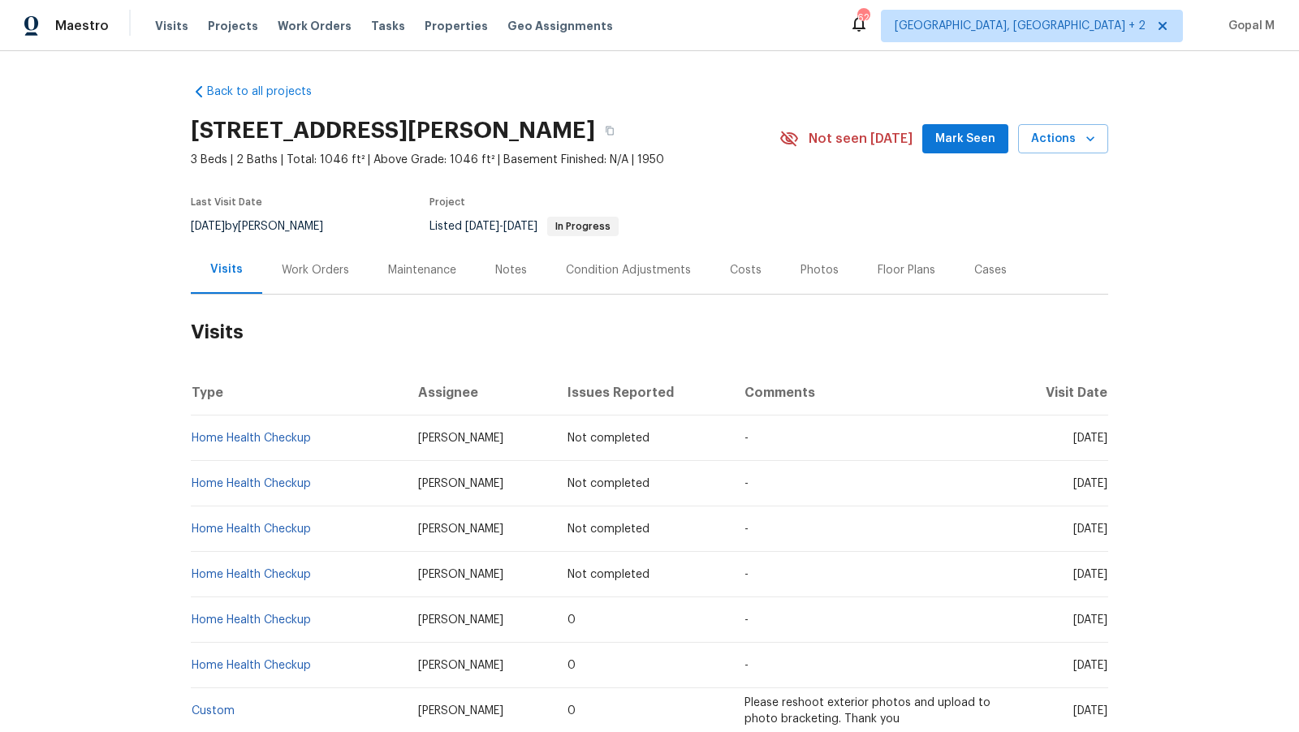
click at [317, 273] on div "Work Orders" at bounding box center [315, 270] width 67 height 16
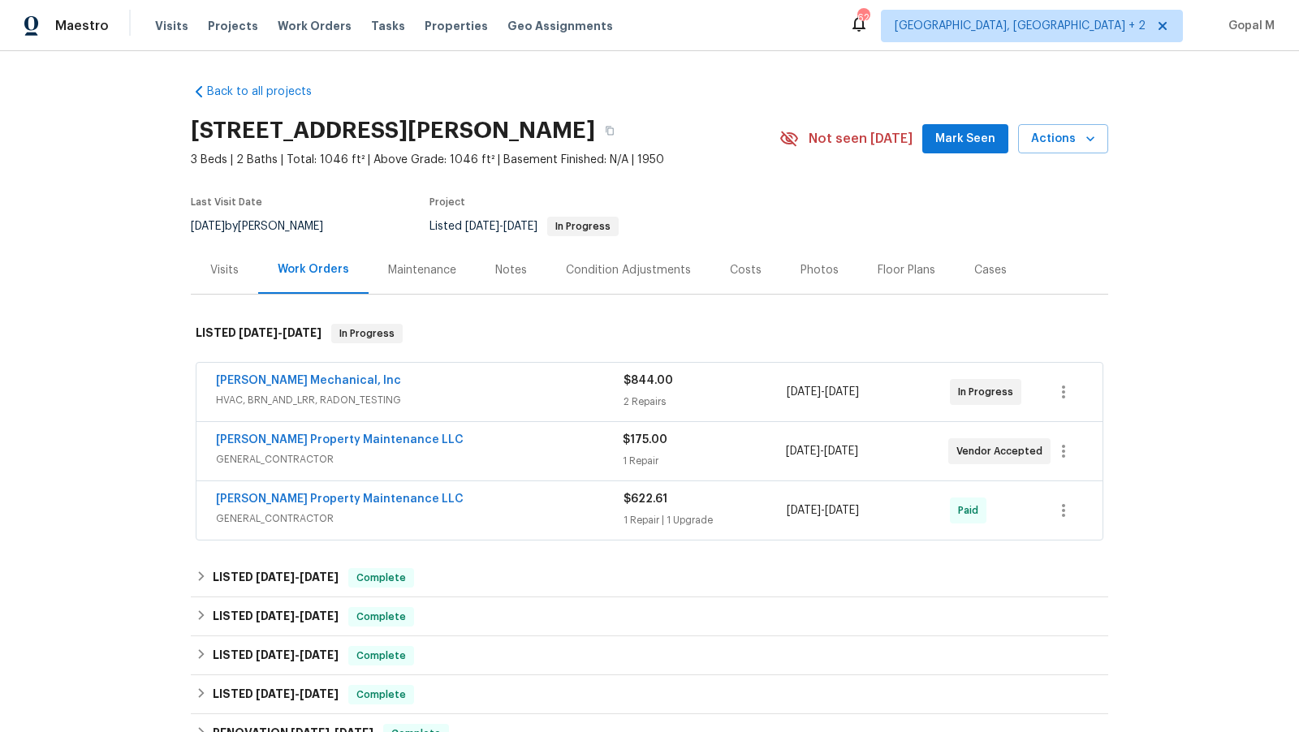
click at [525, 389] on div "[PERSON_NAME] Mechanical, Inc" at bounding box center [420, 382] width 408 height 19
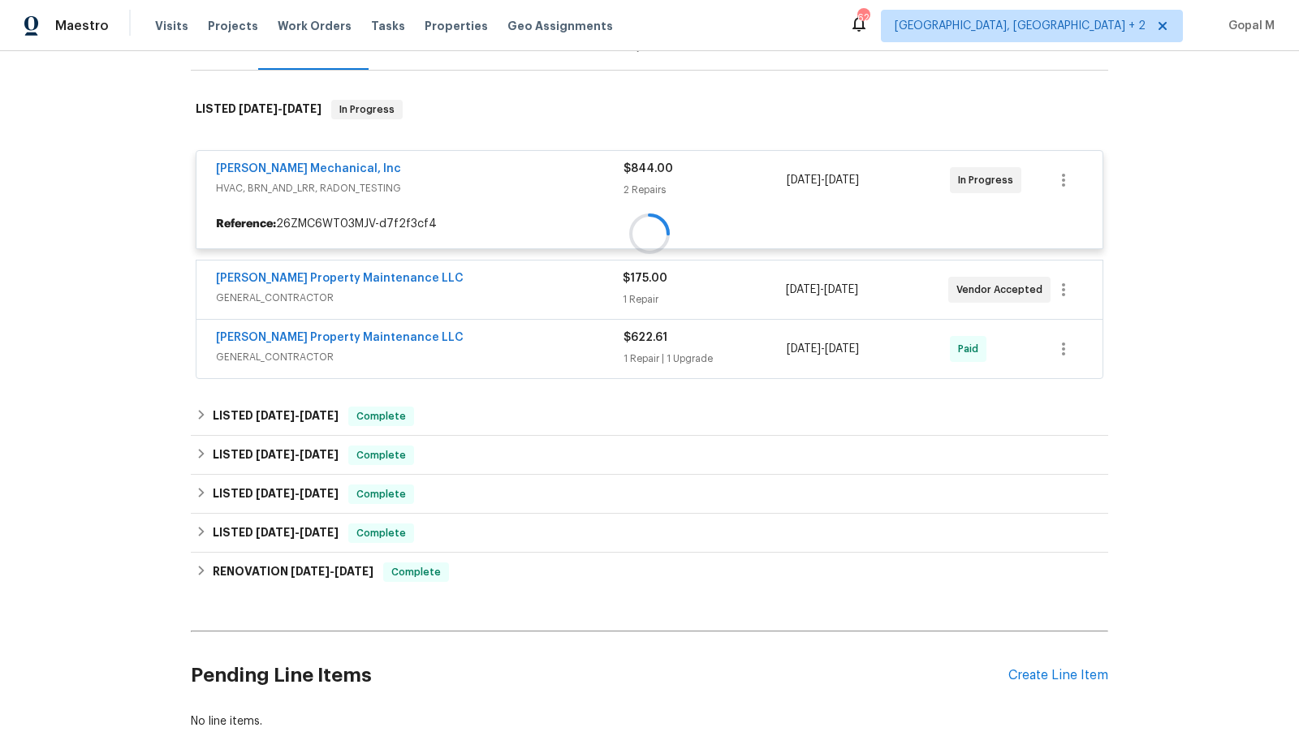
scroll to position [328, 0]
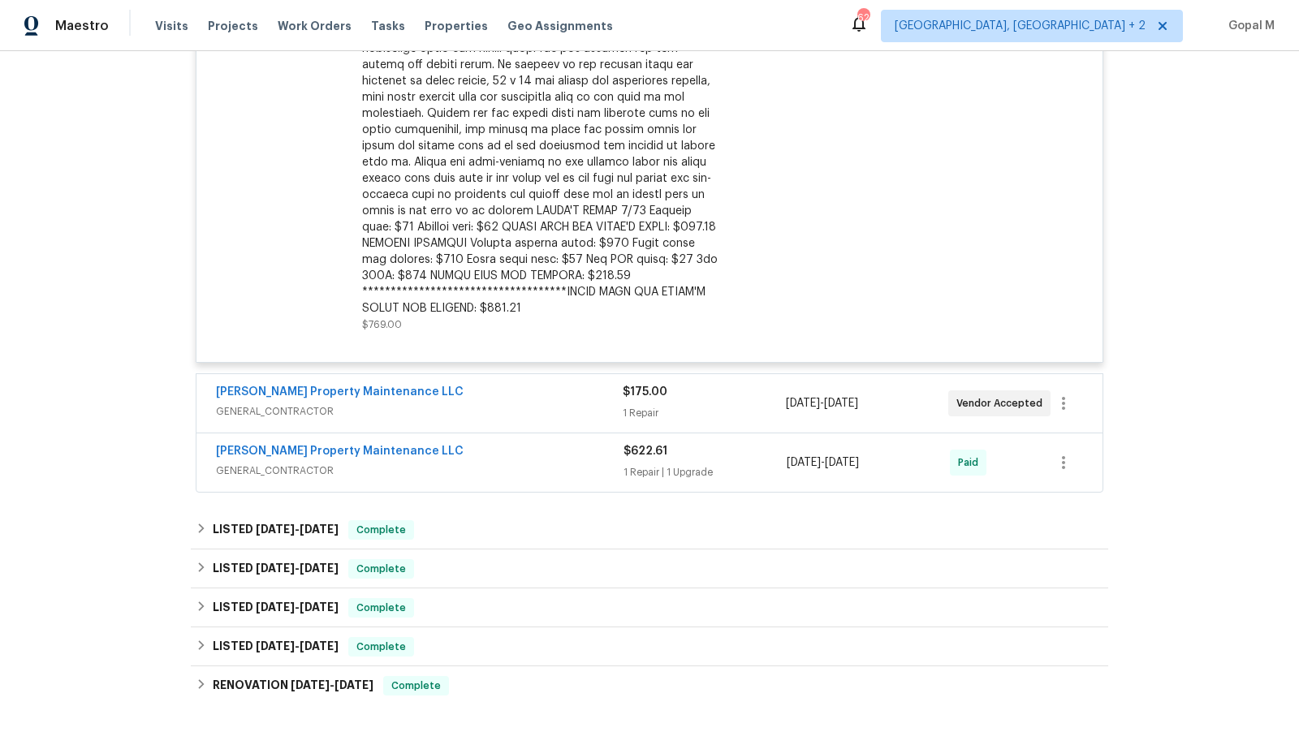
click at [530, 391] on div "[PERSON_NAME] Property Maintenance LLC" at bounding box center [419, 393] width 407 height 19
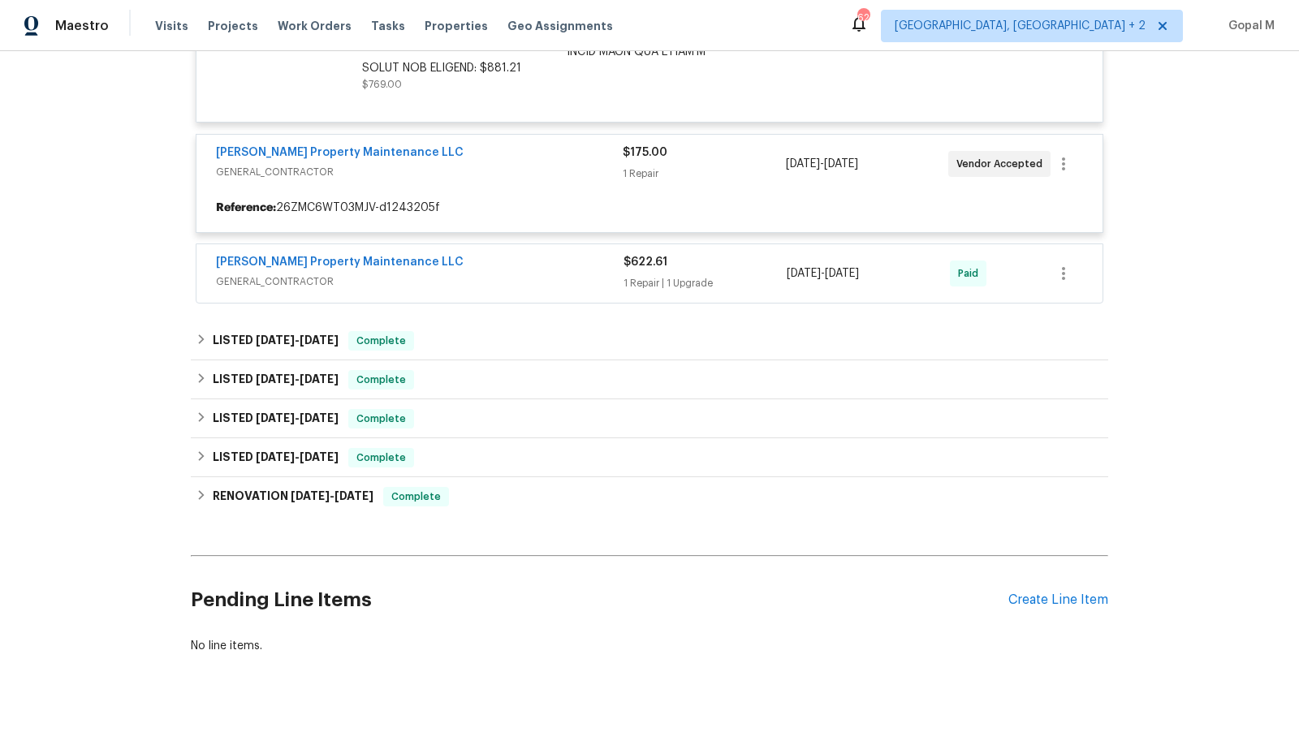
scroll to position [943, 0]
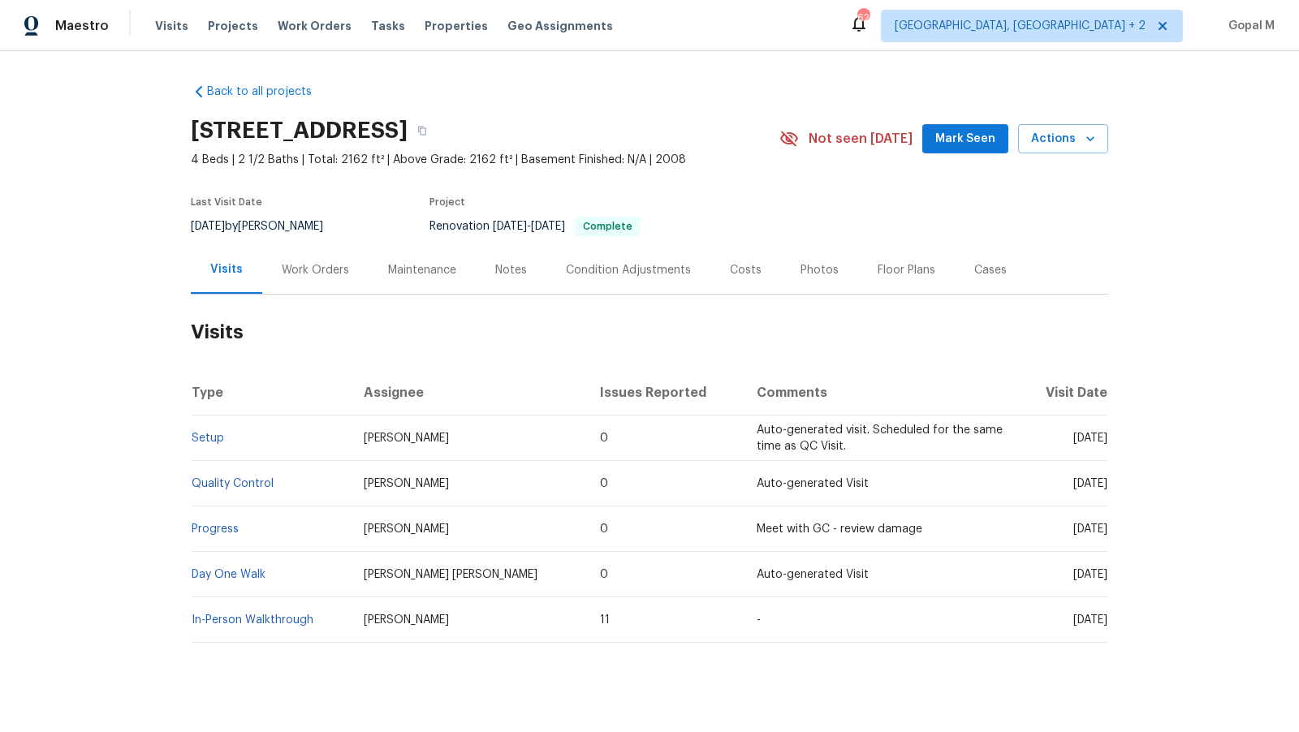
click at [313, 274] on div "Work Orders" at bounding box center [315, 270] width 67 height 16
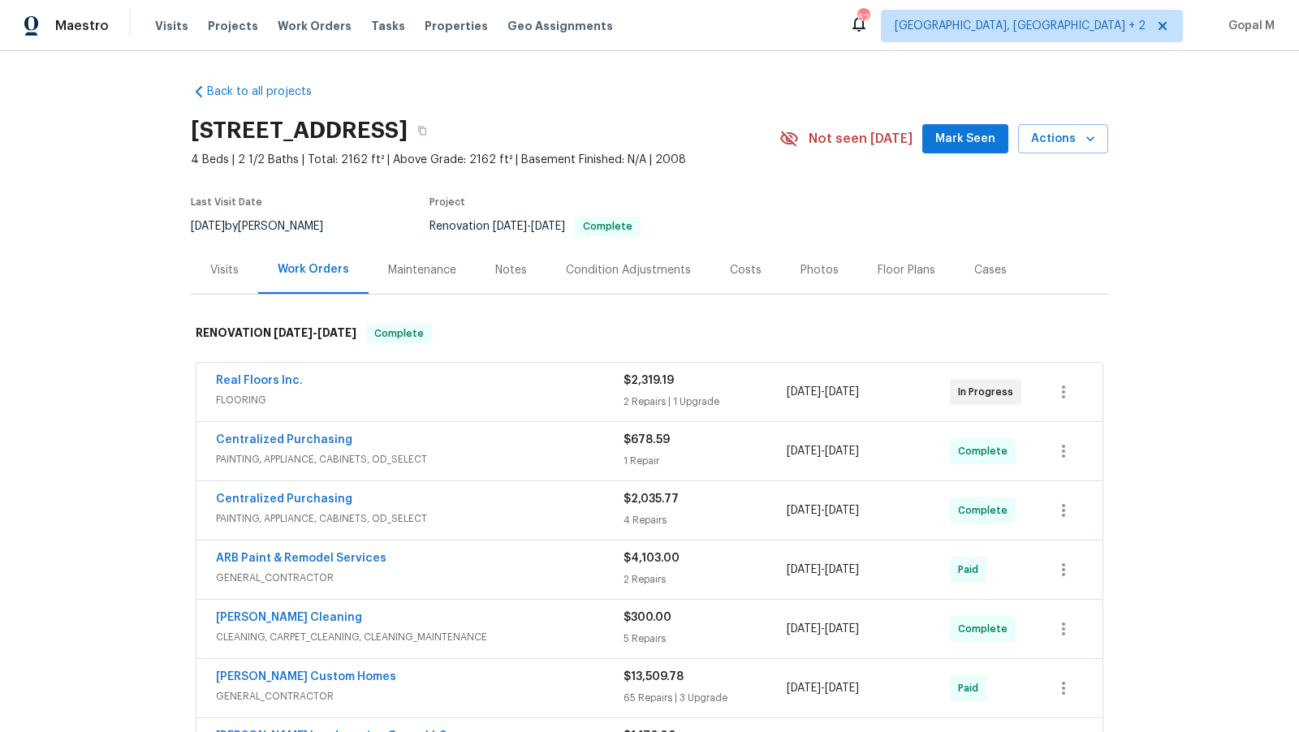
click at [532, 398] on span "FLOORING" at bounding box center [420, 400] width 408 height 16
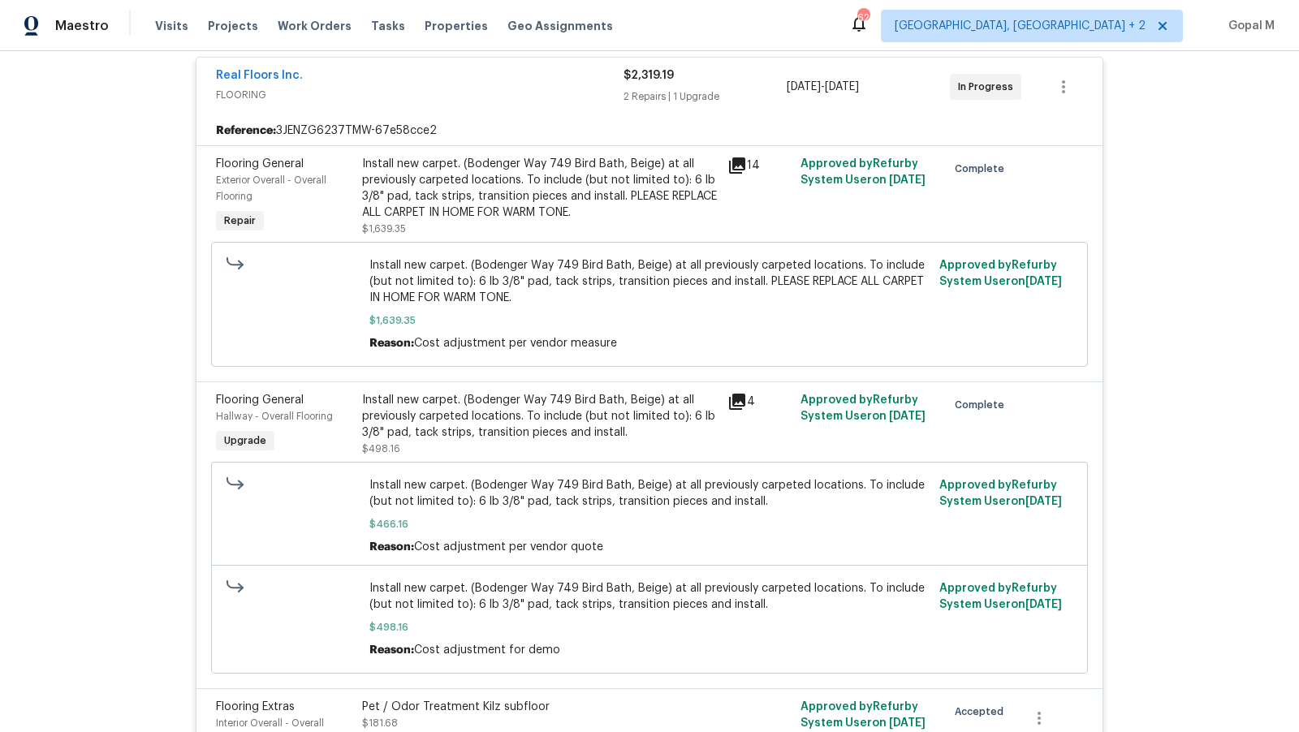
scroll to position [315, 0]
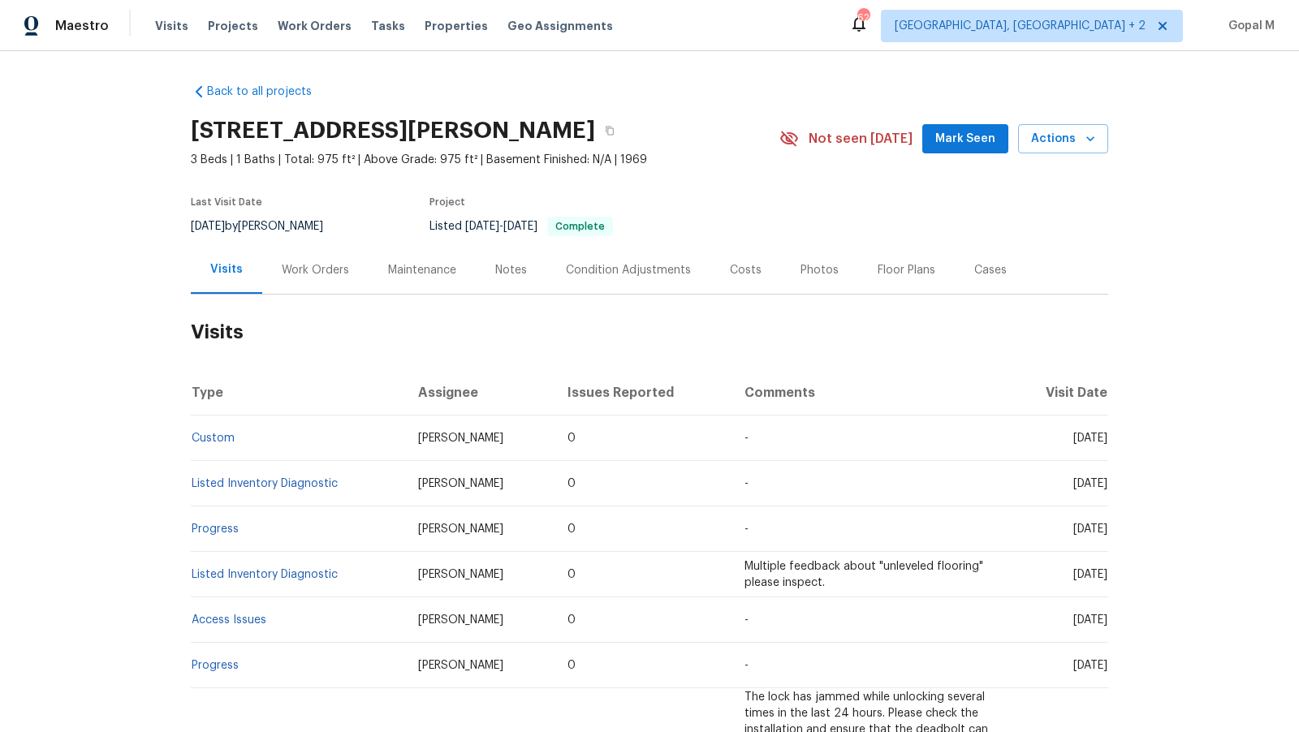
click at [328, 277] on div "Work Orders" at bounding box center [315, 270] width 67 height 16
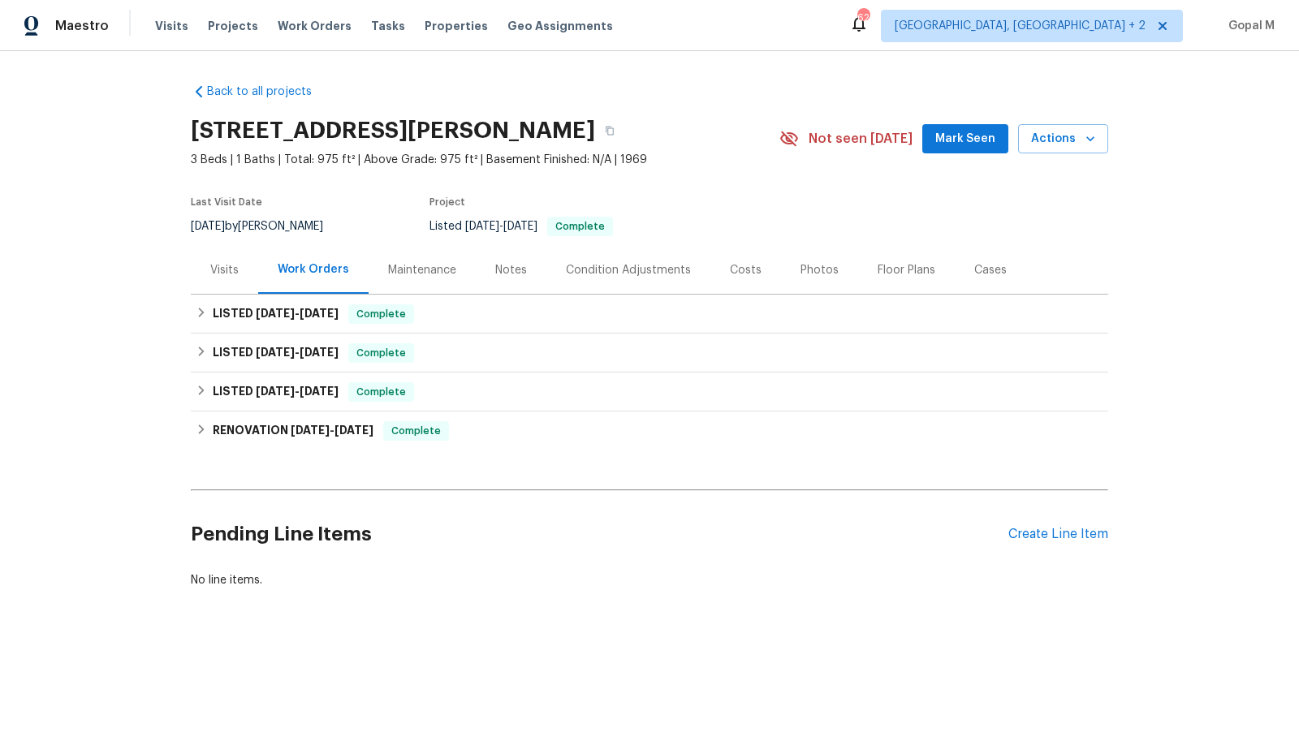
click at [218, 275] on div "Visits" at bounding box center [224, 270] width 28 height 16
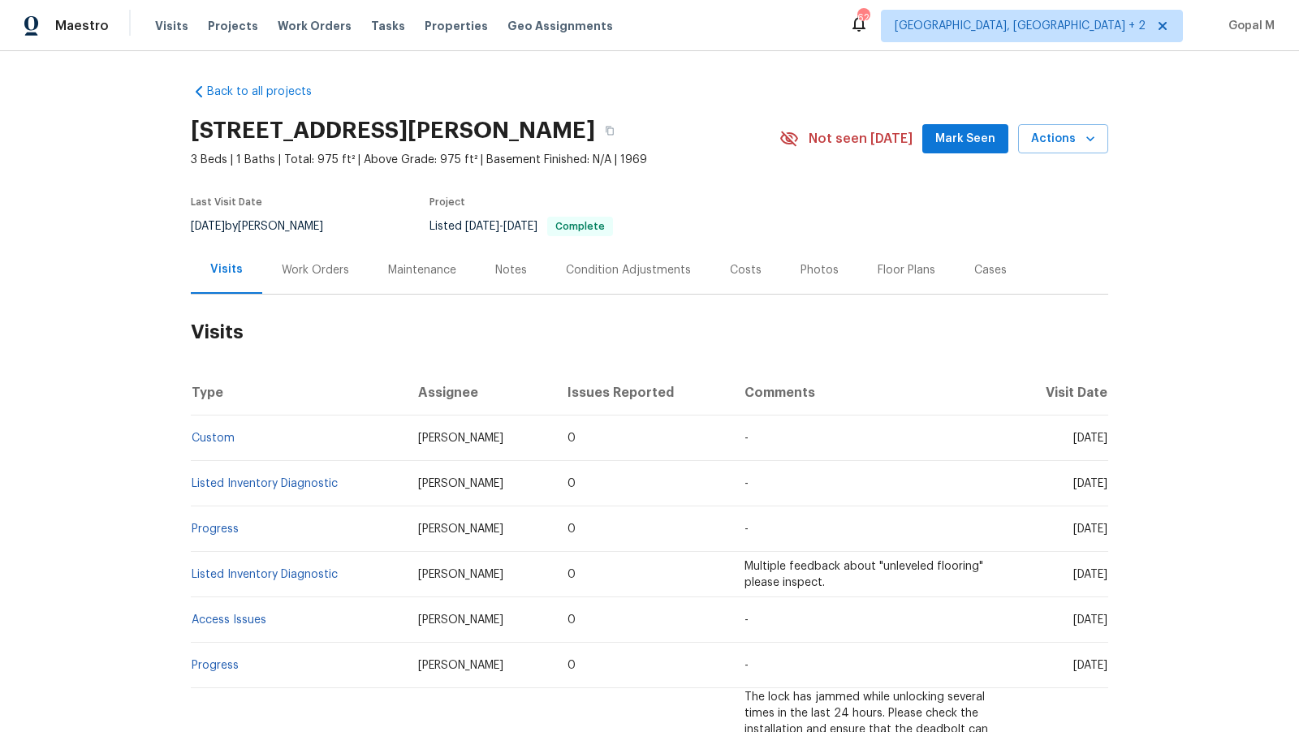
click at [343, 270] on div "Work Orders" at bounding box center [315, 270] width 67 height 16
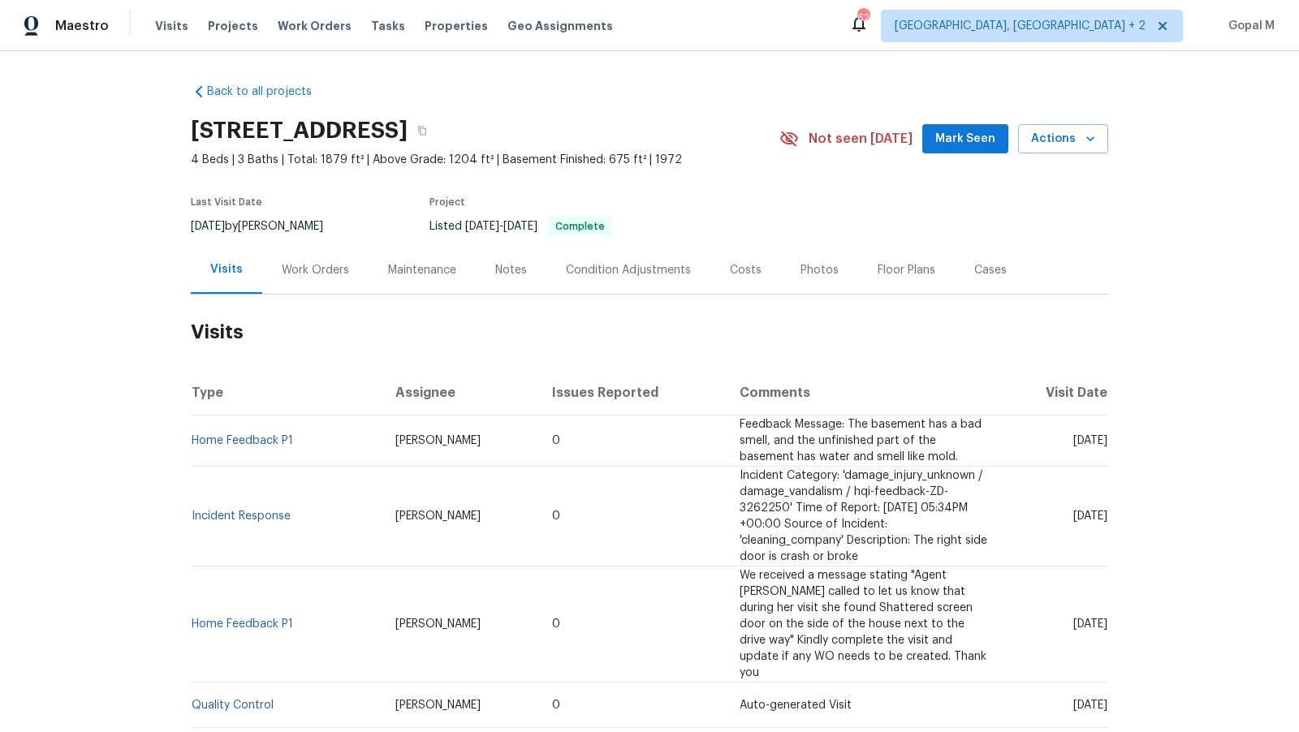
click at [325, 284] on div "Work Orders" at bounding box center [315, 270] width 106 height 48
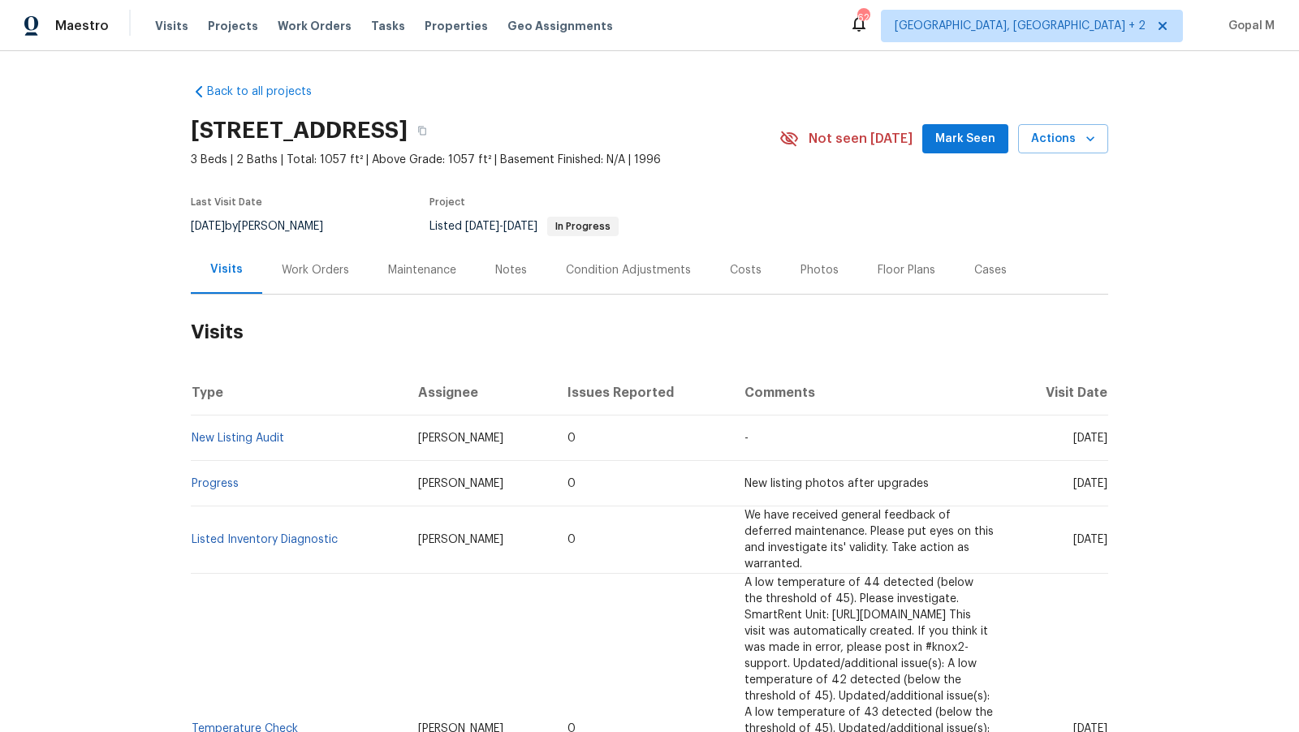
click at [330, 270] on div "Work Orders" at bounding box center [315, 270] width 67 height 16
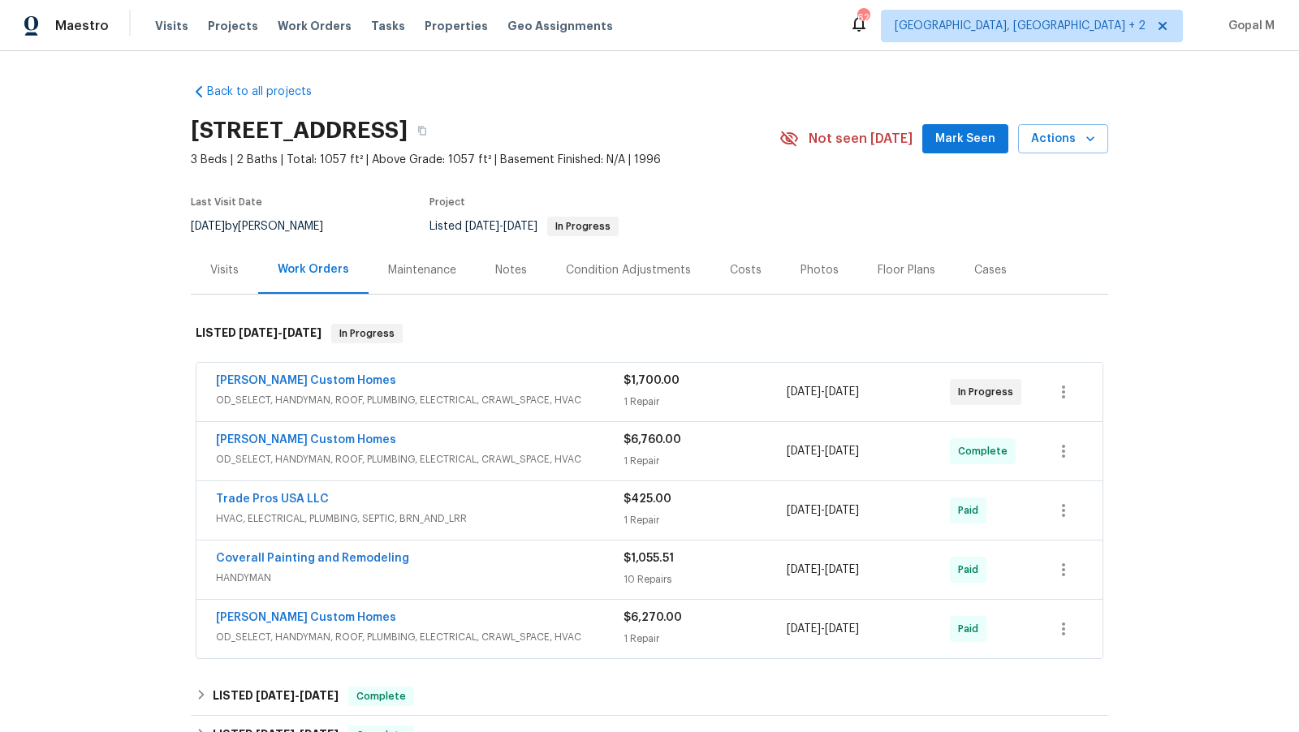
click at [741, 390] on div "$1,700.00 1 Repair" at bounding box center [705, 392] width 163 height 39
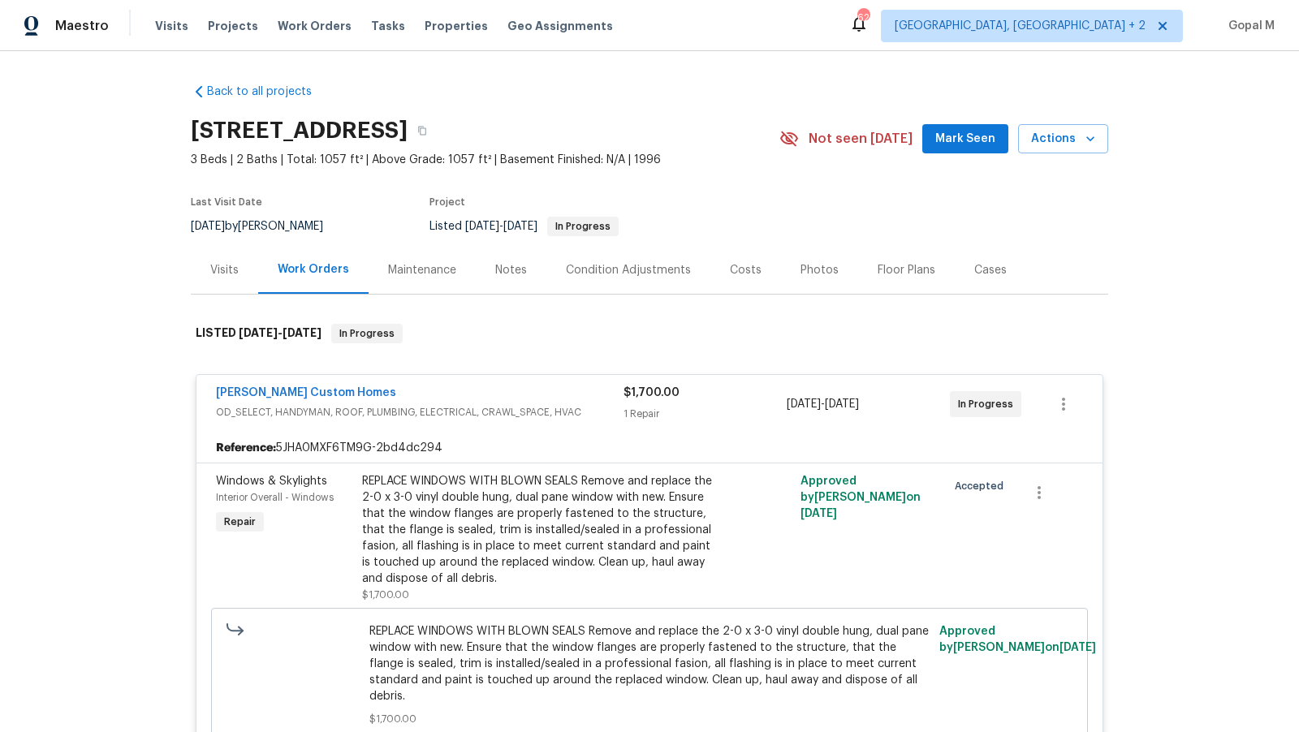
click at [218, 270] on div "Visits" at bounding box center [224, 270] width 28 height 16
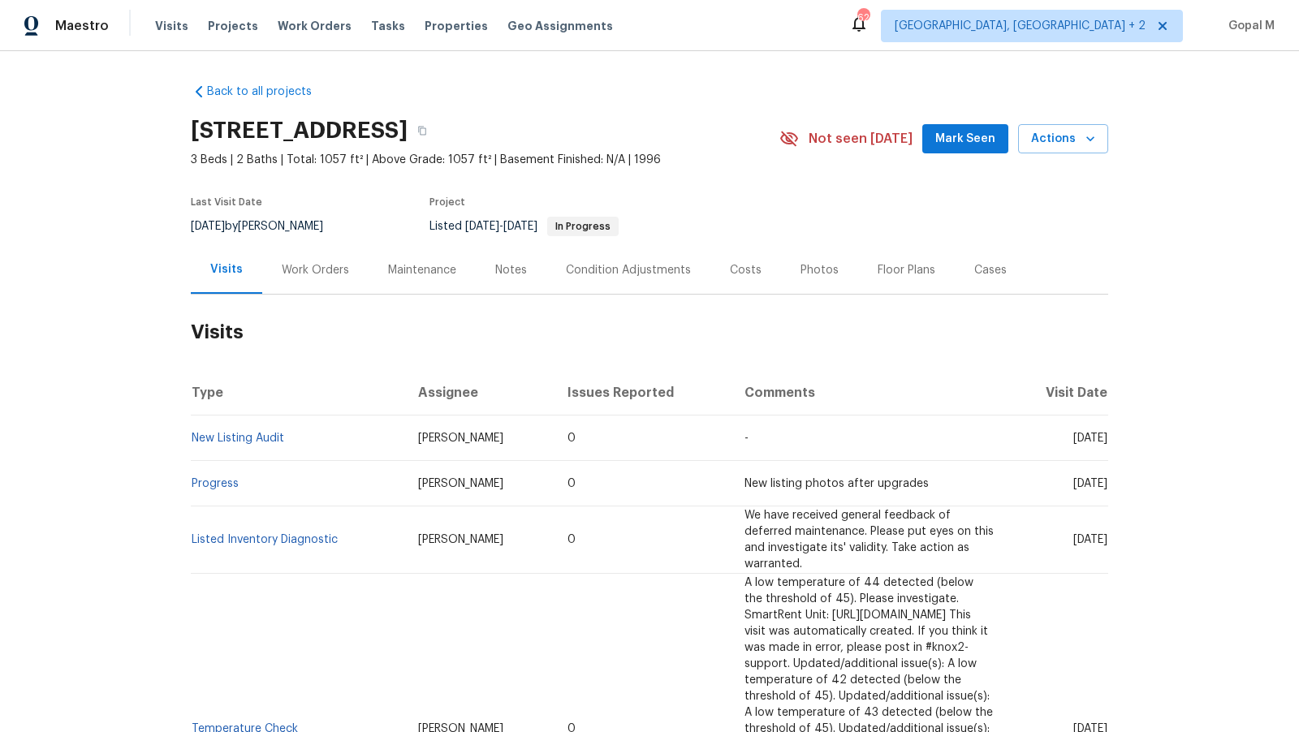
click at [320, 265] on div "Work Orders" at bounding box center [315, 270] width 67 height 16
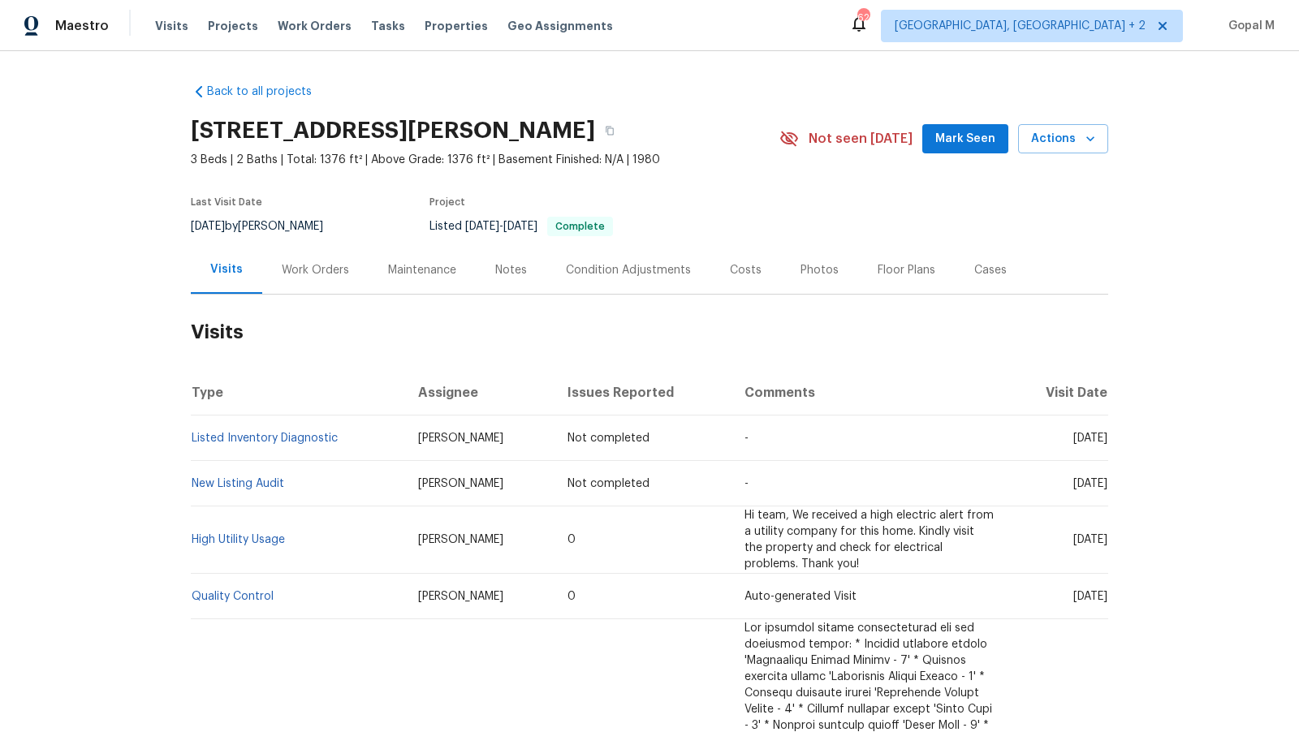
click at [327, 277] on div "Work Orders" at bounding box center [315, 270] width 67 height 16
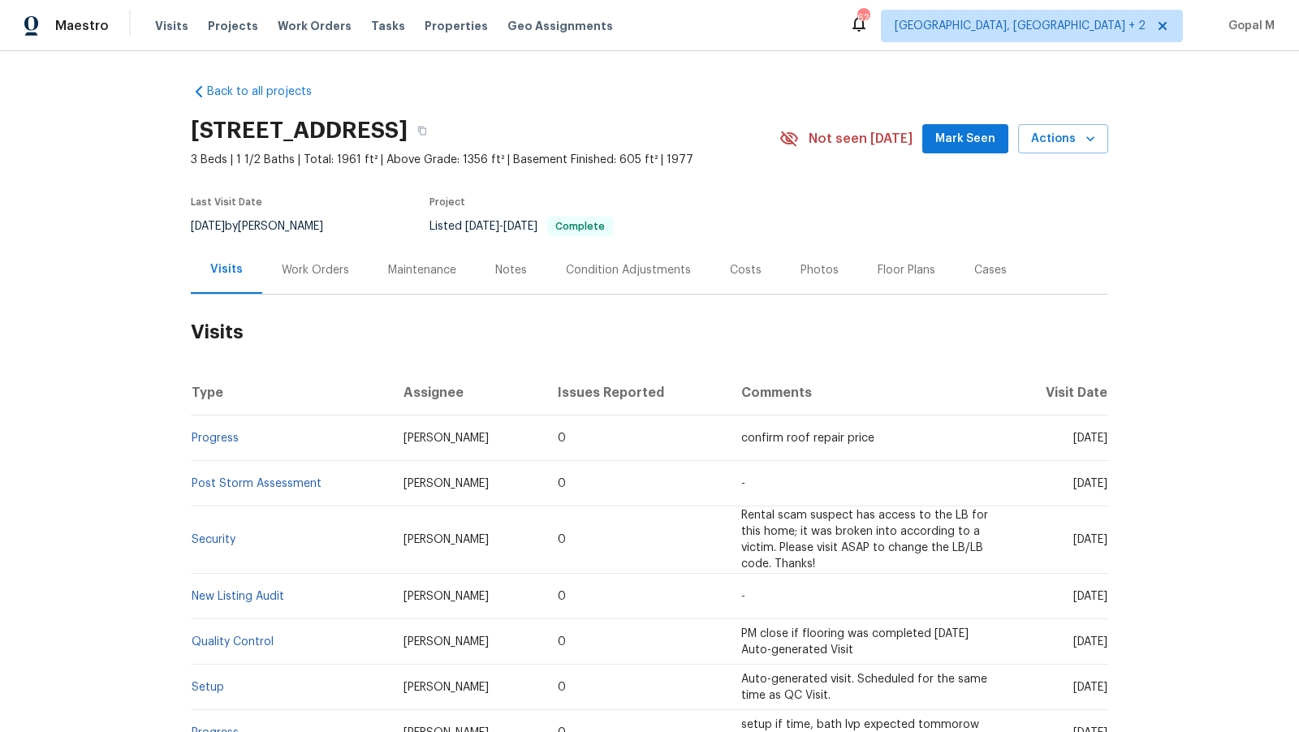
click at [343, 282] on div "Work Orders" at bounding box center [315, 270] width 106 height 48
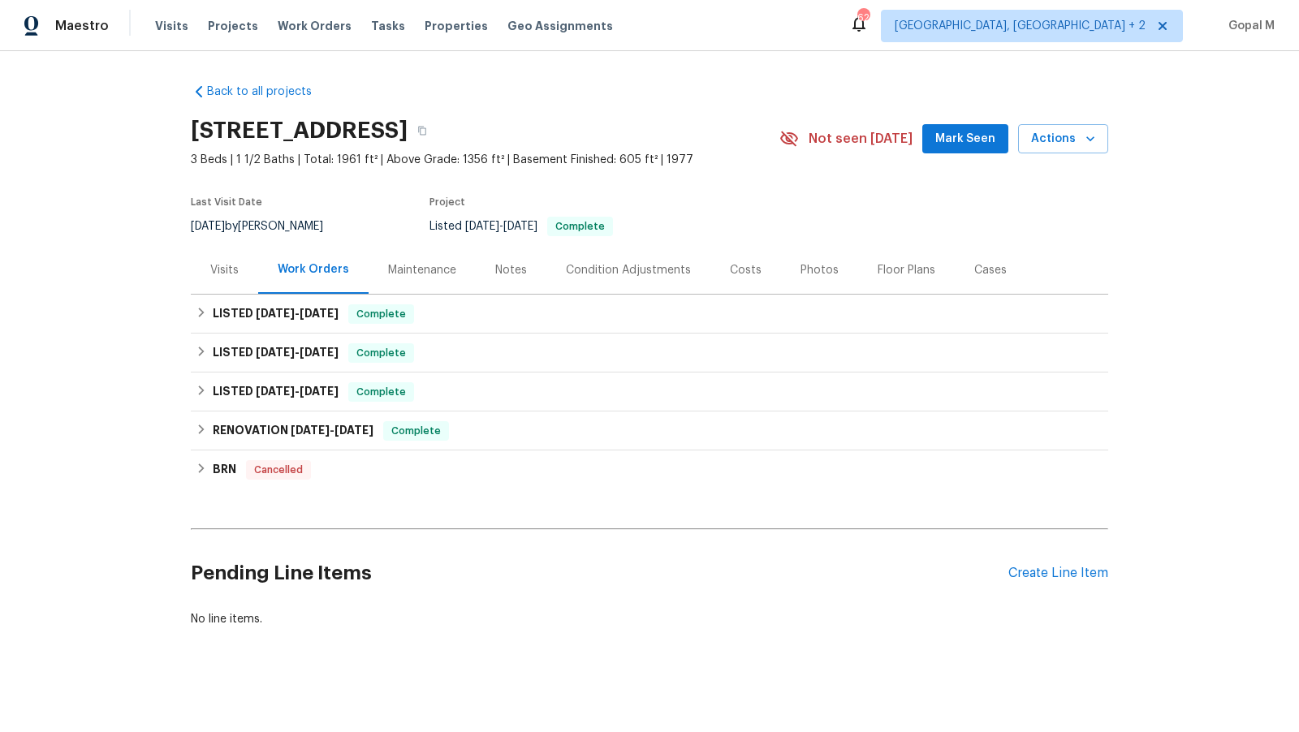
click at [227, 273] on div "Visits" at bounding box center [224, 270] width 28 height 16
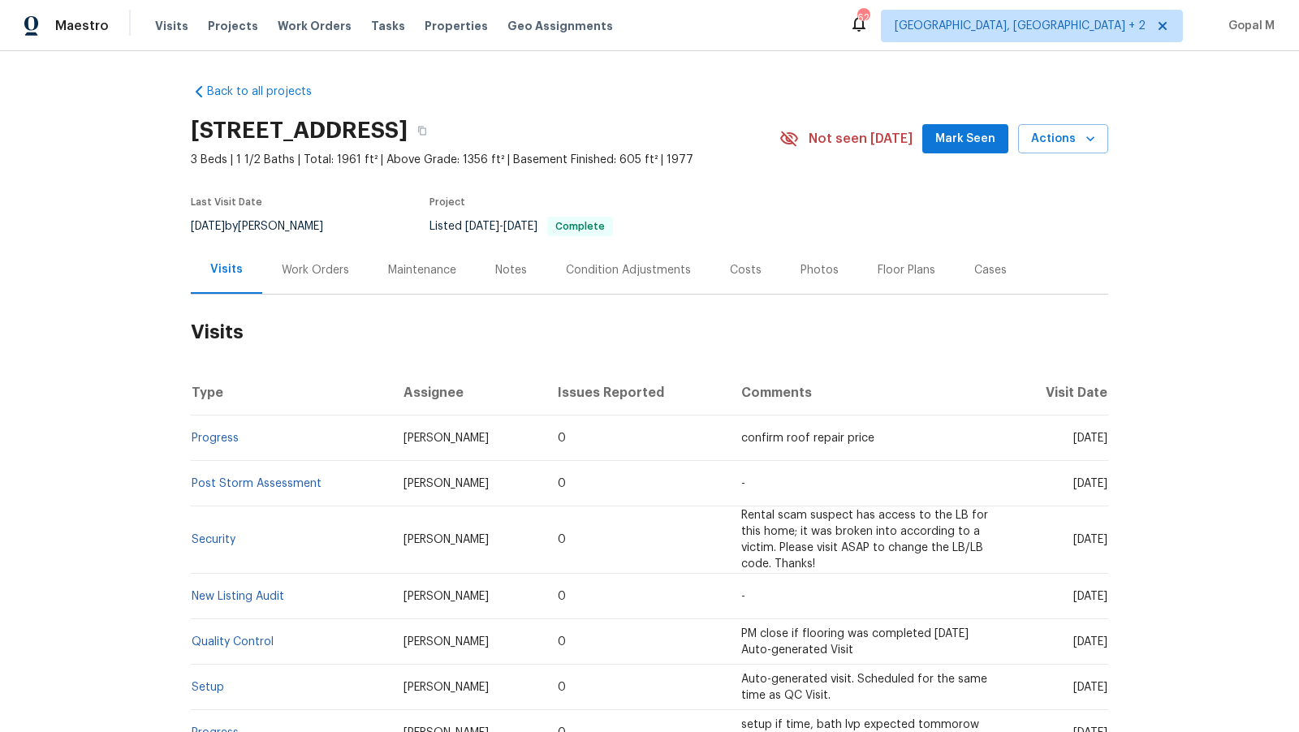
click at [330, 270] on div "Work Orders" at bounding box center [315, 270] width 67 height 16
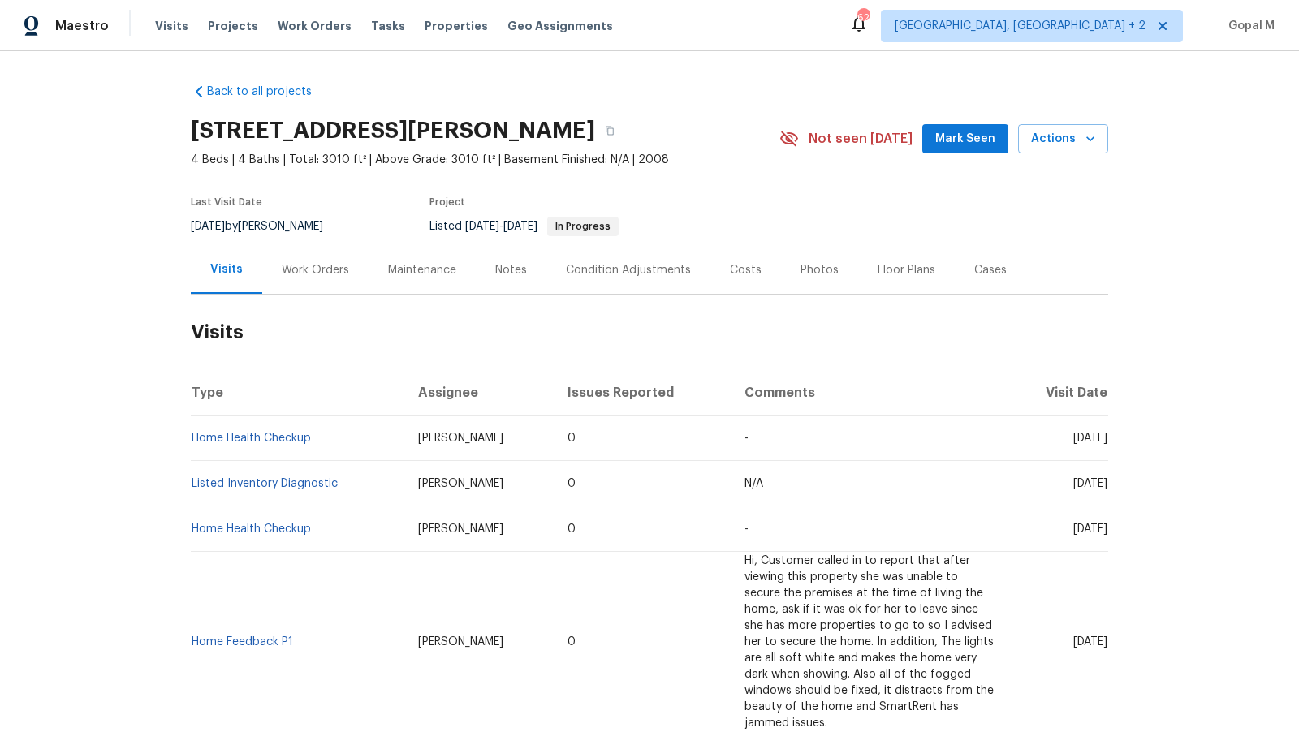
click at [317, 256] on div "Work Orders" at bounding box center [315, 270] width 106 height 48
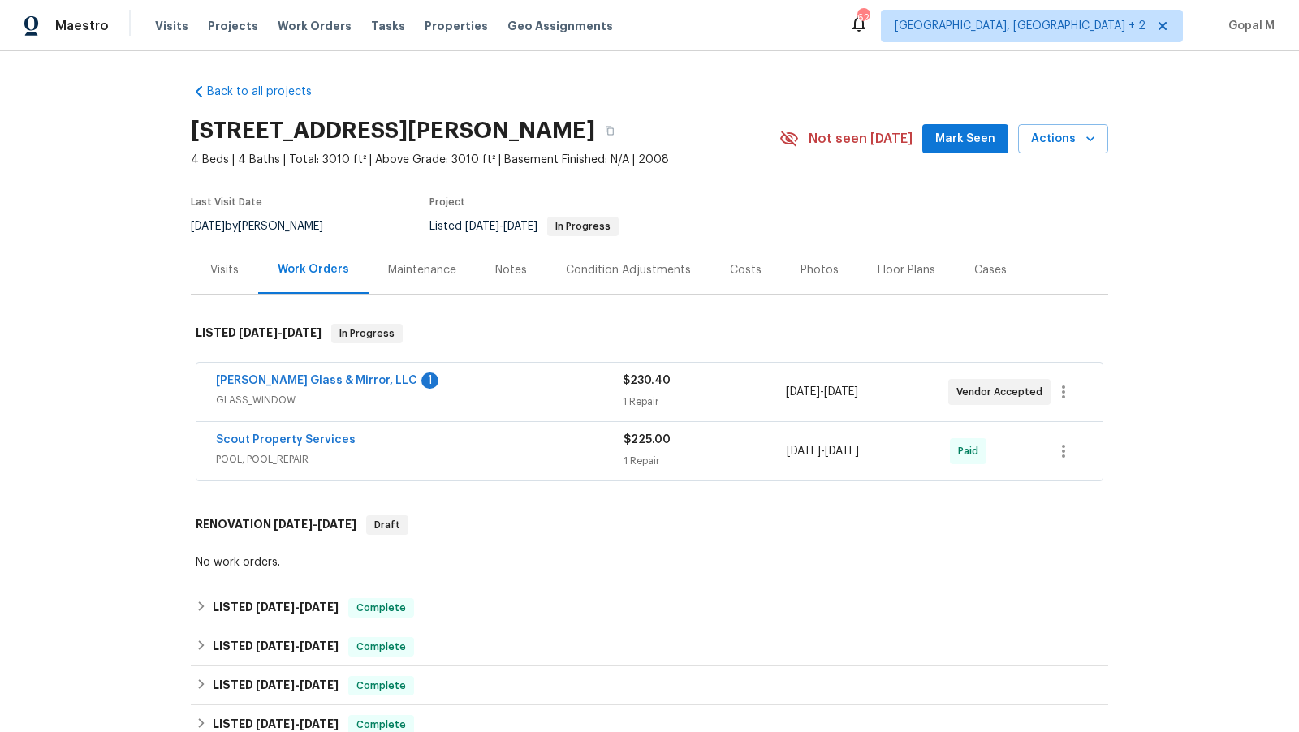
click at [495, 404] on span "GLASS_WINDOW" at bounding box center [419, 400] width 407 height 16
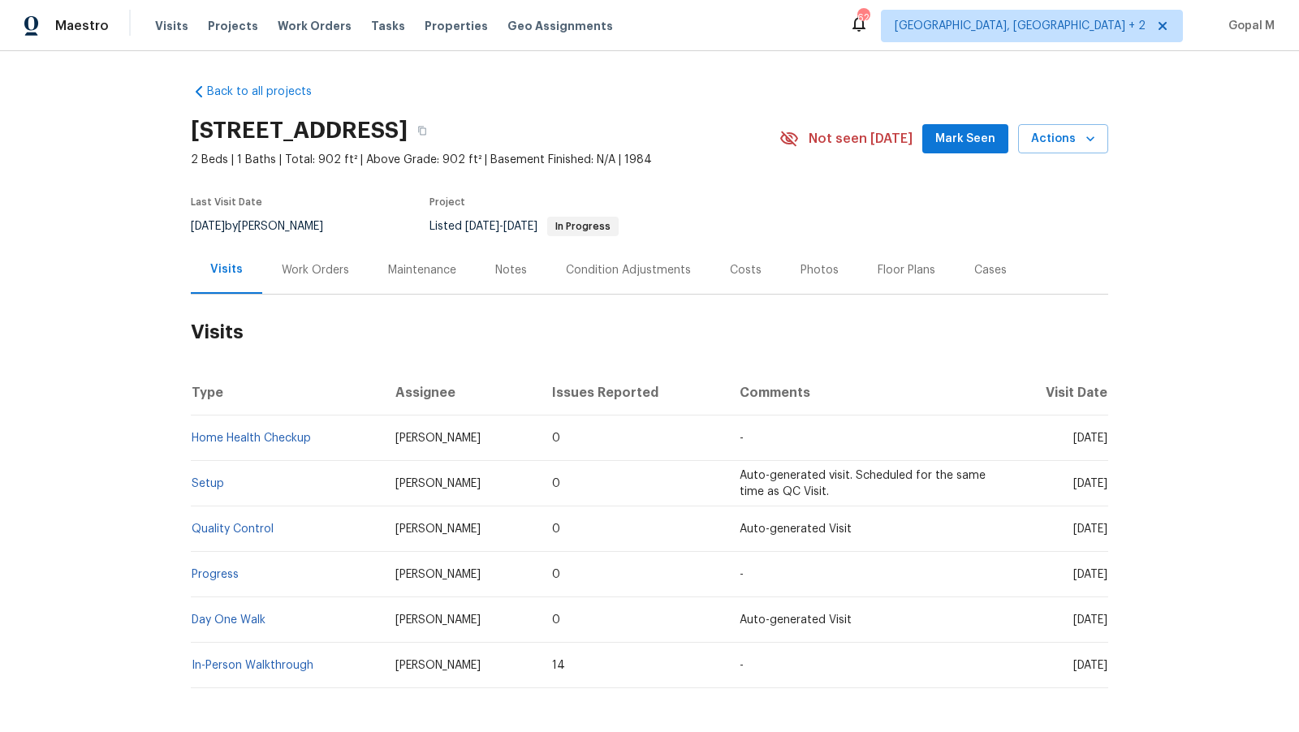
click at [351, 270] on div "Work Orders" at bounding box center [315, 270] width 106 height 48
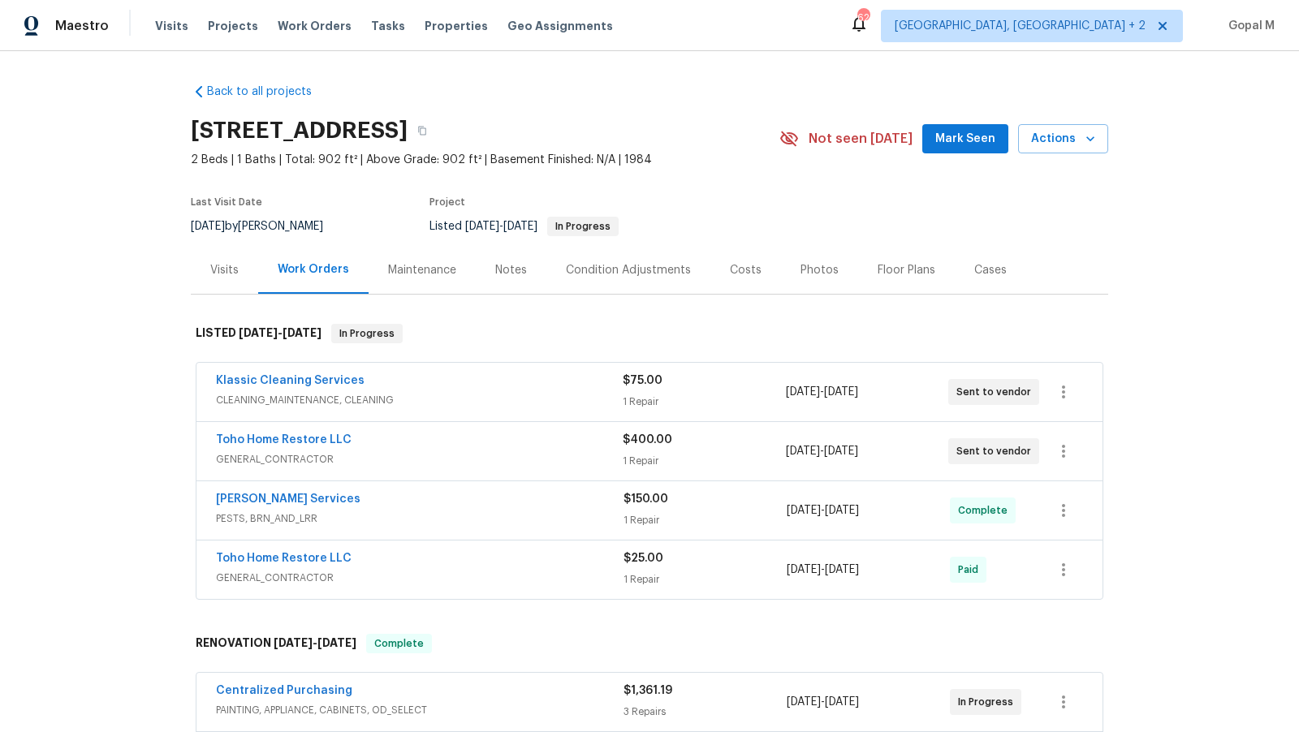
click at [462, 378] on div "Klassic Cleaning Services" at bounding box center [419, 382] width 407 height 19
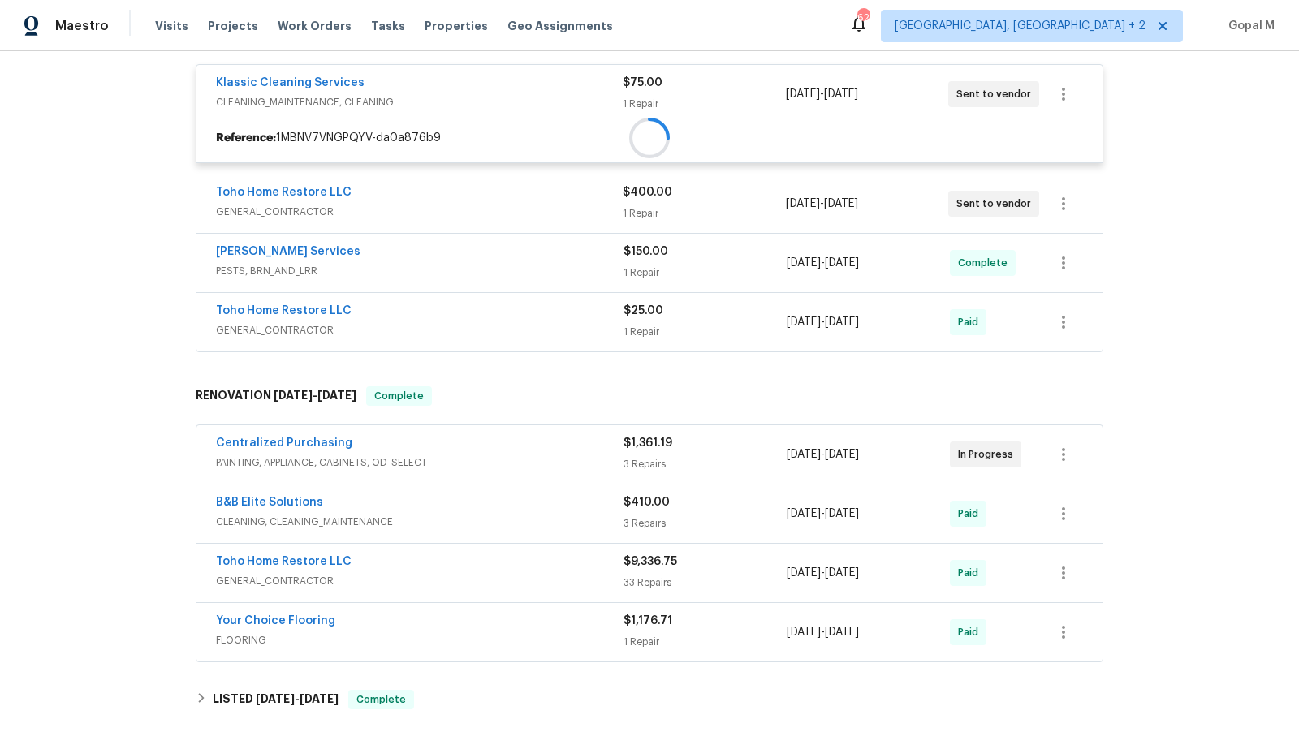
scroll to position [311, 0]
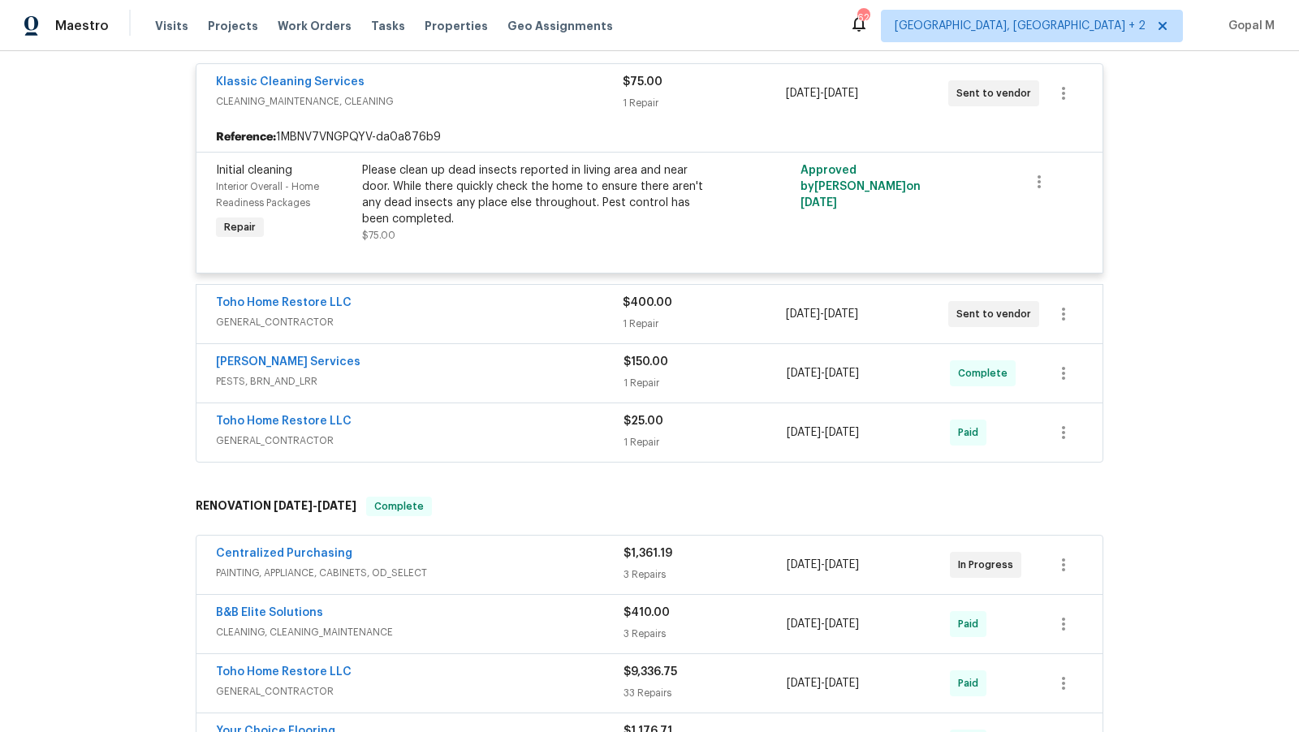
click at [469, 319] on span "GENERAL_CONTRACTOR" at bounding box center [419, 322] width 407 height 16
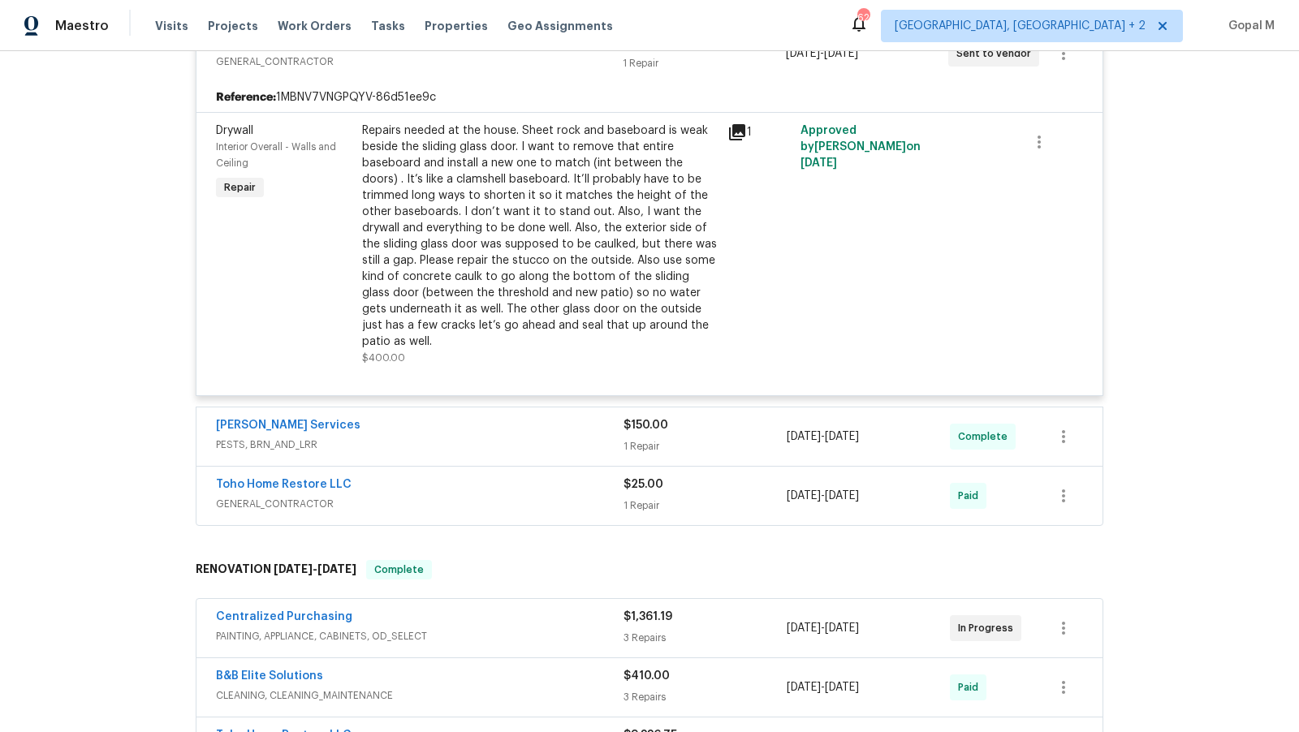
scroll to position [577, 0]
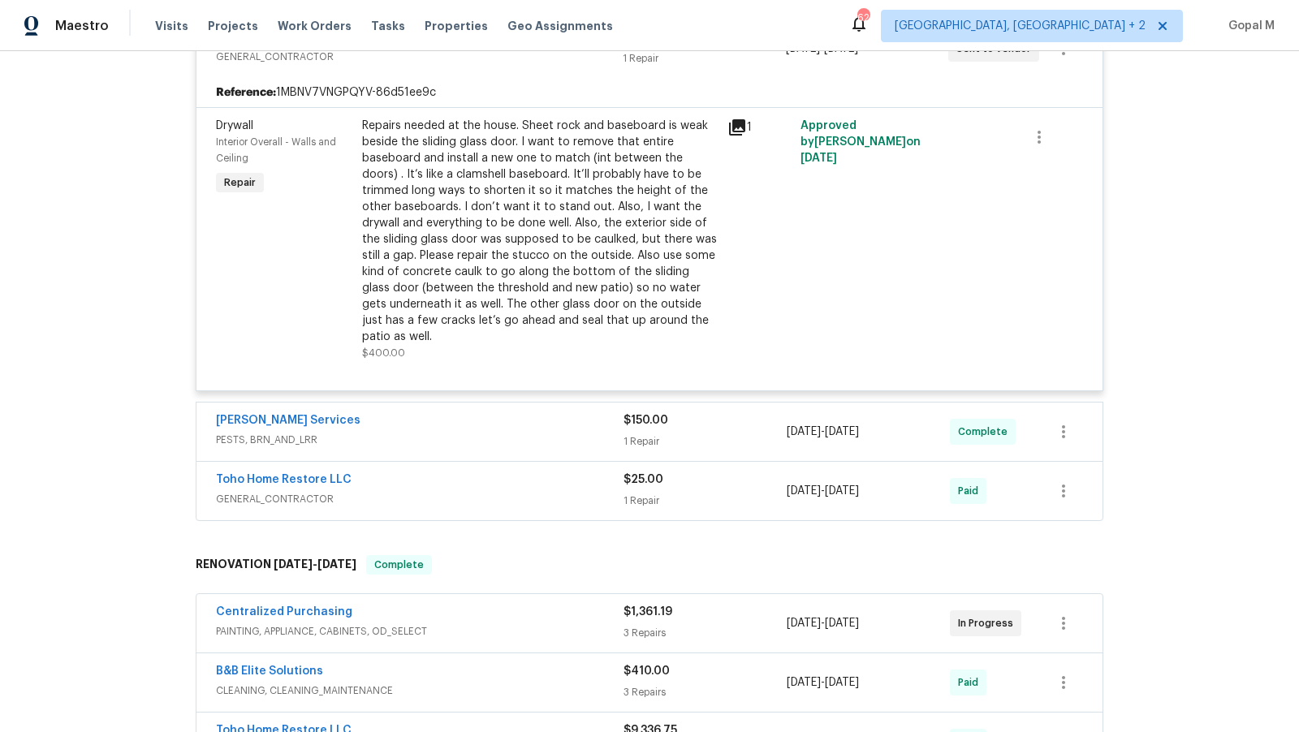
click at [563, 618] on div "Centralized Purchasing" at bounding box center [420, 613] width 408 height 19
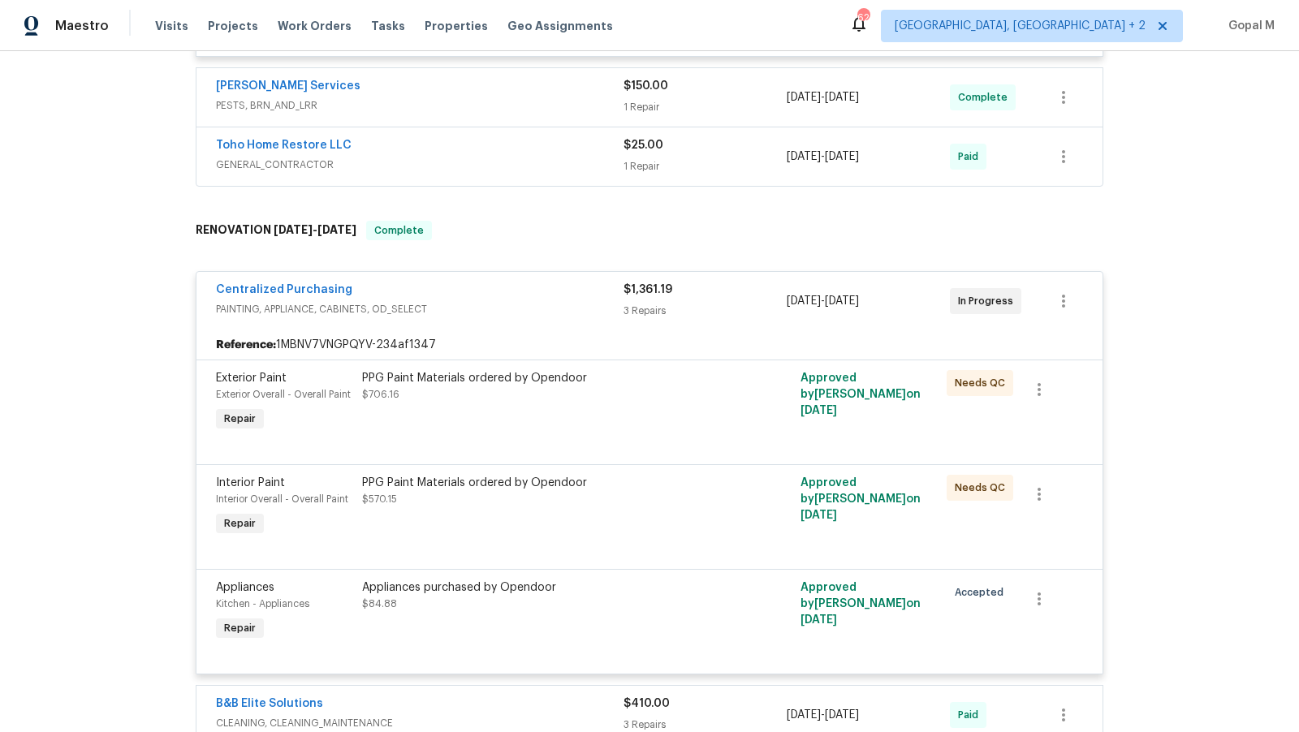
scroll to position [849, 0]
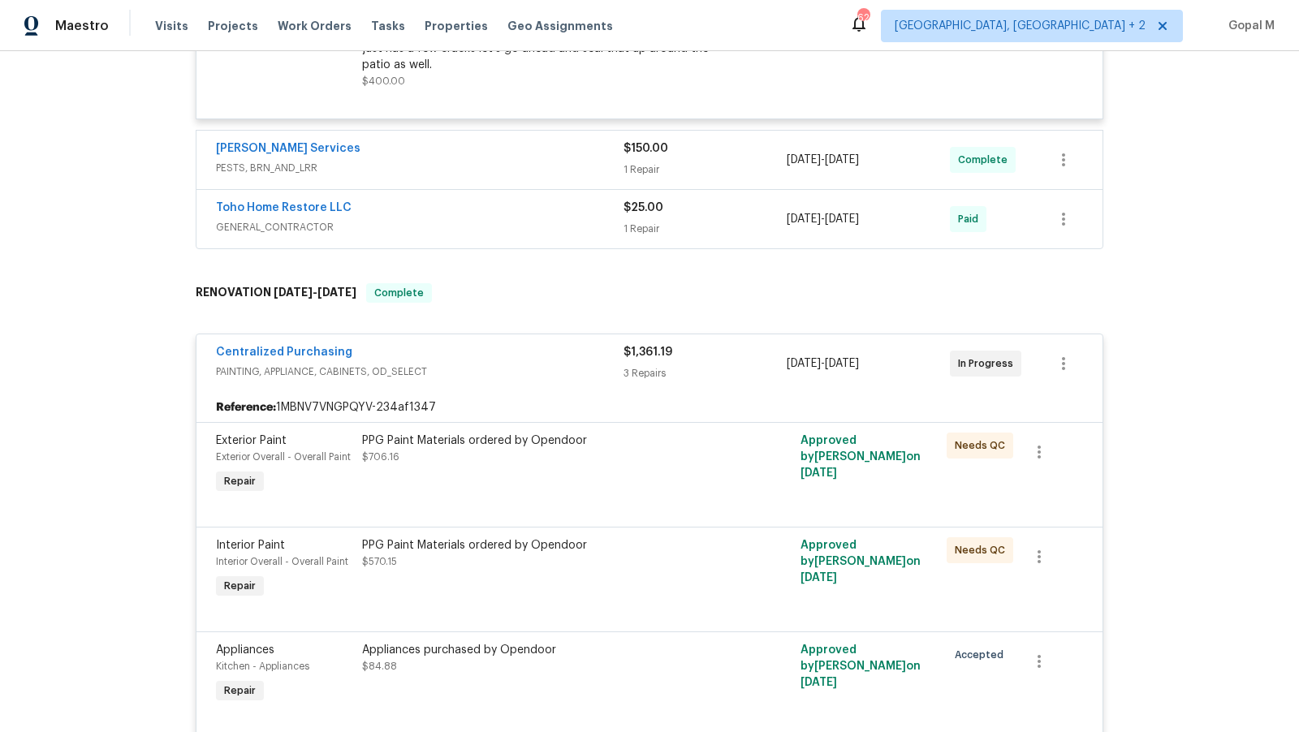
click at [525, 150] on div "Massey Services" at bounding box center [420, 149] width 408 height 19
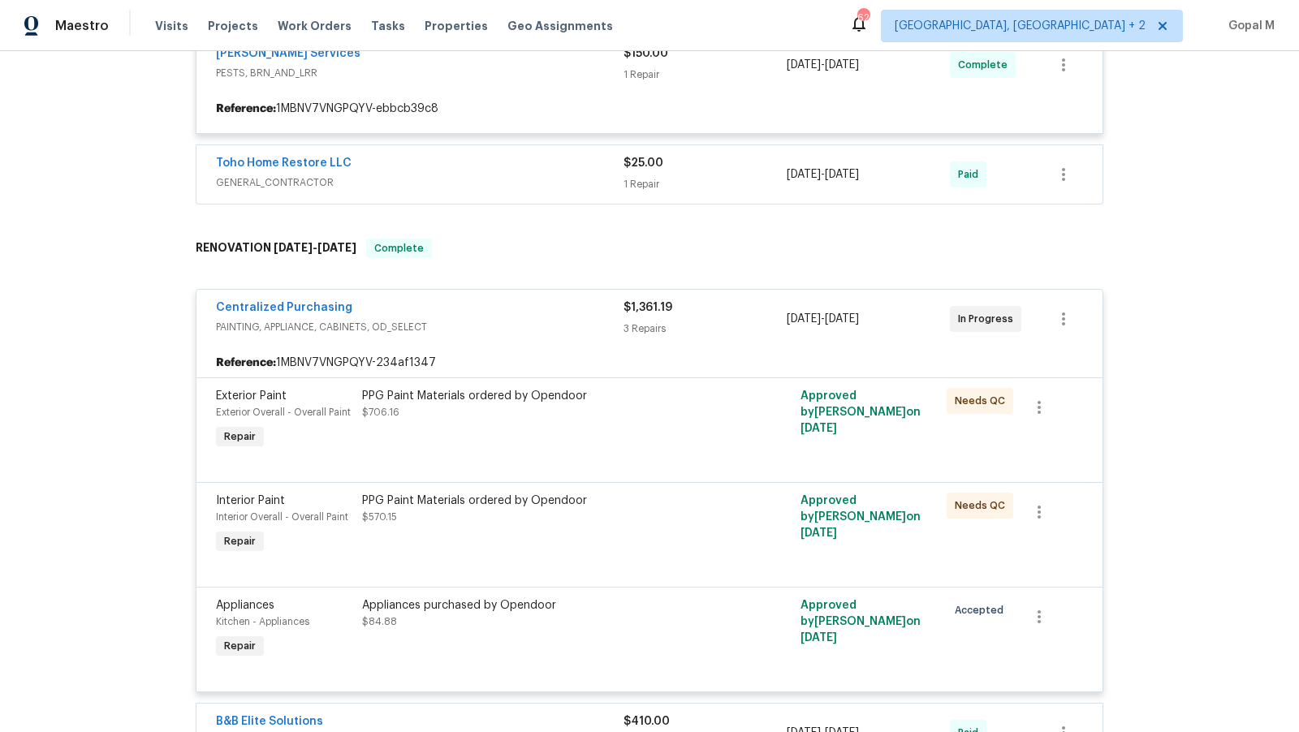
scroll to position [959, 0]
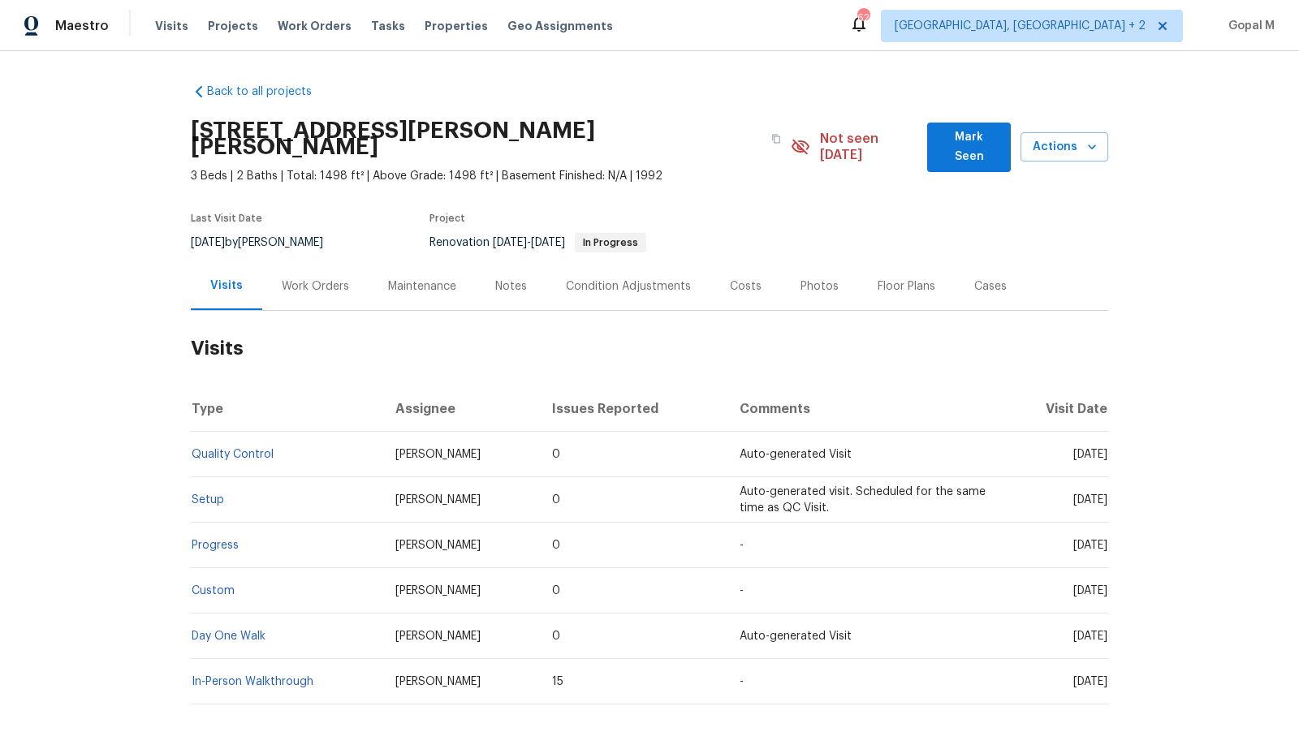
click at [320, 279] on div "Work Orders" at bounding box center [315, 287] width 67 height 16
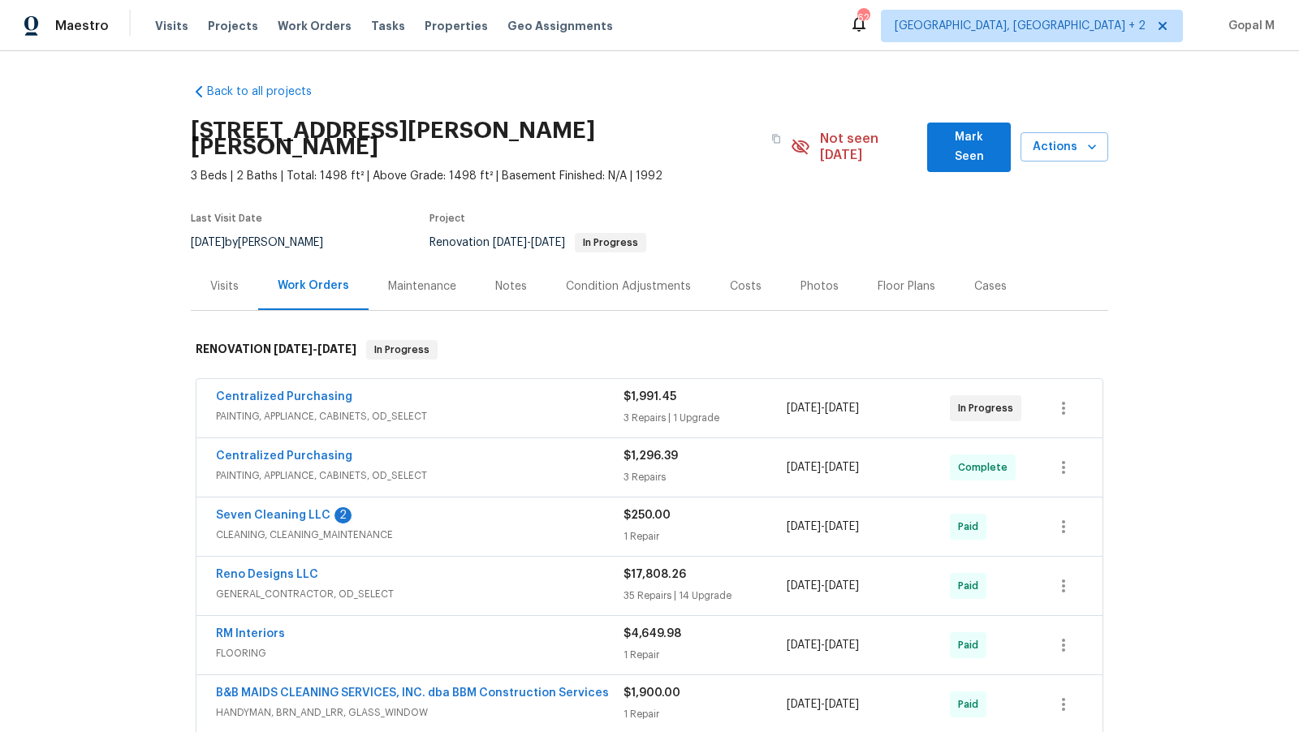
click at [568, 408] on span "PAINTING, APPLIANCE, CABINETS, OD_SELECT" at bounding box center [420, 416] width 408 height 16
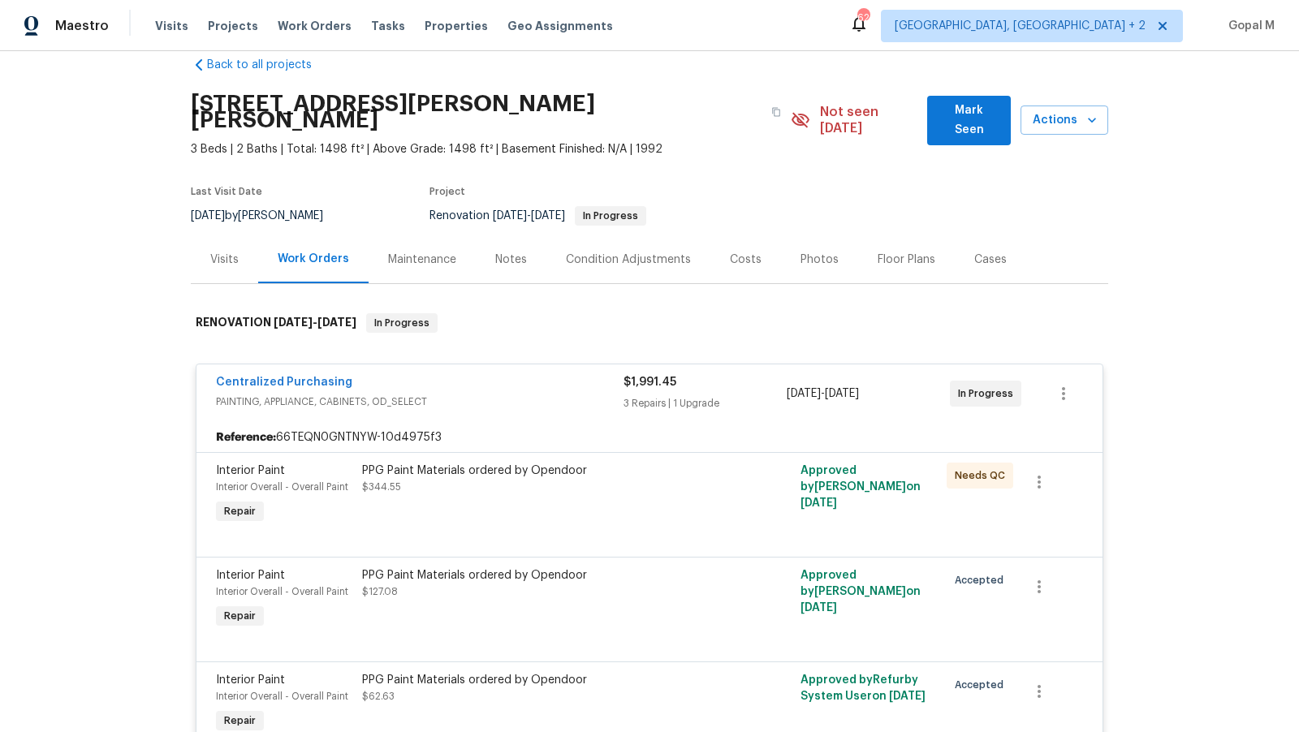
scroll to position [25, 0]
click at [214, 253] on div "Visits" at bounding box center [224, 261] width 28 height 16
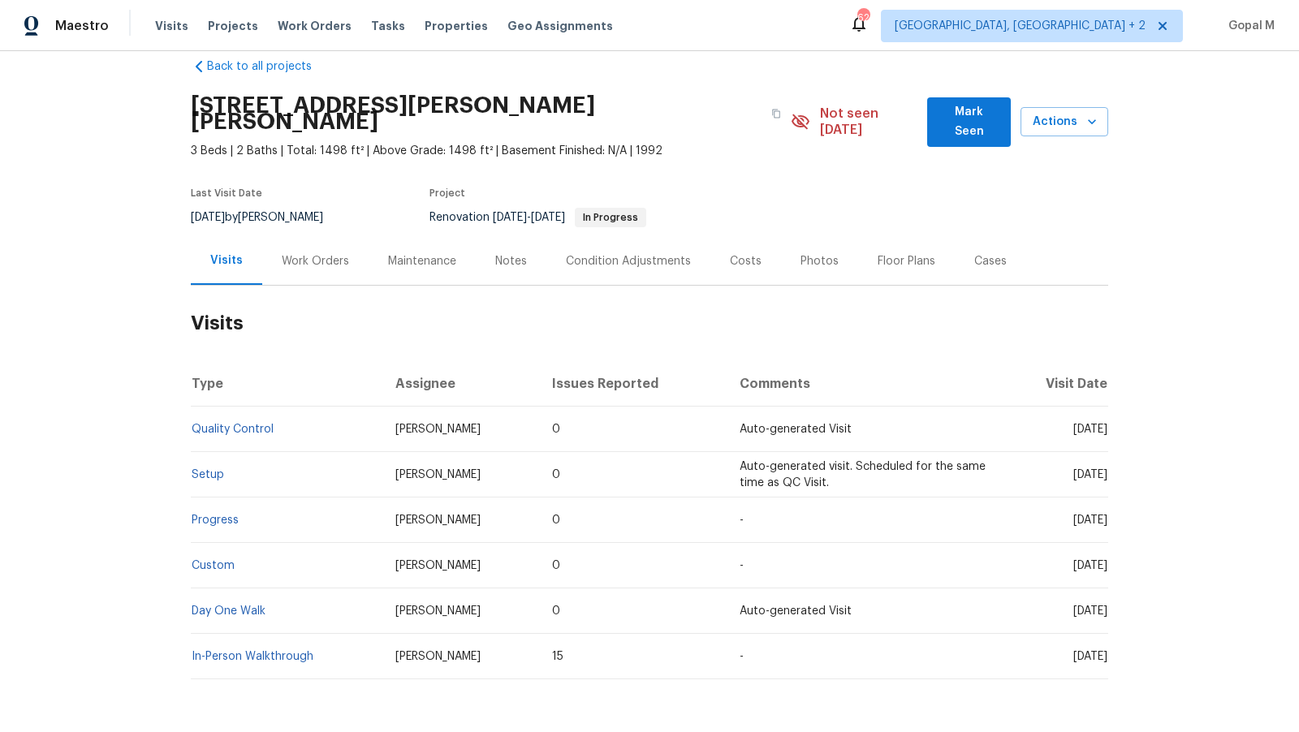
click at [304, 253] on div "Work Orders" at bounding box center [315, 261] width 67 height 16
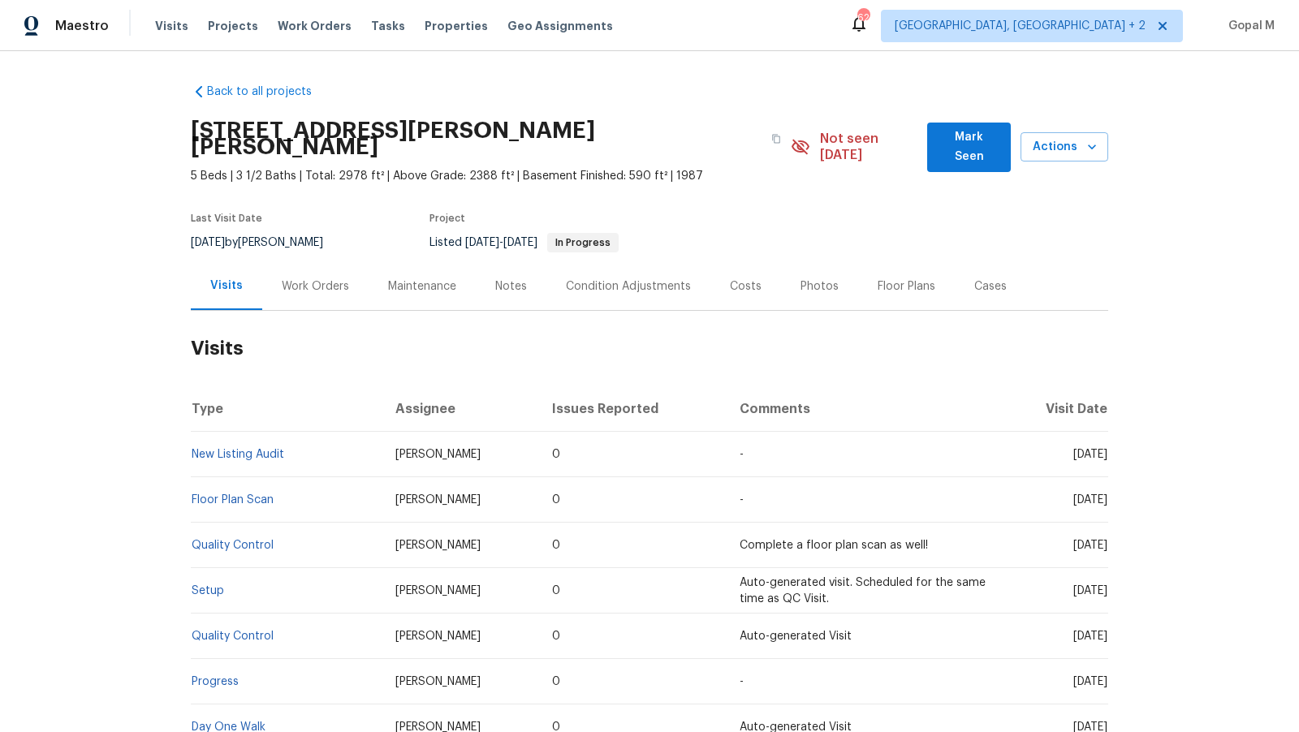
click at [288, 279] on div "Work Orders" at bounding box center [315, 287] width 67 height 16
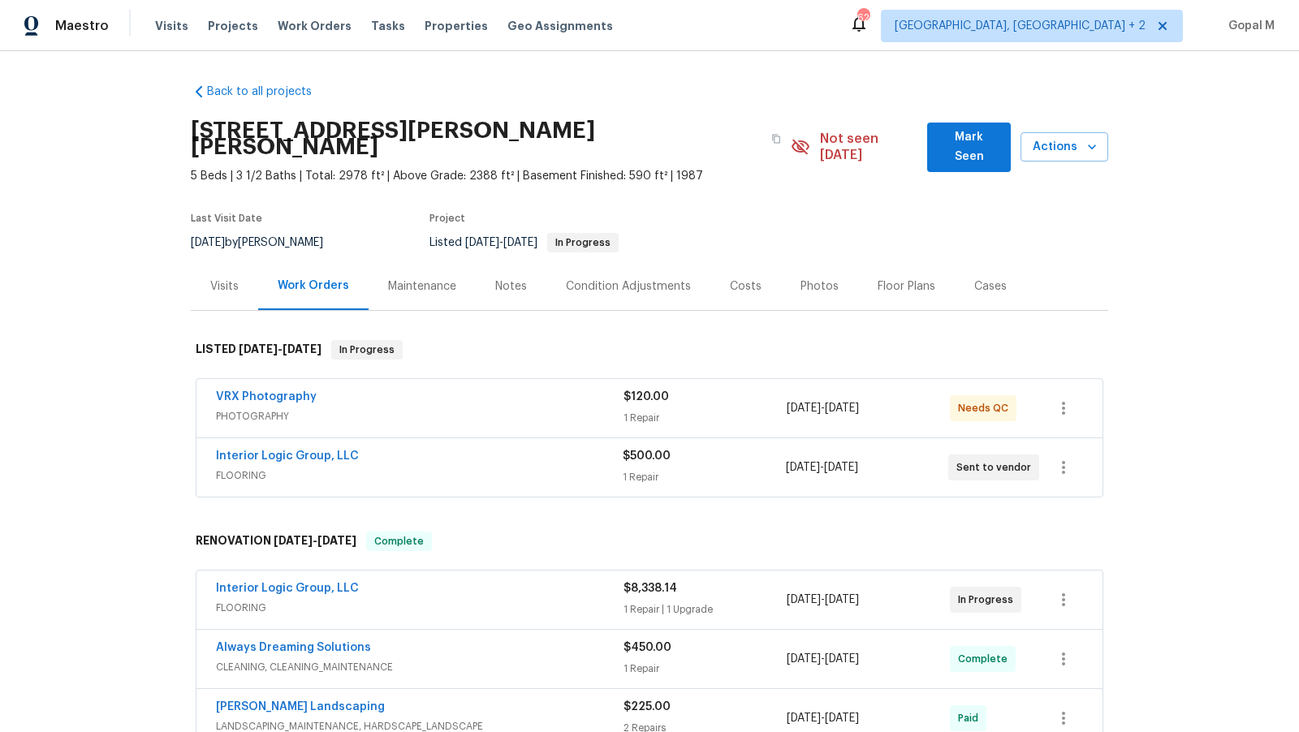
click at [494, 448] on div "Interior Logic Group, LLC" at bounding box center [419, 457] width 407 height 19
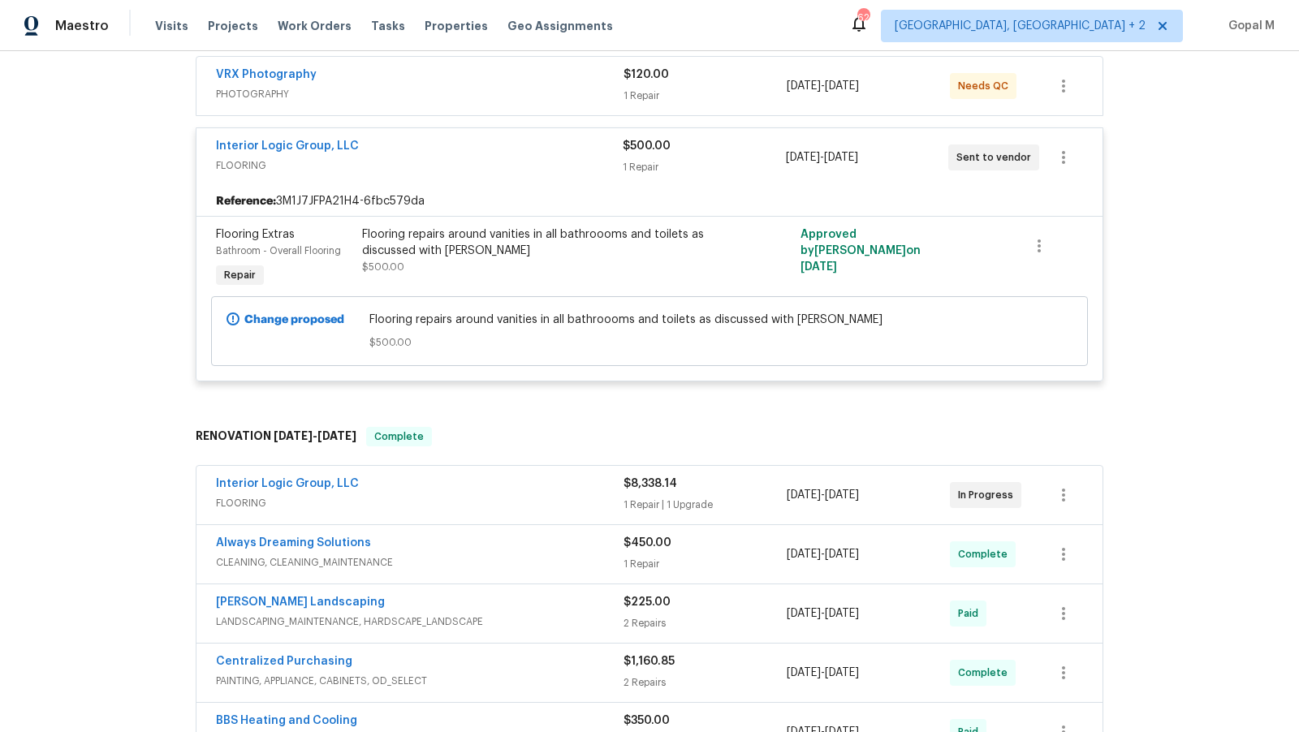
scroll to position [326, 0]
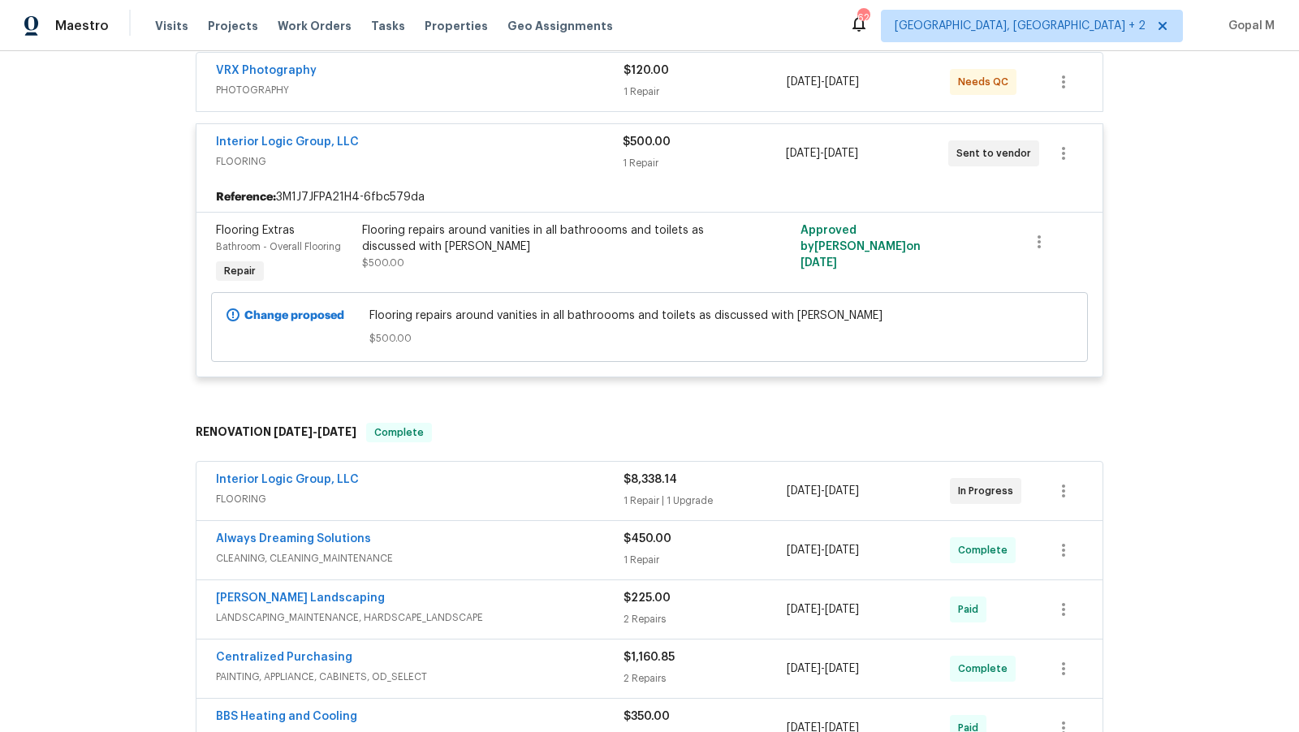
click at [560, 472] on div "Interior Logic Group, LLC" at bounding box center [420, 481] width 408 height 19
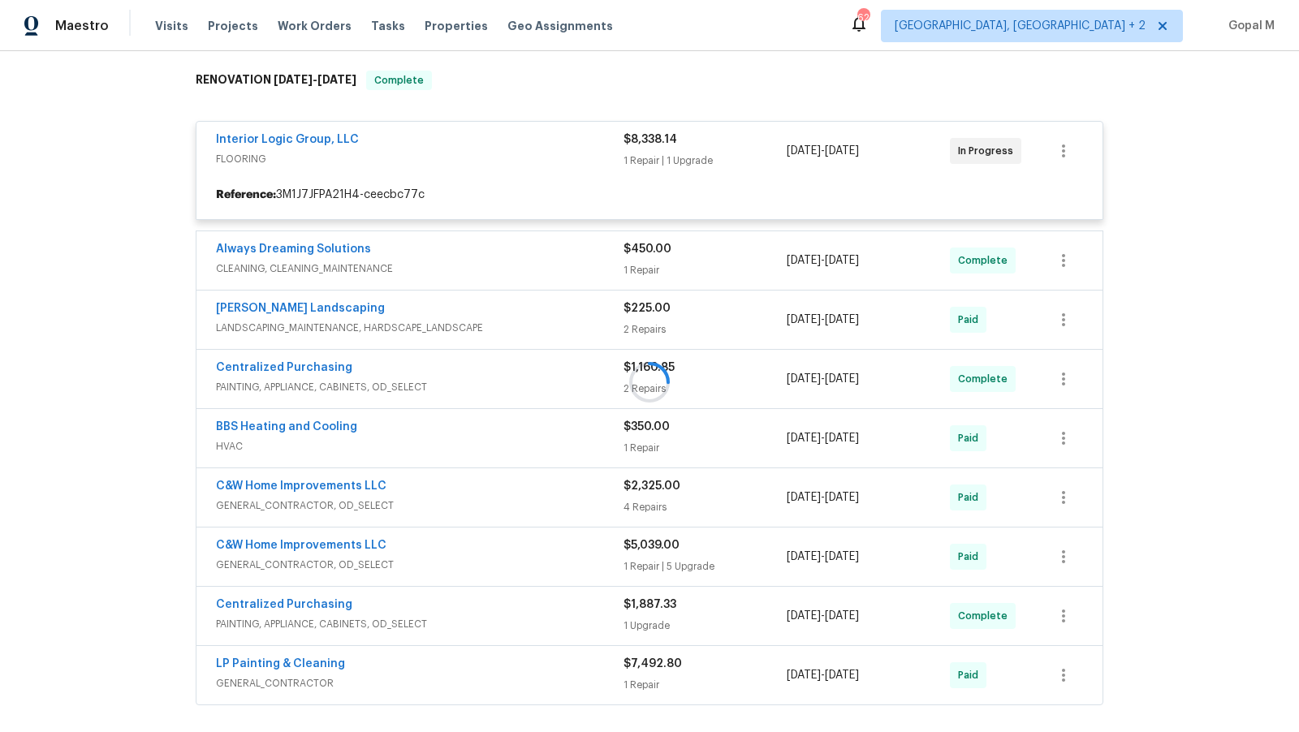
scroll to position [682, 0]
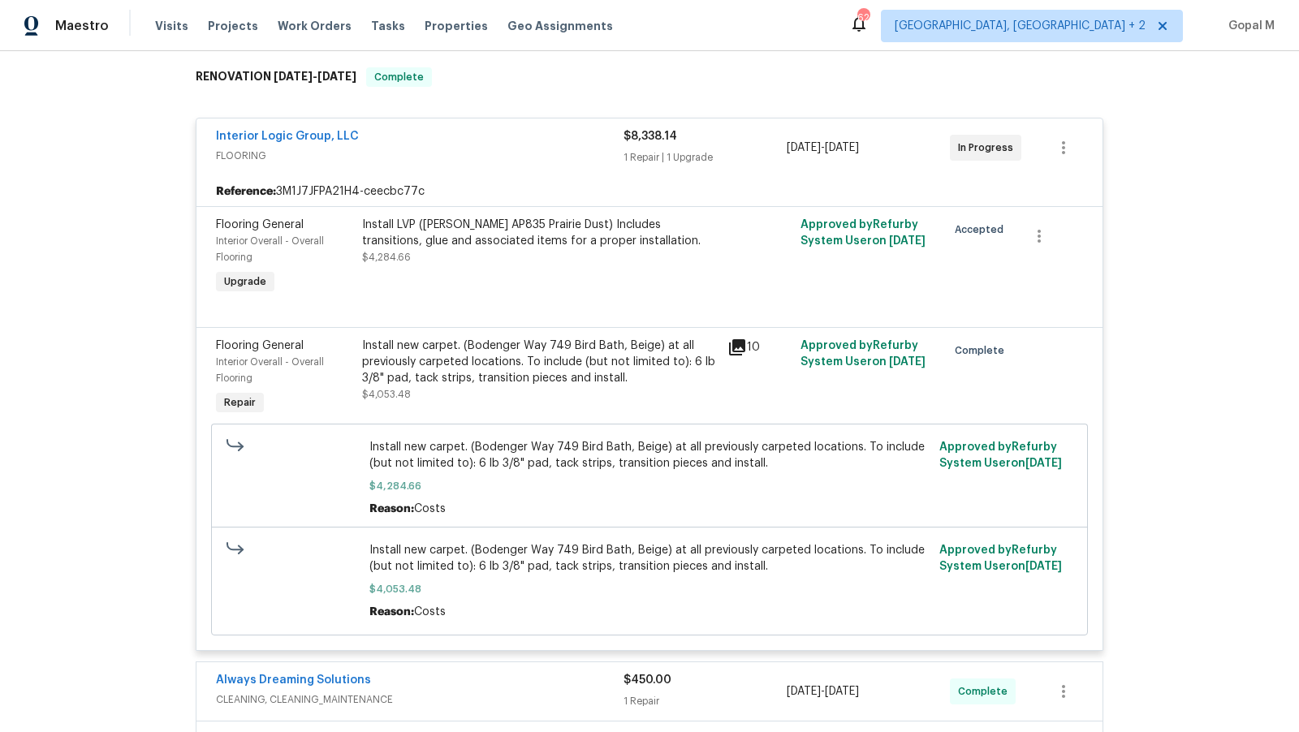
click at [495, 356] on div "Install new carpet. (Bodenger Way 749 Bird Bath, Beige) at all previously carpe…" at bounding box center [540, 362] width 356 height 49
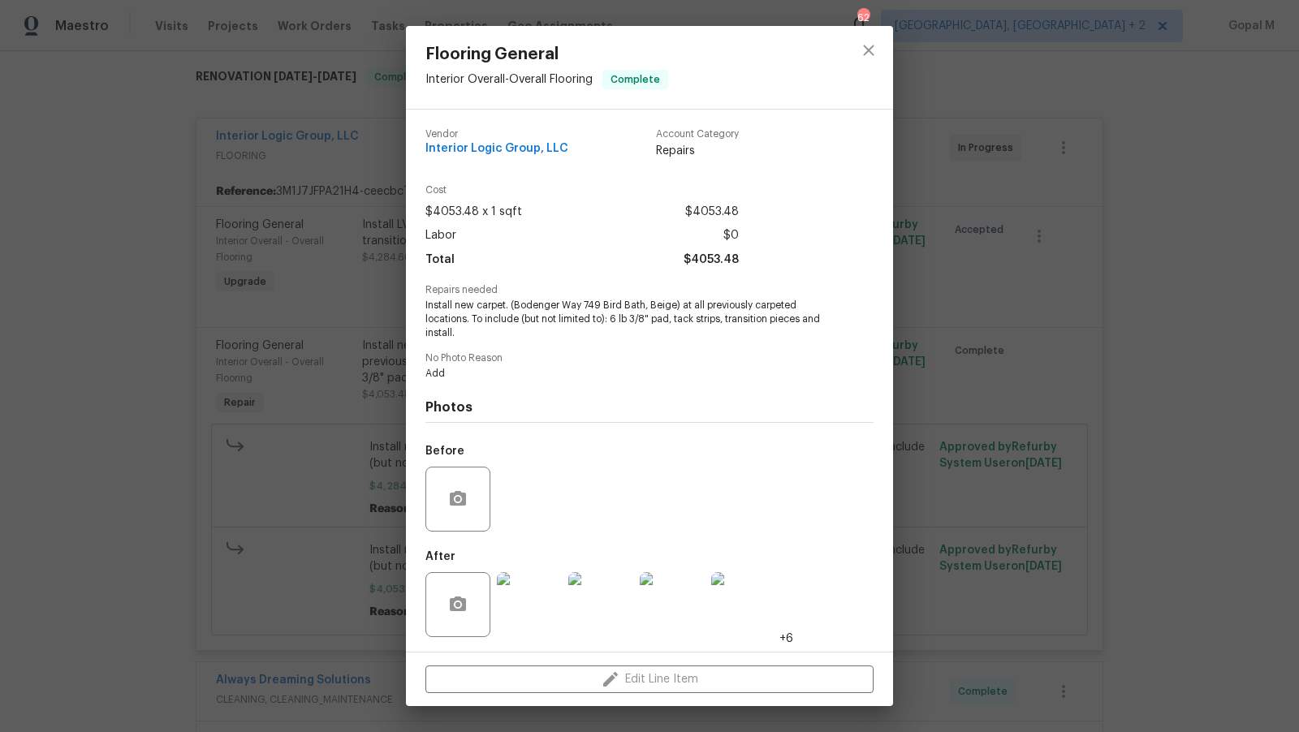
scroll to position [2, 0]
click at [526, 626] on img at bounding box center [529, 603] width 65 height 65
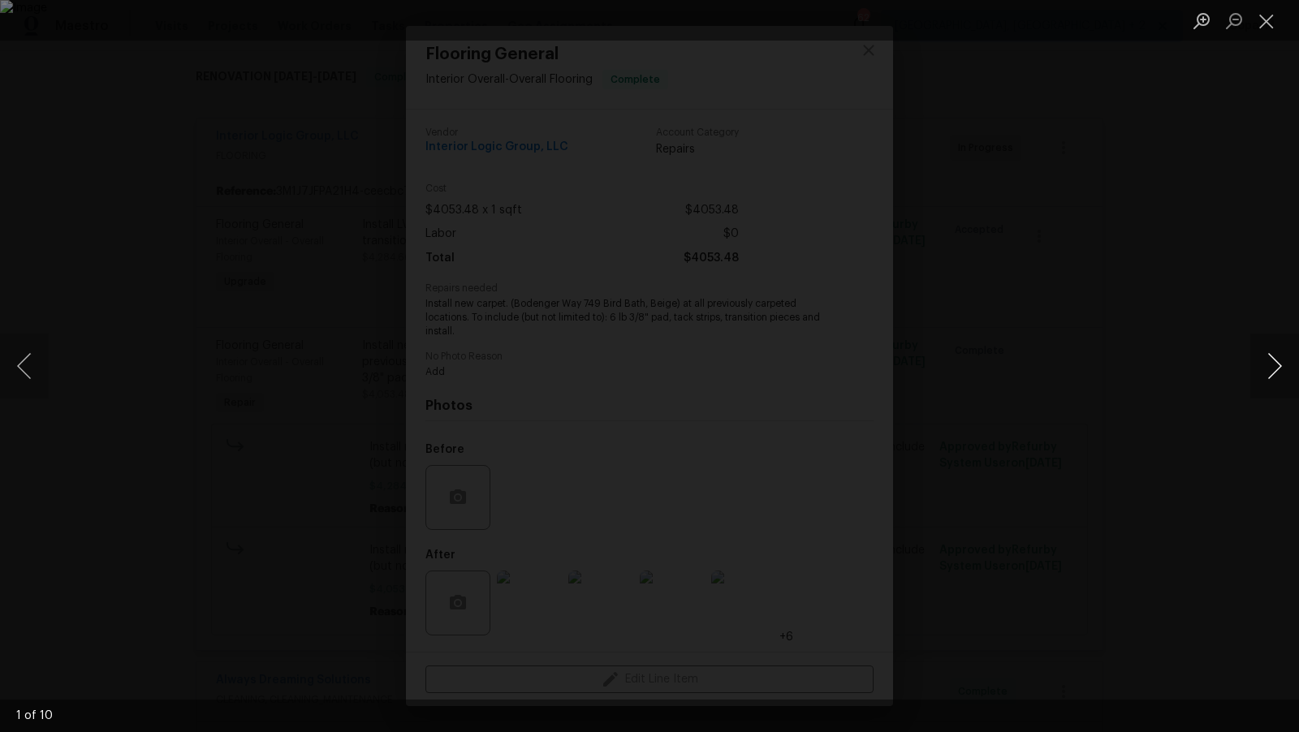
click at [1273, 368] on button "Next image" at bounding box center [1274, 366] width 49 height 65
click at [1263, 35] on li "Lightbox" at bounding box center [1266, 20] width 32 height 41
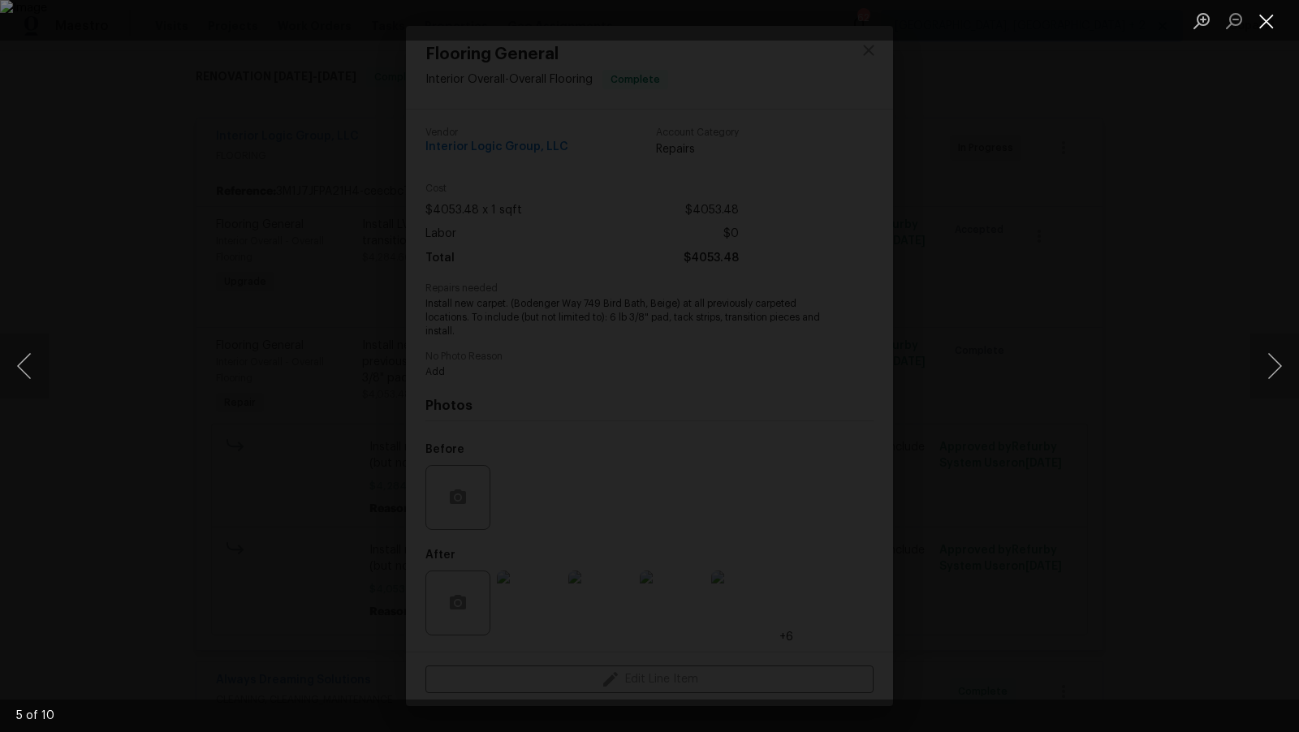
click at [1264, 23] on button "Close lightbox" at bounding box center [1266, 20] width 32 height 28
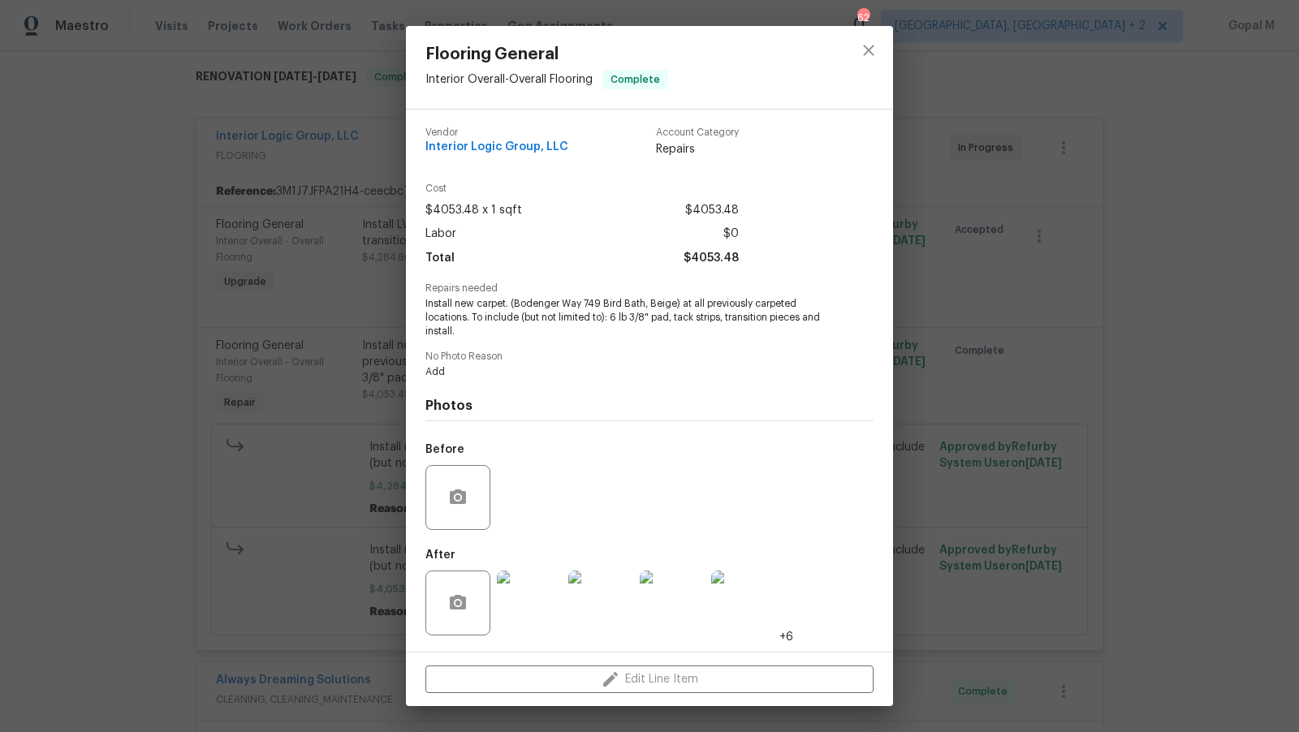
click at [288, 442] on div "Flooring General Interior Overall - Overall Flooring Complete Vendor Interior L…" at bounding box center [649, 366] width 1299 height 732
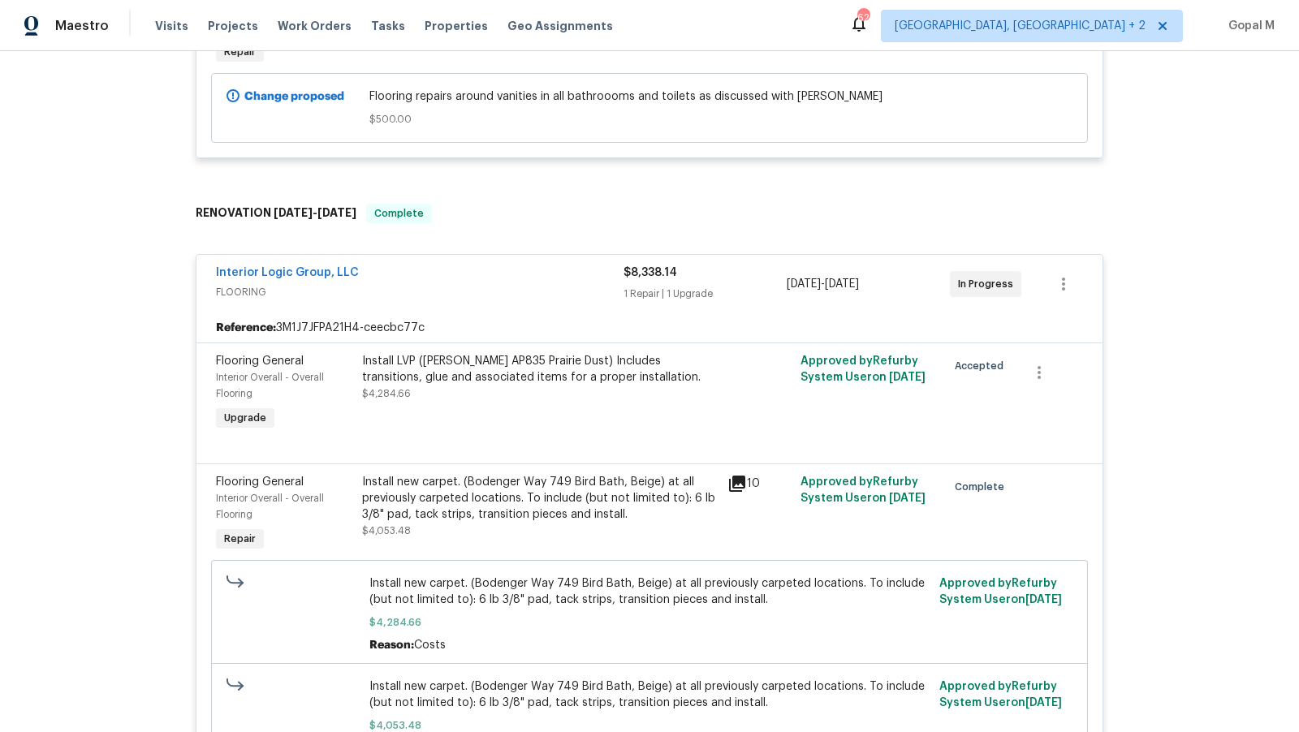
scroll to position [547, 0]
drag, startPoint x: 209, startPoint y: 257, endPoint x: 361, endPoint y: 257, distance: 152.7
click at [361, 257] on div "Interior Logic Group, LLC FLOORING $8,338.14 1 Repair | 1 Upgrade 6/11/2025 - 6…" at bounding box center [649, 282] width 906 height 58
copy link "Interior Logic Group, LLC"
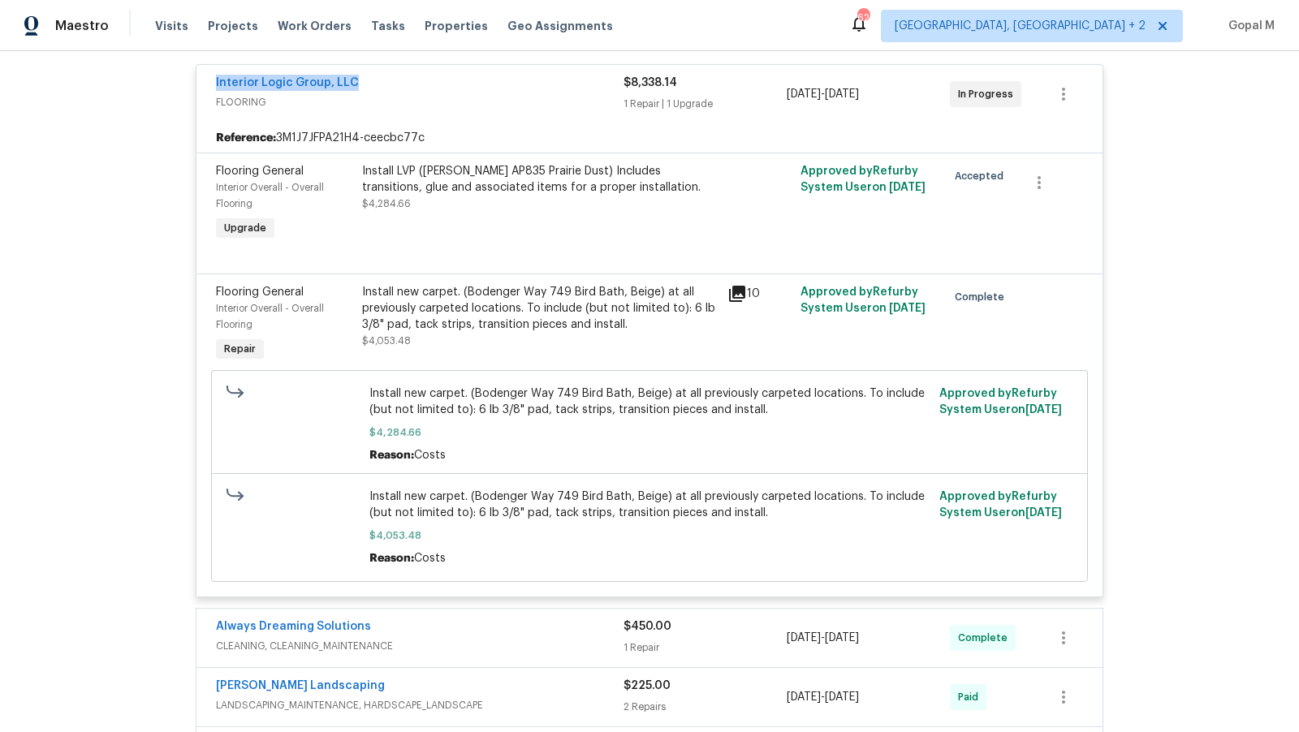
scroll to position [662, 0]
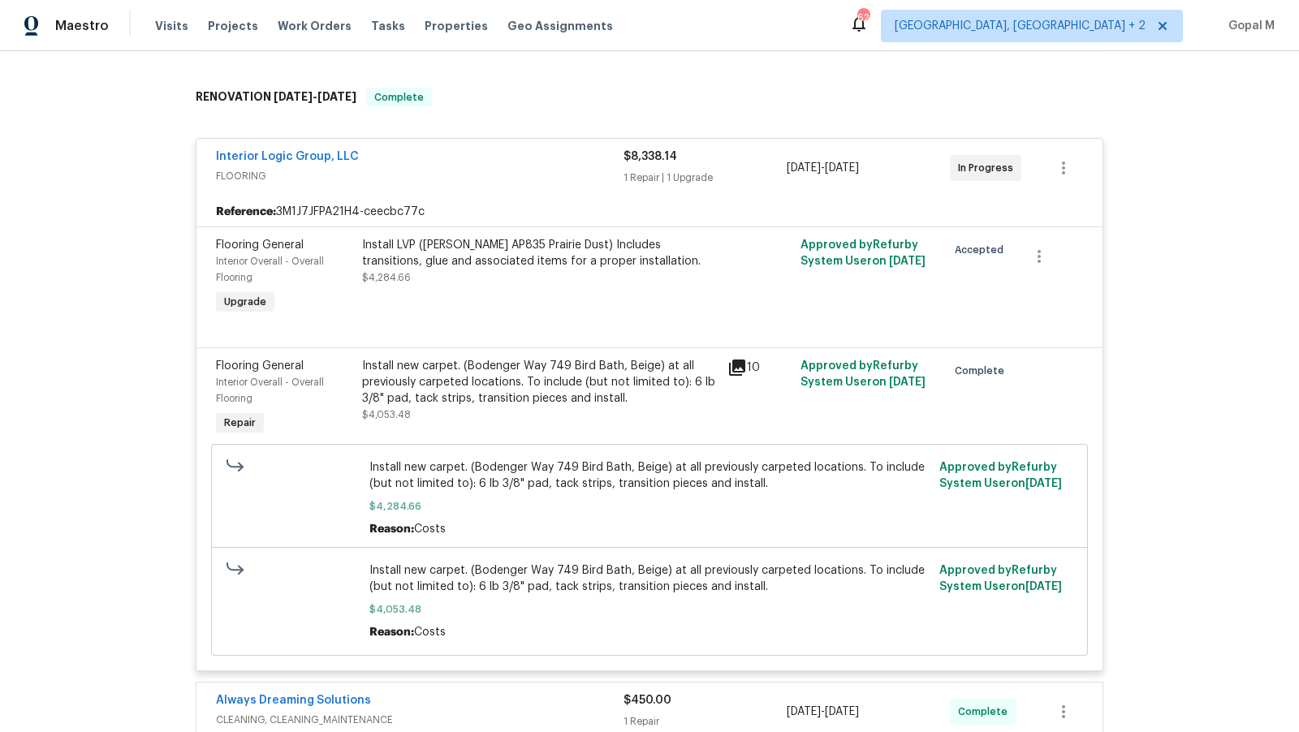
click at [472, 374] on div "Install new carpet. (Bodenger Way 749 Bird Bath, Beige) at all previously carpe…" at bounding box center [540, 382] width 356 height 49
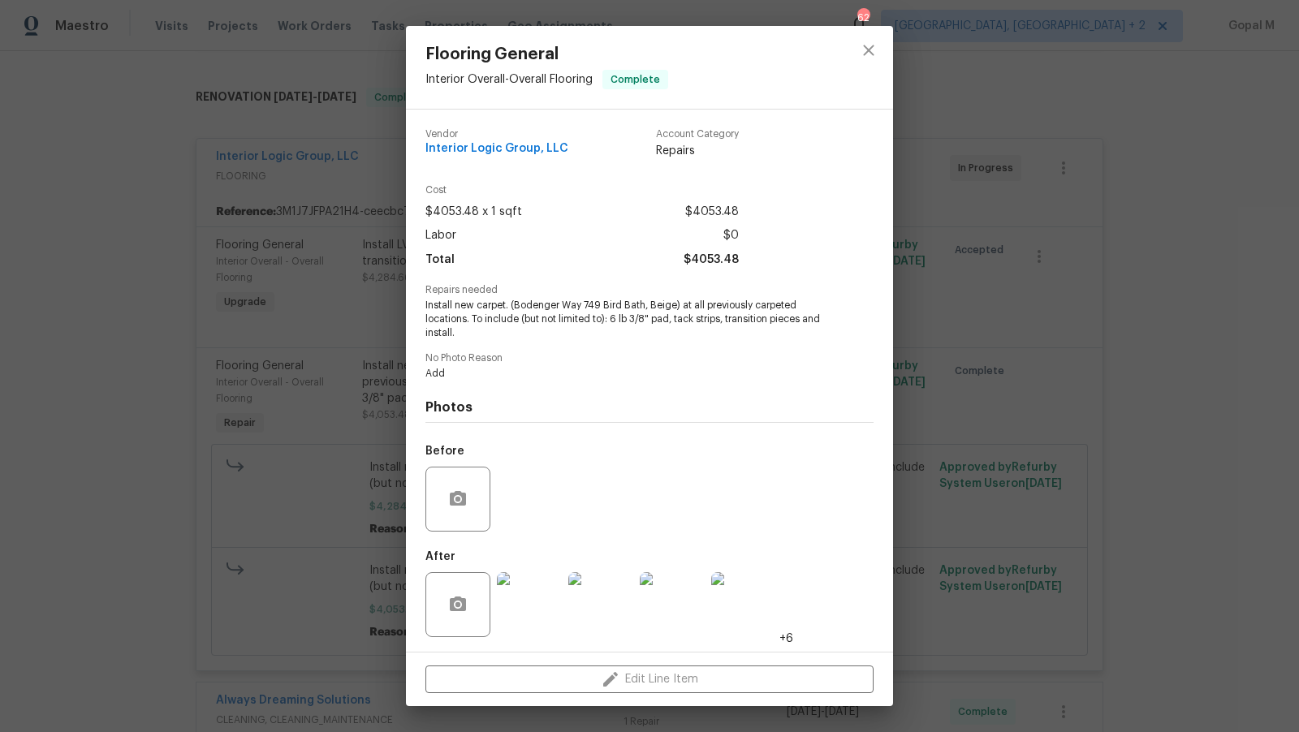
scroll to position [2, 0]
click at [752, 594] on img at bounding box center [743, 603] width 65 height 65
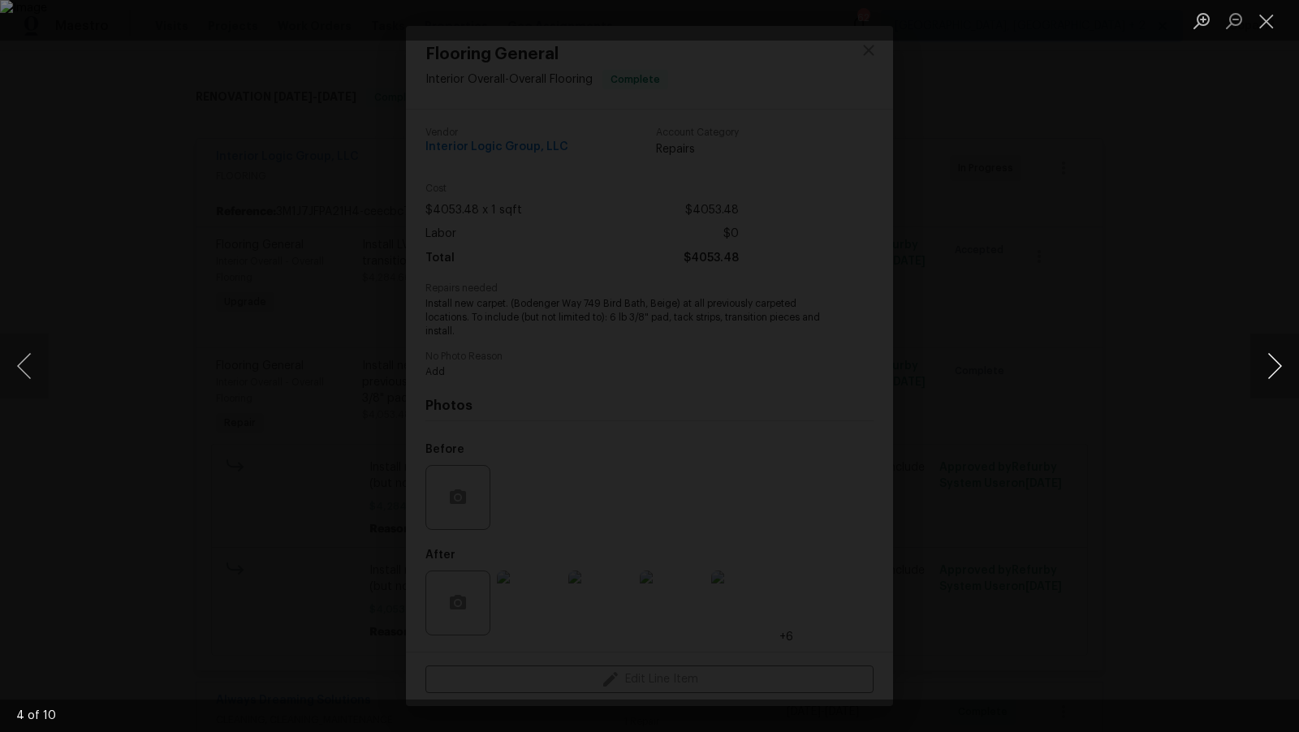
click at [1276, 381] on button "Next image" at bounding box center [1274, 366] width 49 height 65
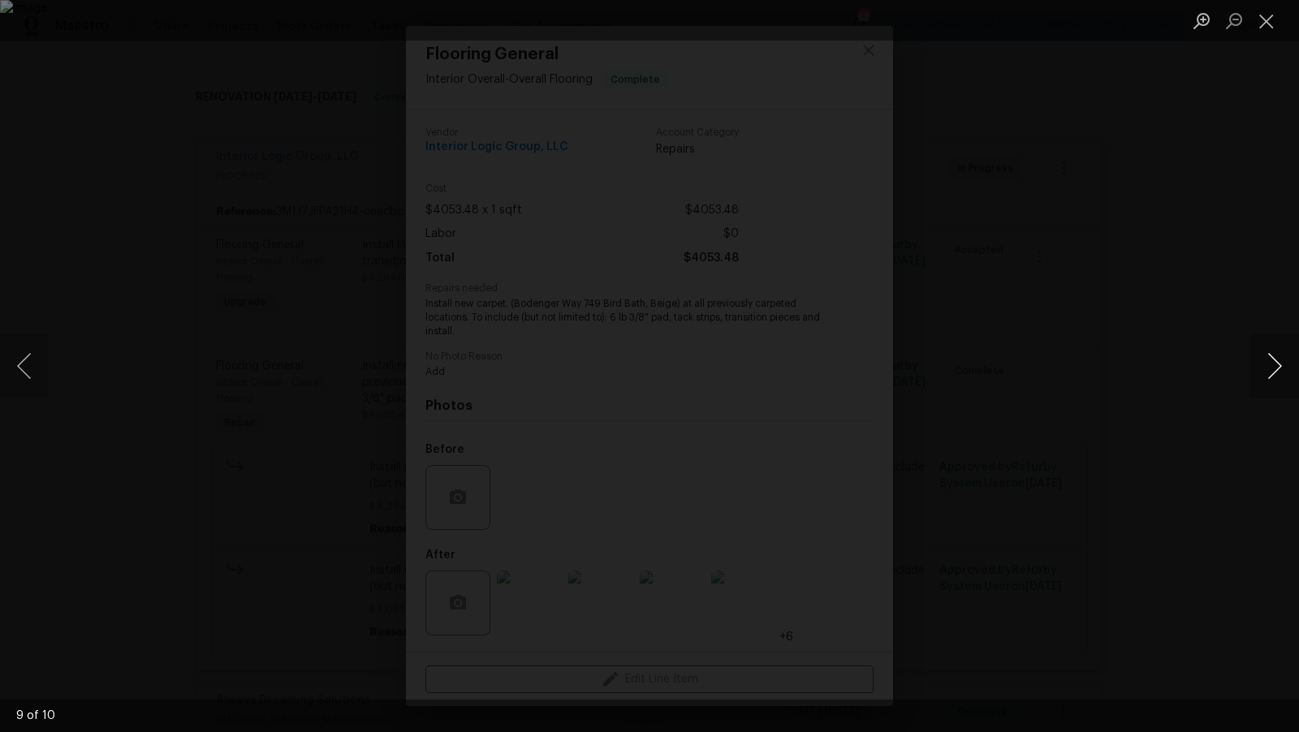
click at [1276, 381] on button "Next image" at bounding box center [1274, 366] width 49 height 65
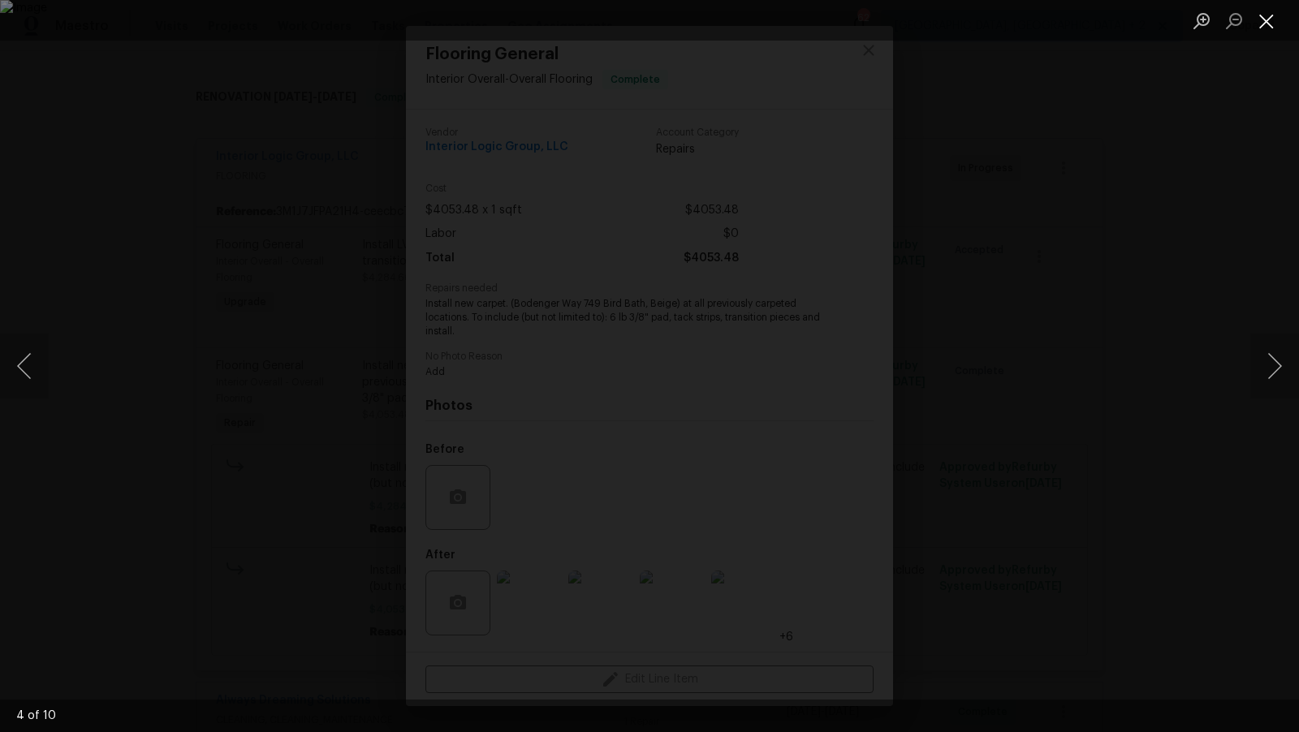
click at [1261, 13] on button "Close lightbox" at bounding box center [1266, 20] width 32 height 28
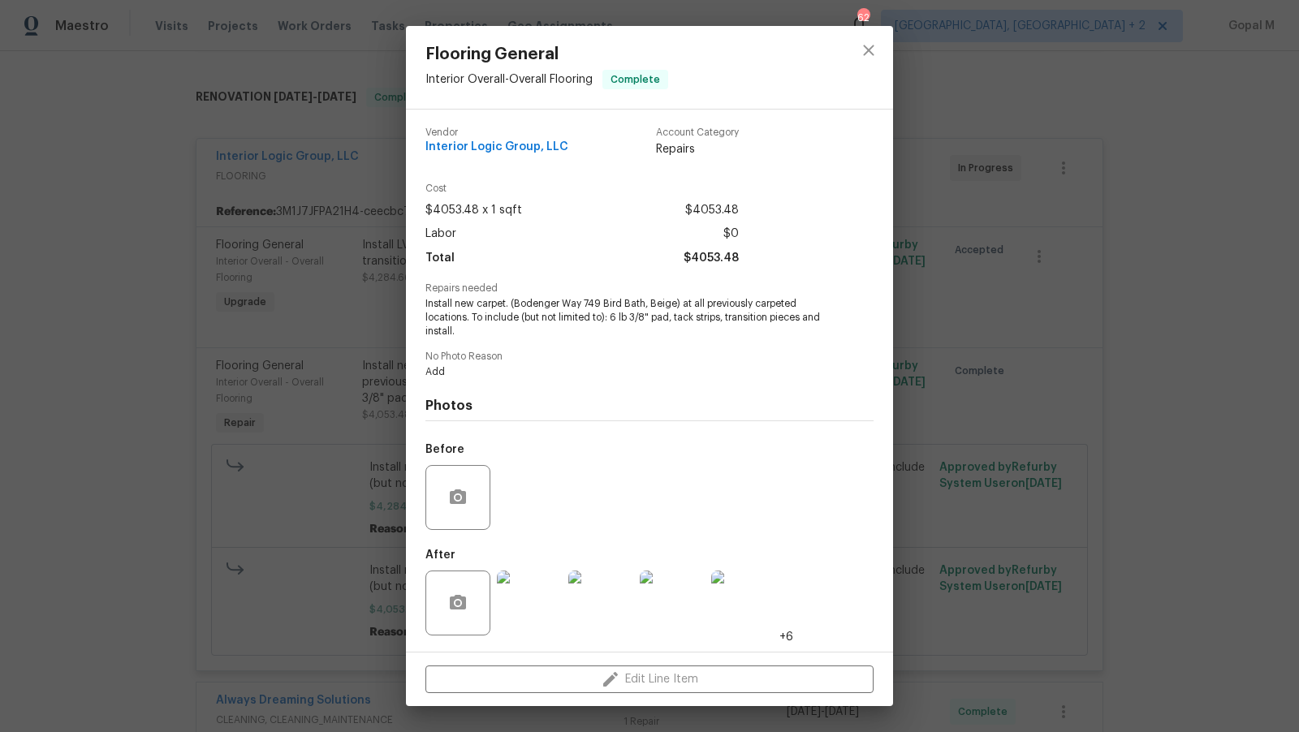
click at [1130, 303] on div "Flooring General Interior Overall - Overall Flooring Complete Vendor Interior L…" at bounding box center [649, 366] width 1299 height 732
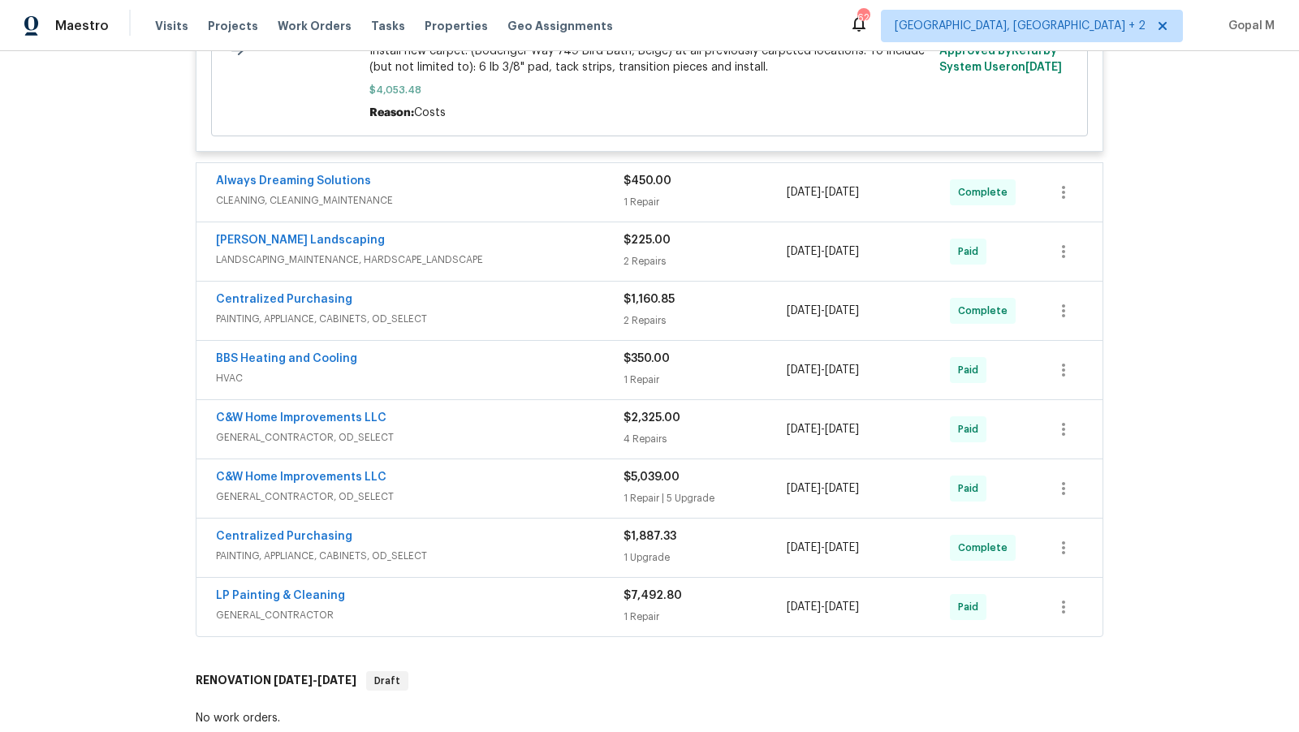
scroll to position [1194, 0]
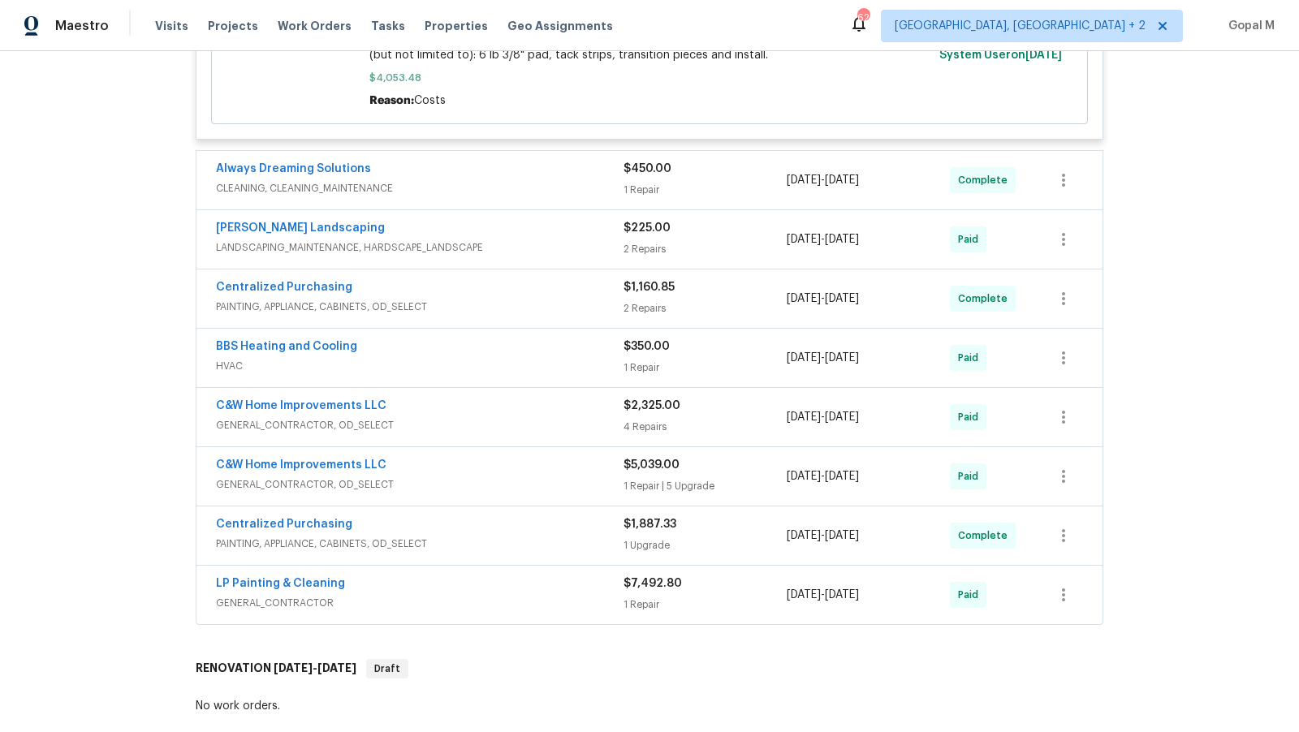
click at [695, 182] on div "1 Repair" at bounding box center [705, 190] width 163 height 16
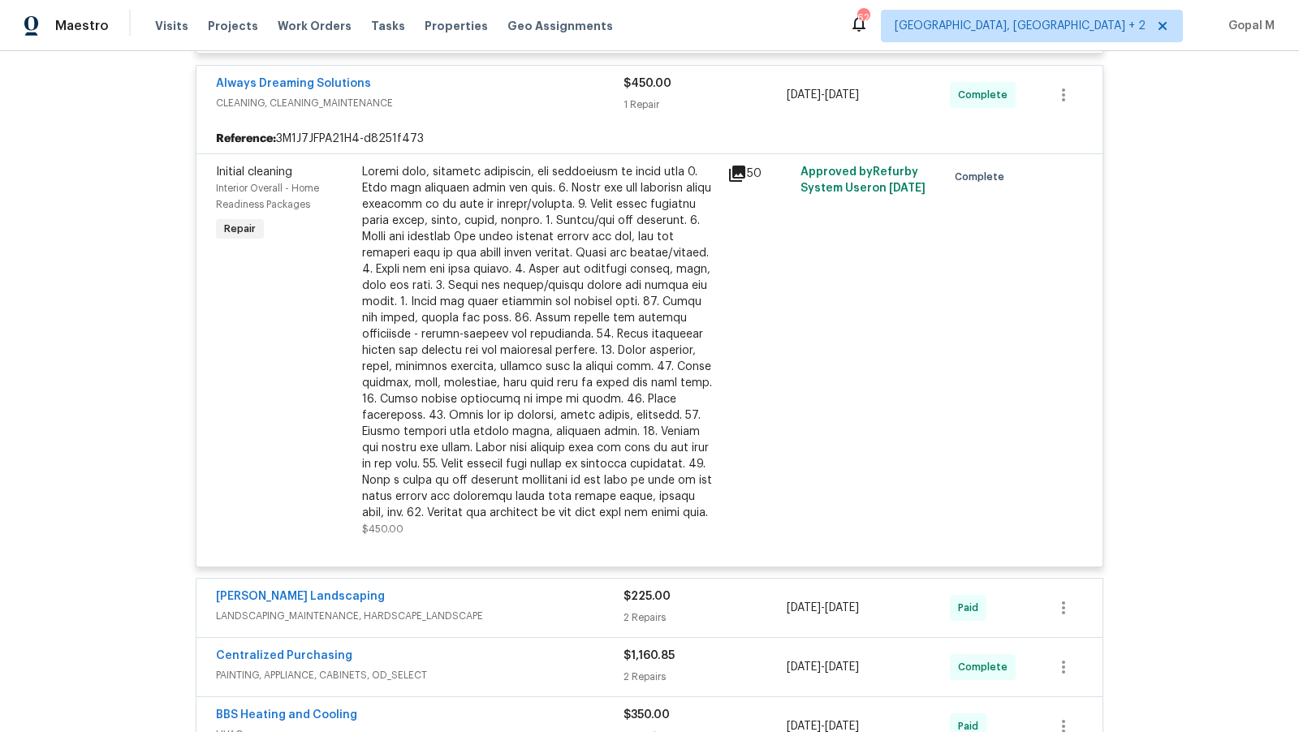
scroll to position [1278, 0]
click at [622, 192] on div at bounding box center [540, 344] width 356 height 357
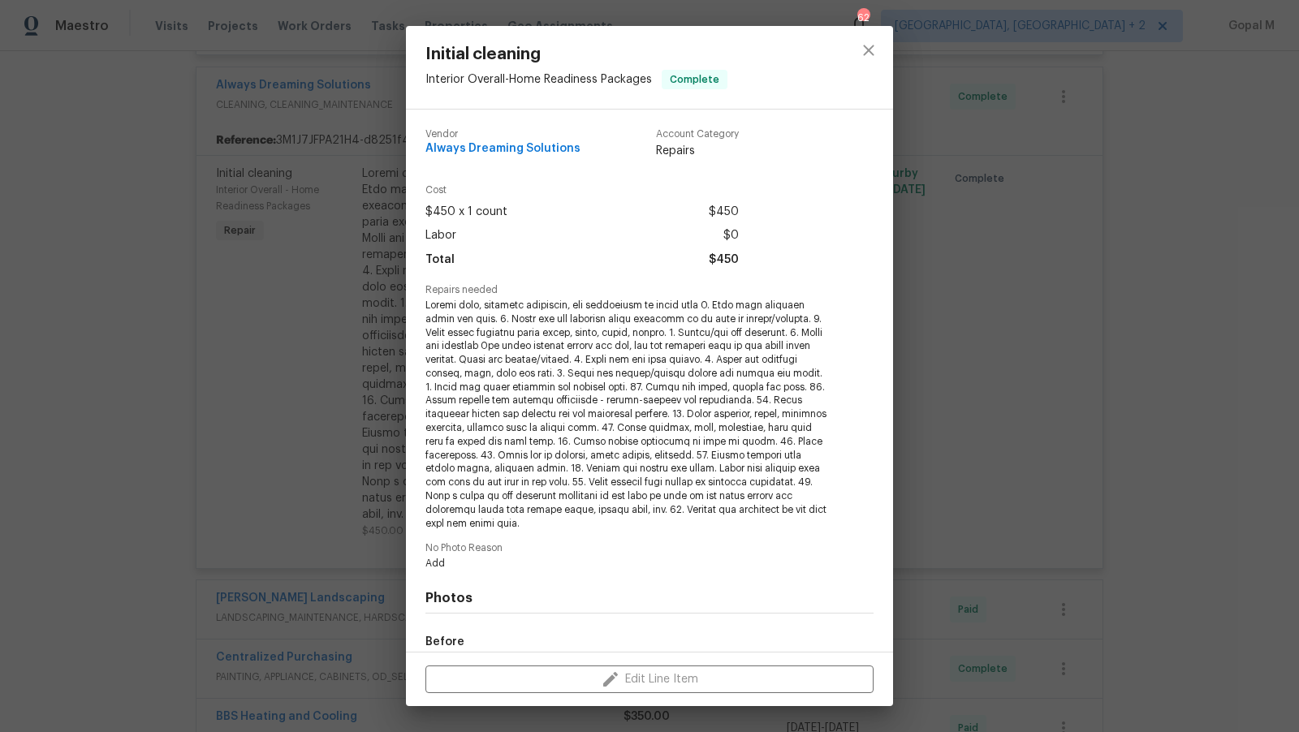
scroll to position [192, 0]
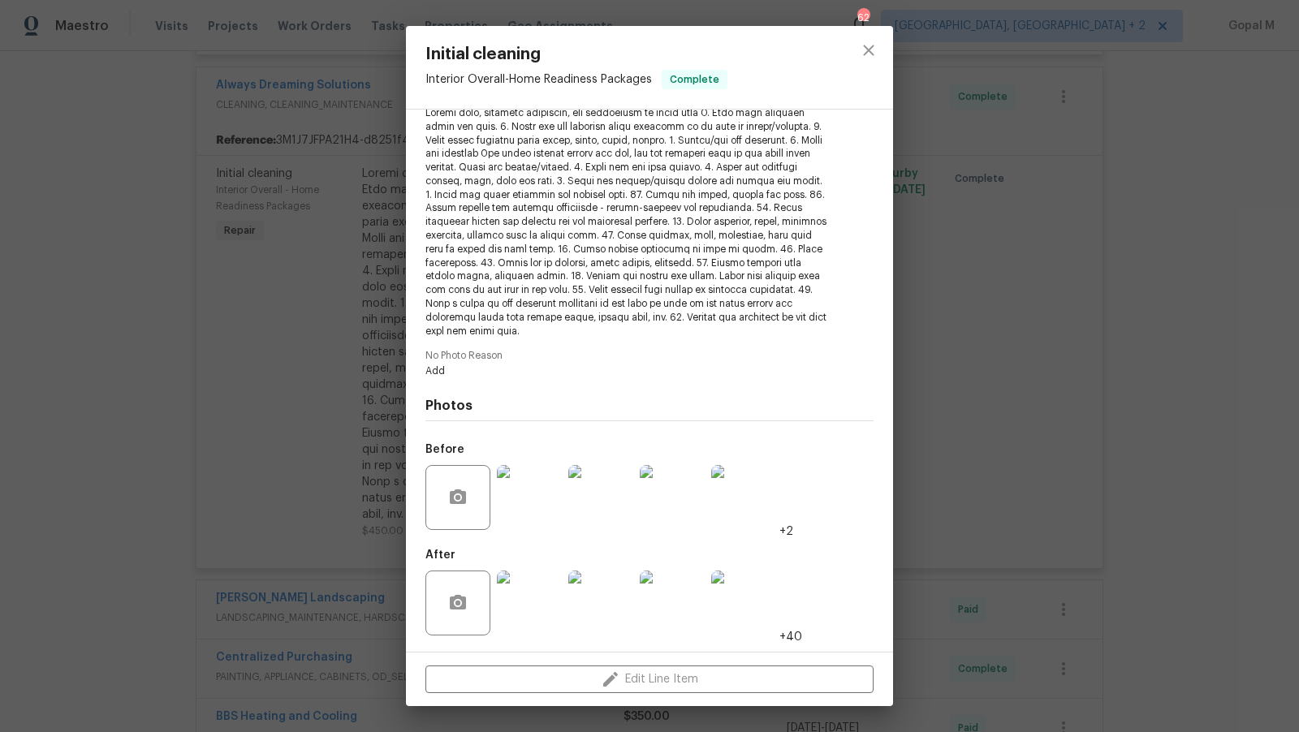
click at [741, 499] on img at bounding box center [743, 497] width 65 height 65
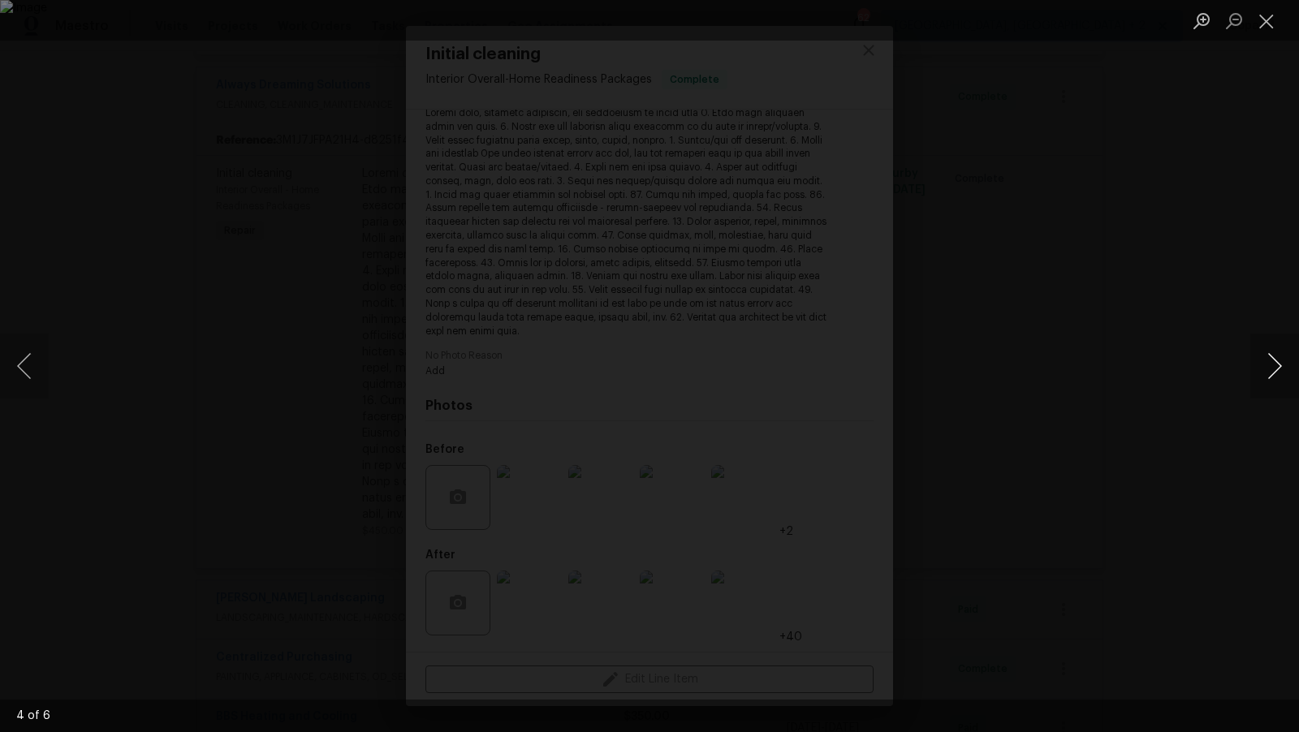
click at [1295, 352] on button "Next image" at bounding box center [1274, 366] width 49 height 65
click at [1292, 352] on button "Next image" at bounding box center [1274, 366] width 49 height 65
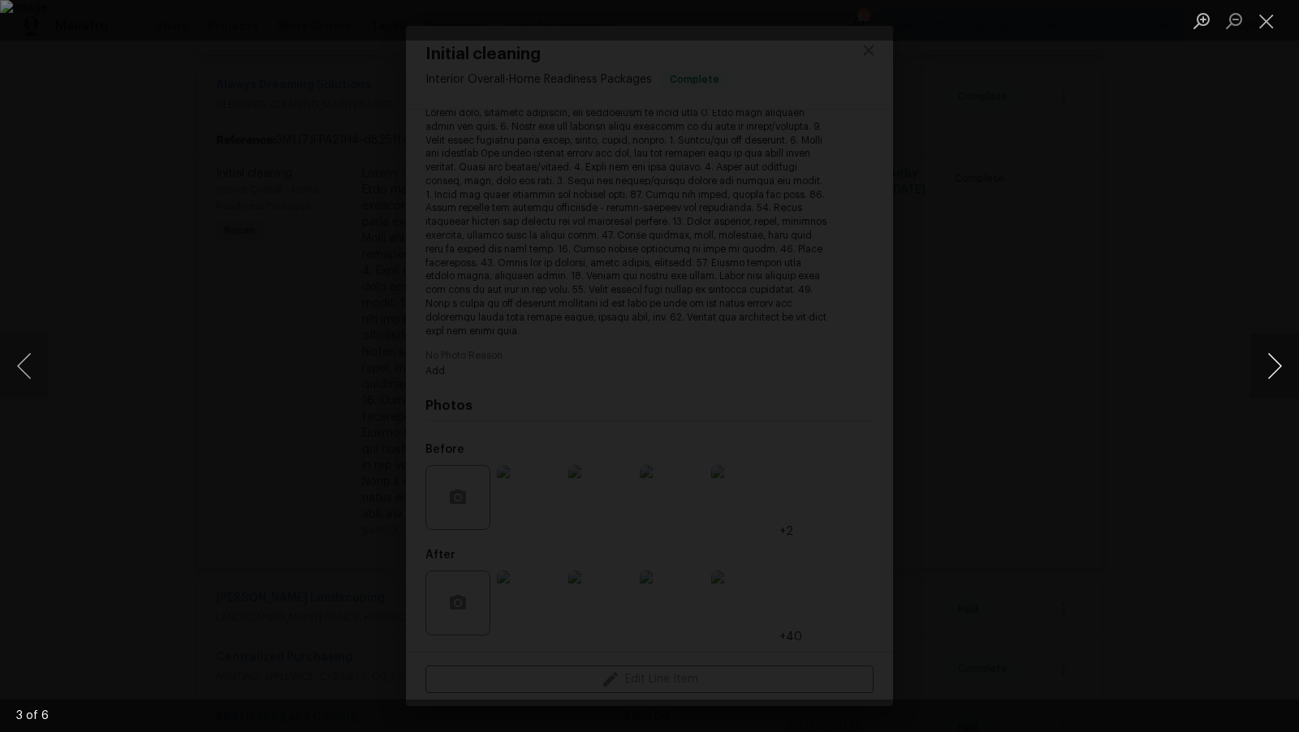
click at [1292, 352] on button "Next image" at bounding box center [1274, 366] width 49 height 65
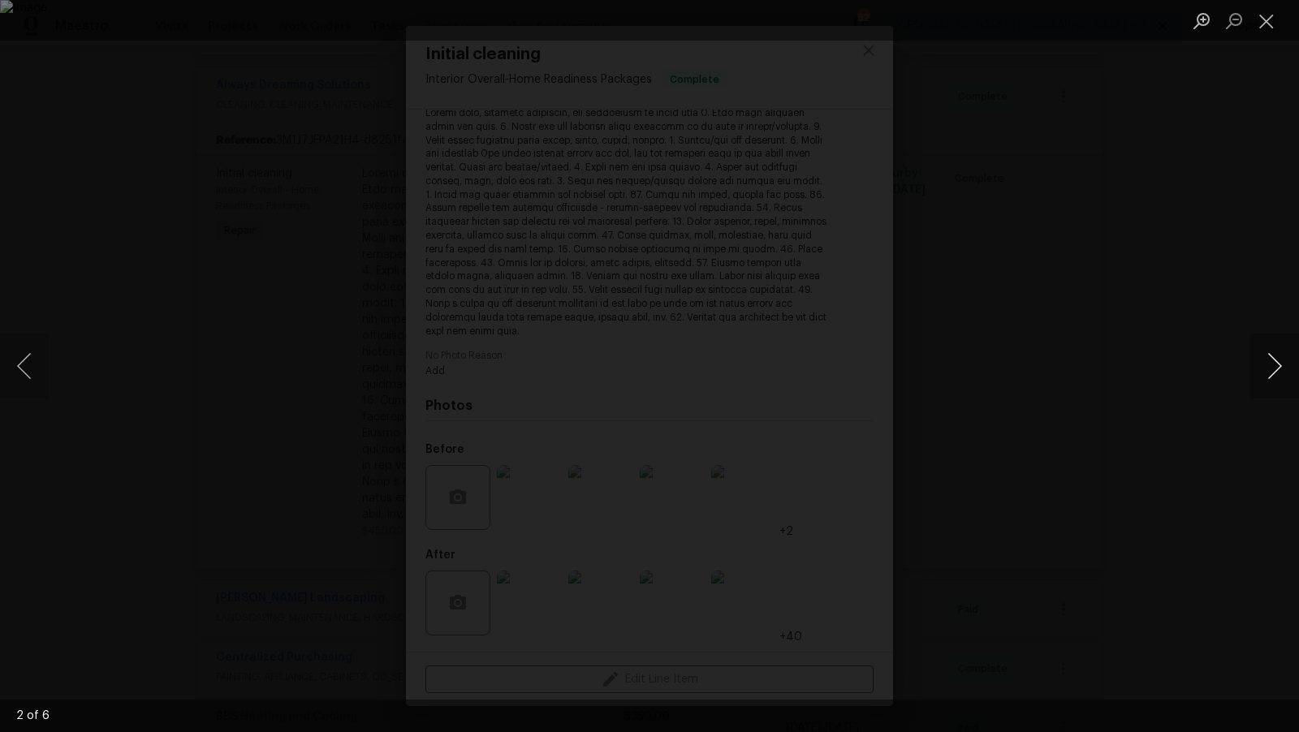
click at [1292, 352] on button "Next image" at bounding box center [1274, 366] width 49 height 65
click at [1269, 11] on button "Close lightbox" at bounding box center [1266, 20] width 32 height 28
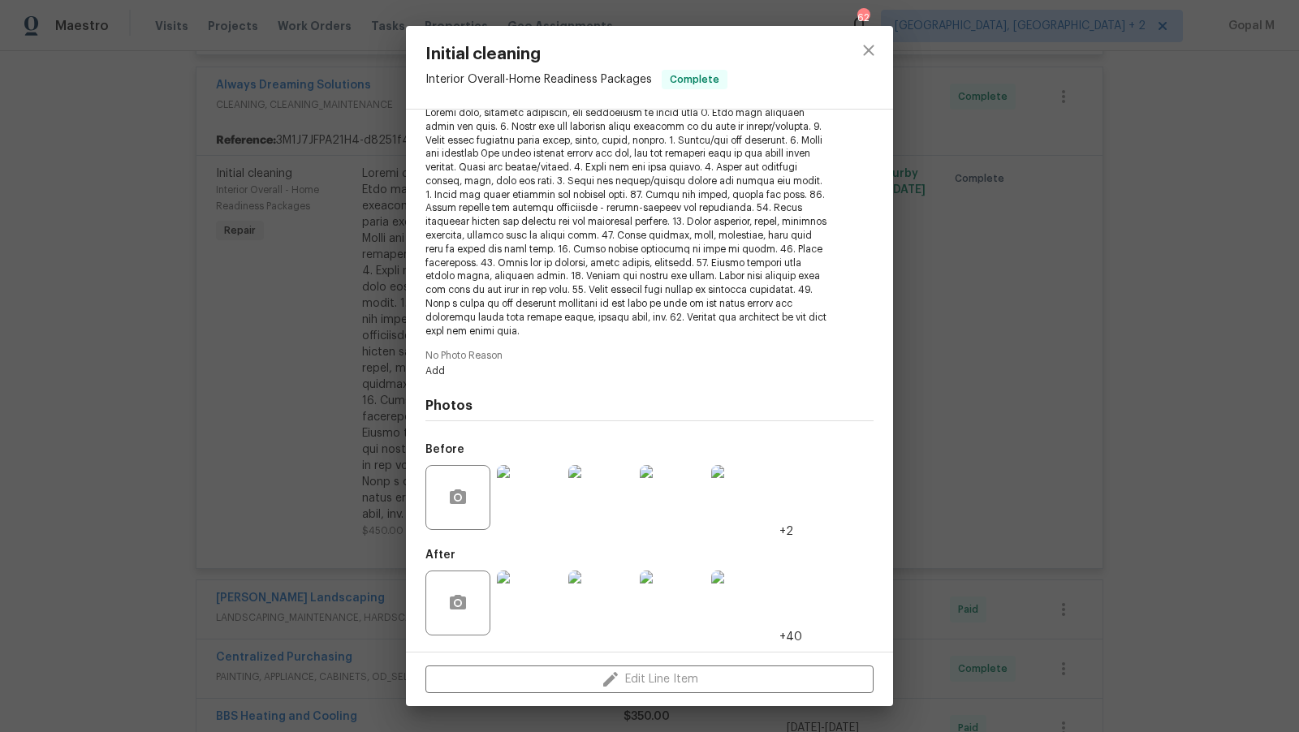
click at [744, 628] on img at bounding box center [743, 603] width 65 height 65
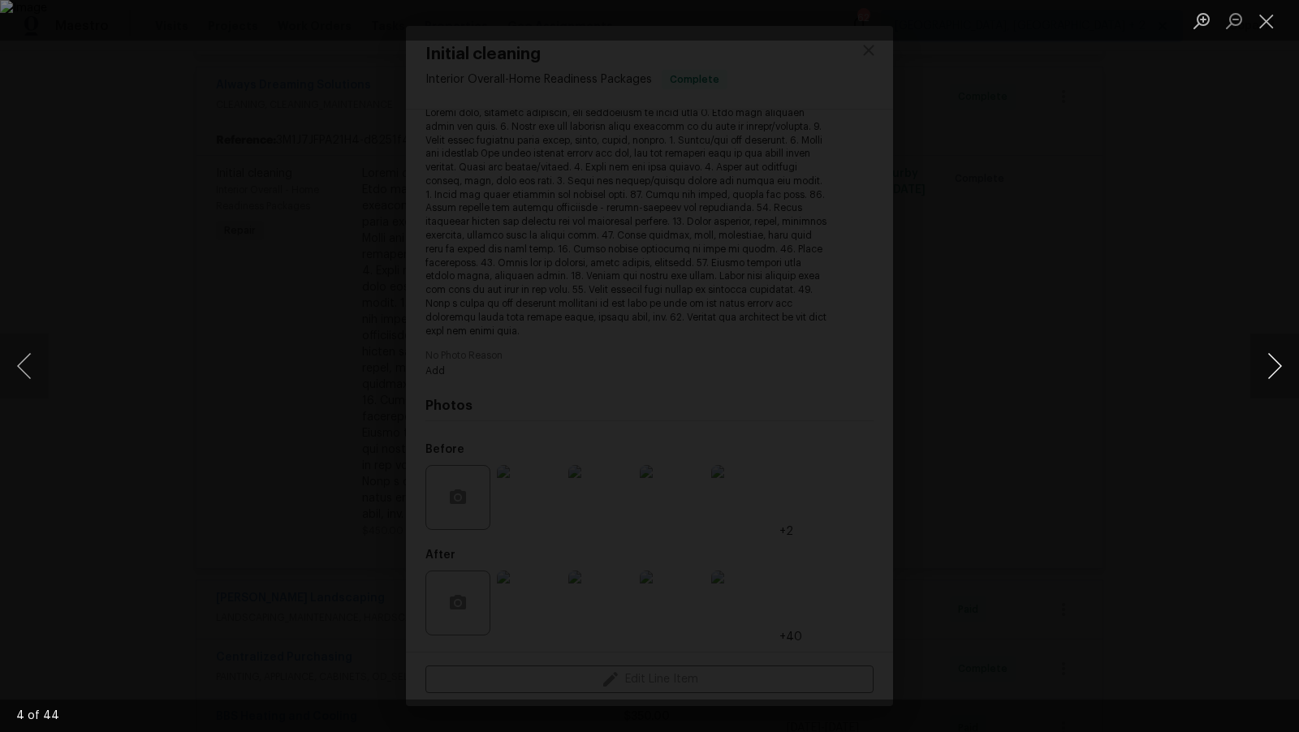
click at [1271, 363] on button "Next image" at bounding box center [1274, 366] width 49 height 65
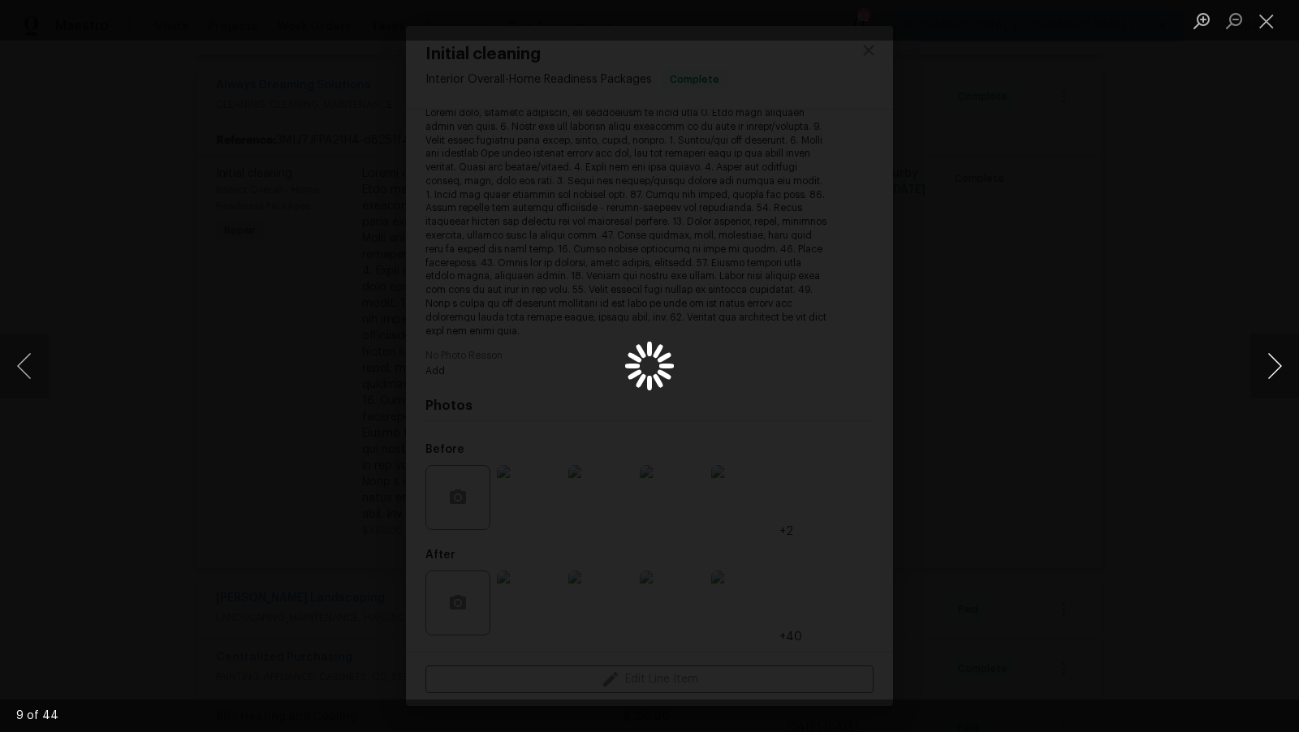
click at [1271, 363] on button "Next image" at bounding box center [1274, 366] width 49 height 65
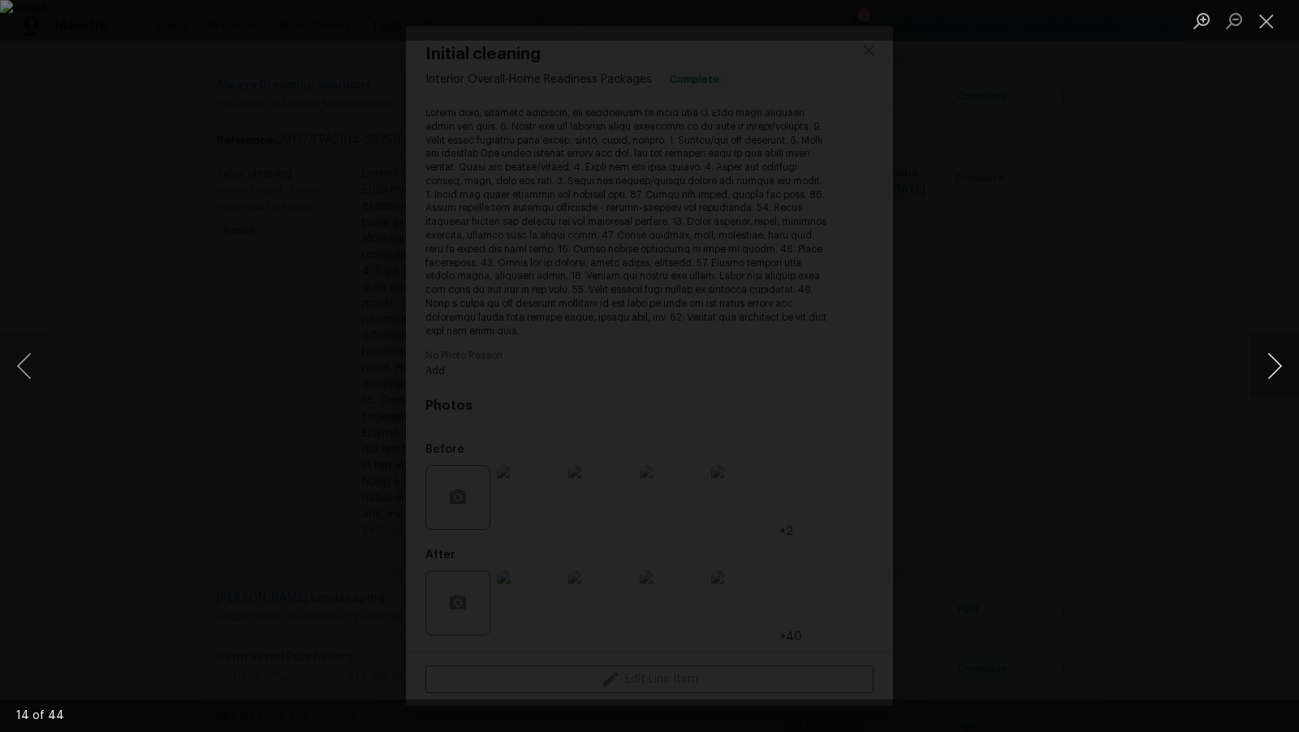
click at [1271, 363] on button "Next image" at bounding box center [1274, 366] width 49 height 65
click at [15, 362] on button "Previous image" at bounding box center [24, 366] width 49 height 65
click at [1282, 368] on button "Next image" at bounding box center [1274, 366] width 49 height 65
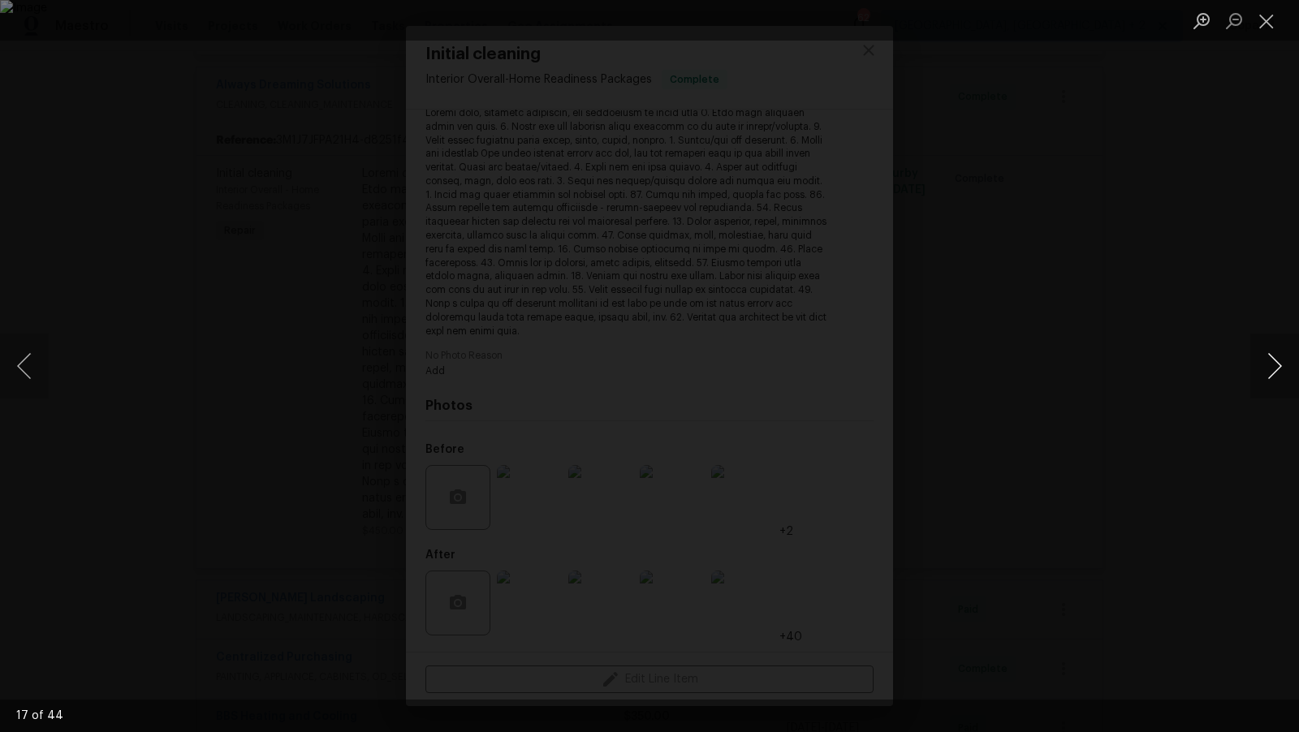
click at [1282, 368] on button "Next image" at bounding box center [1274, 366] width 49 height 65
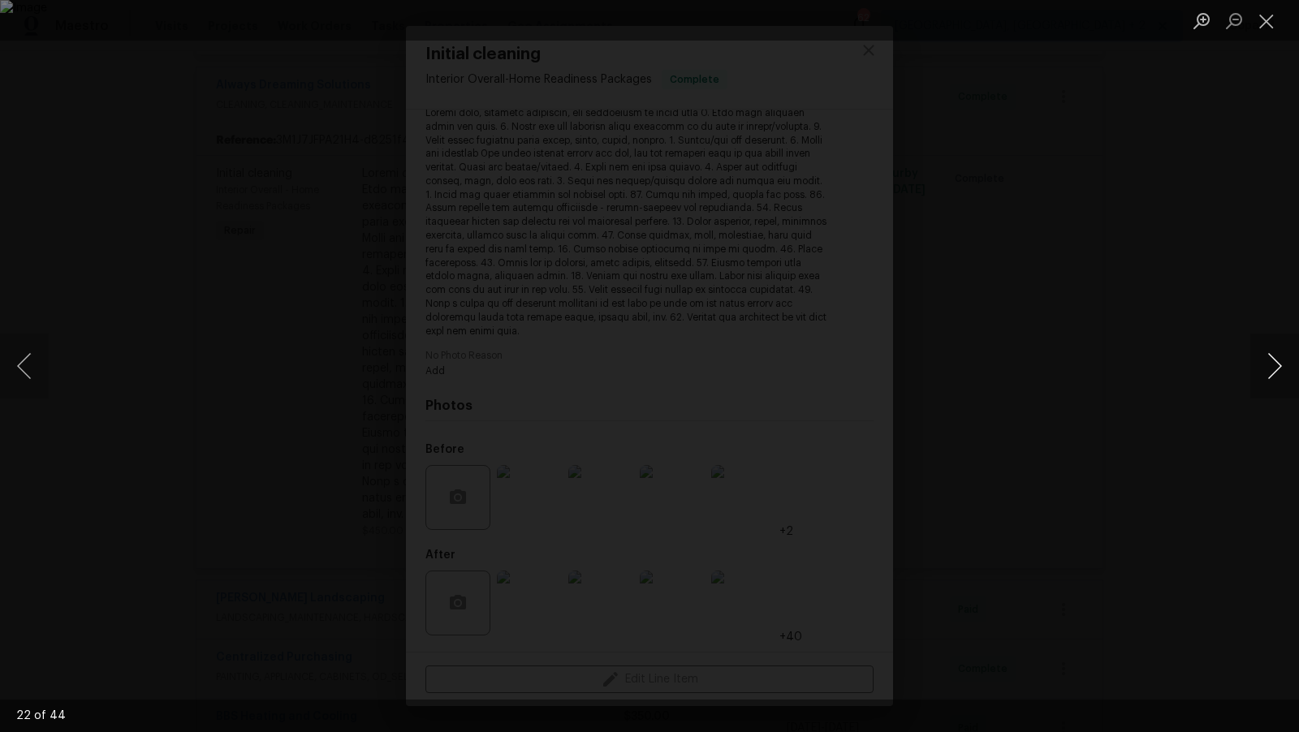
click at [1282, 368] on button "Next image" at bounding box center [1274, 366] width 49 height 65
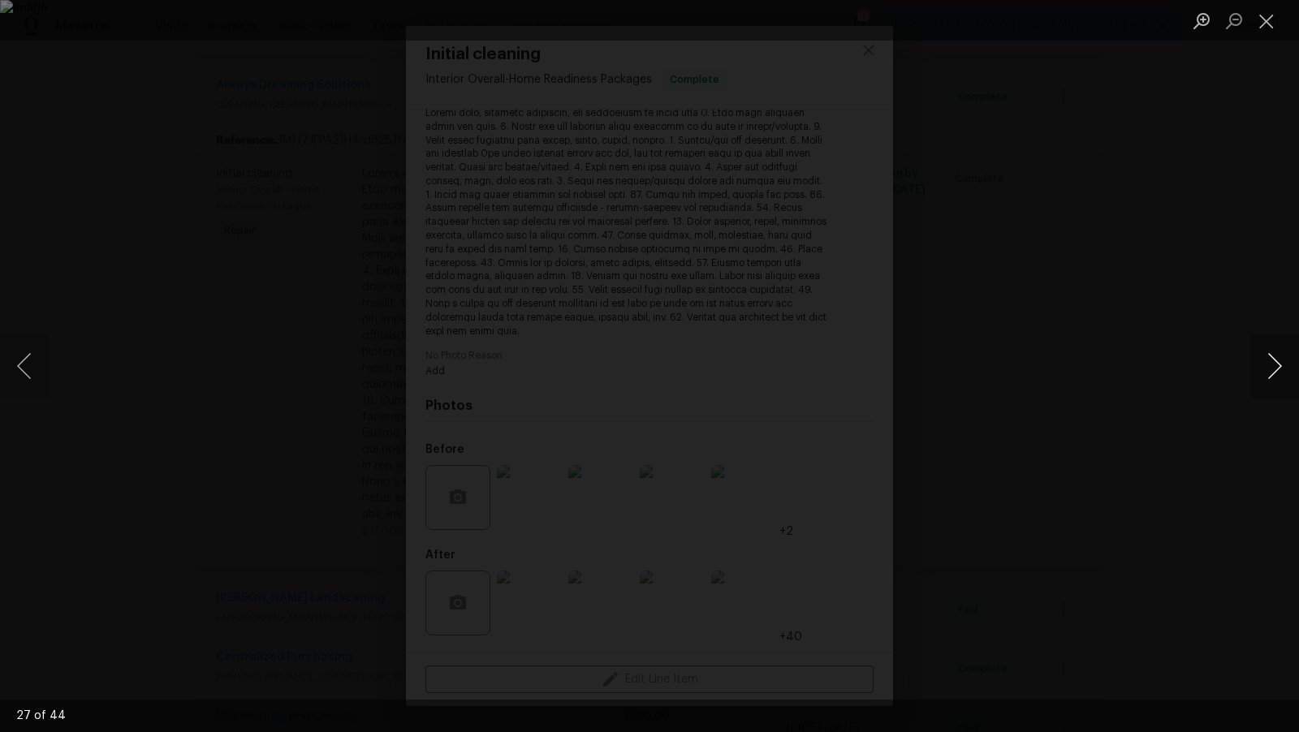
click at [1282, 368] on button "Next image" at bounding box center [1274, 366] width 49 height 65
click at [1282, 369] on button "Next image" at bounding box center [1274, 366] width 49 height 65
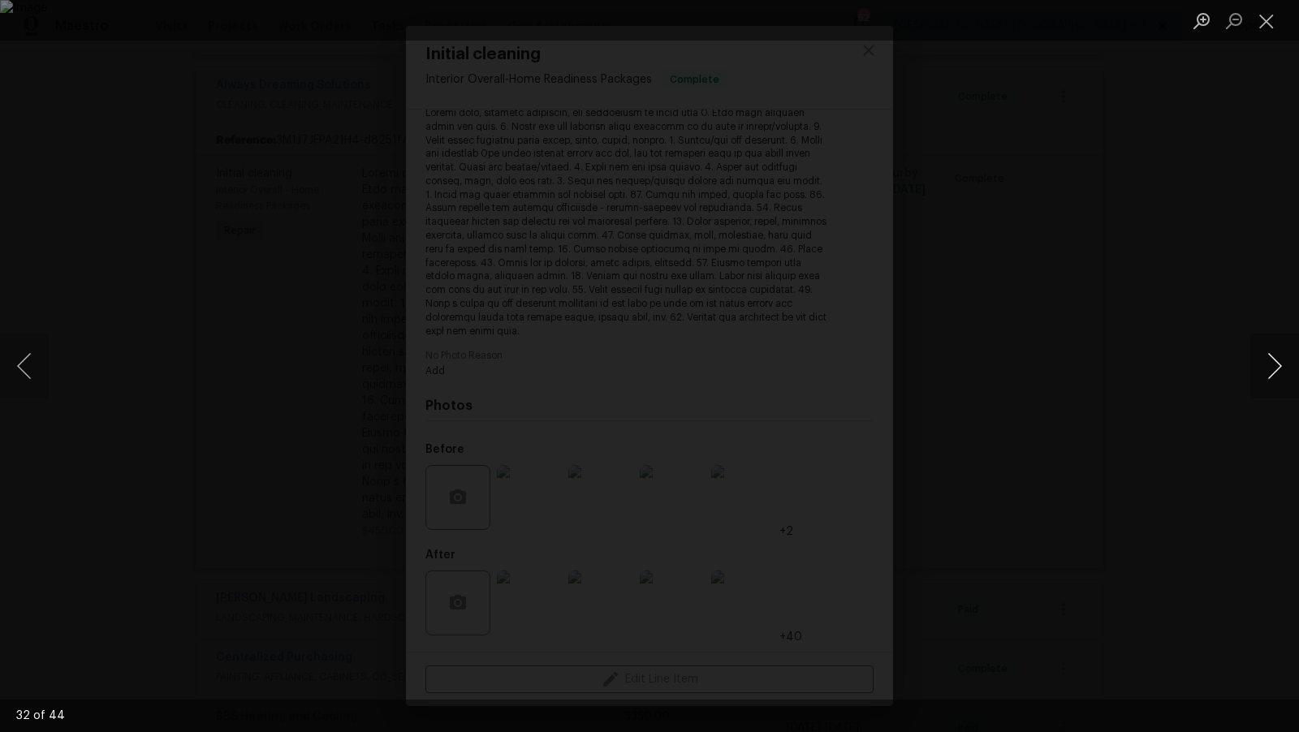
click at [1282, 369] on button "Next image" at bounding box center [1274, 366] width 49 height 65
click at [18, 371] on button "Previous image" at bounding box center [24, 366] width 49 height 65
click at [1273, 368] on button "Next image" at bounding box center [1274, 366] width 49 height 65
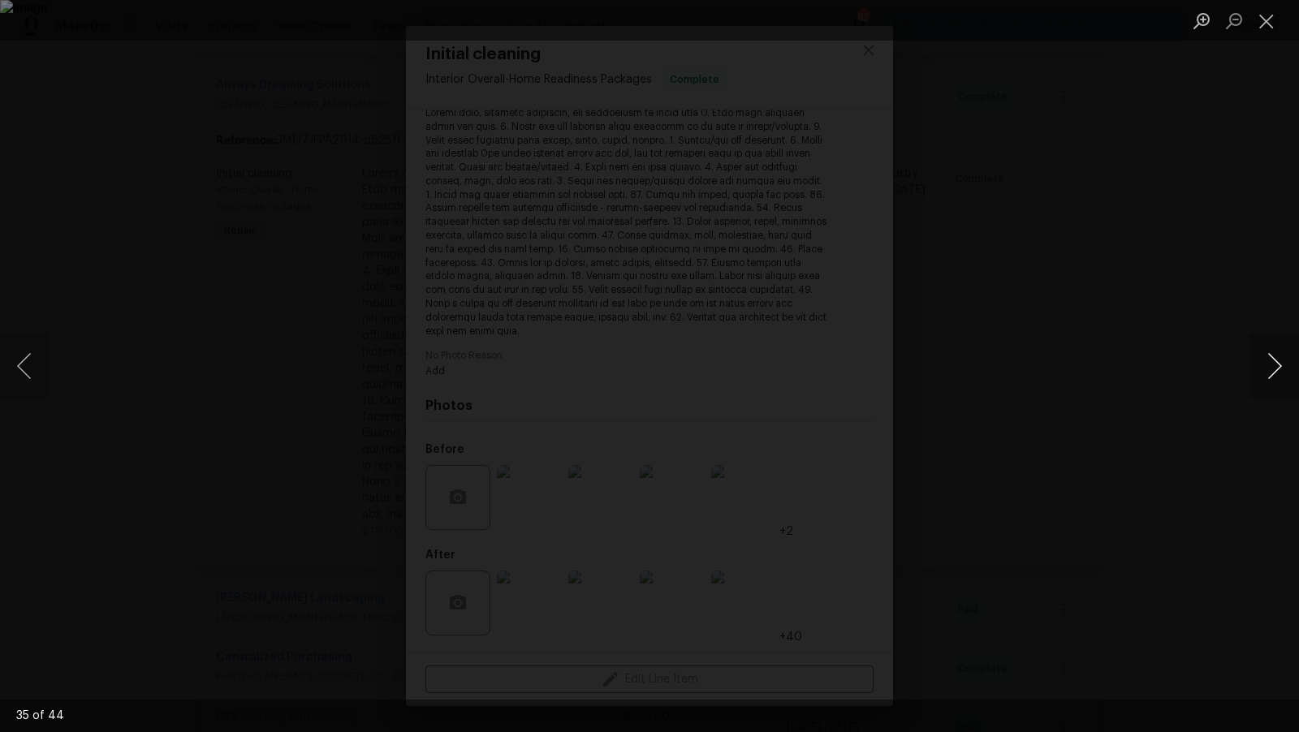
click at [1273, 368] on button "Next image" at bounding box center [1274, 366] width 49 height 65
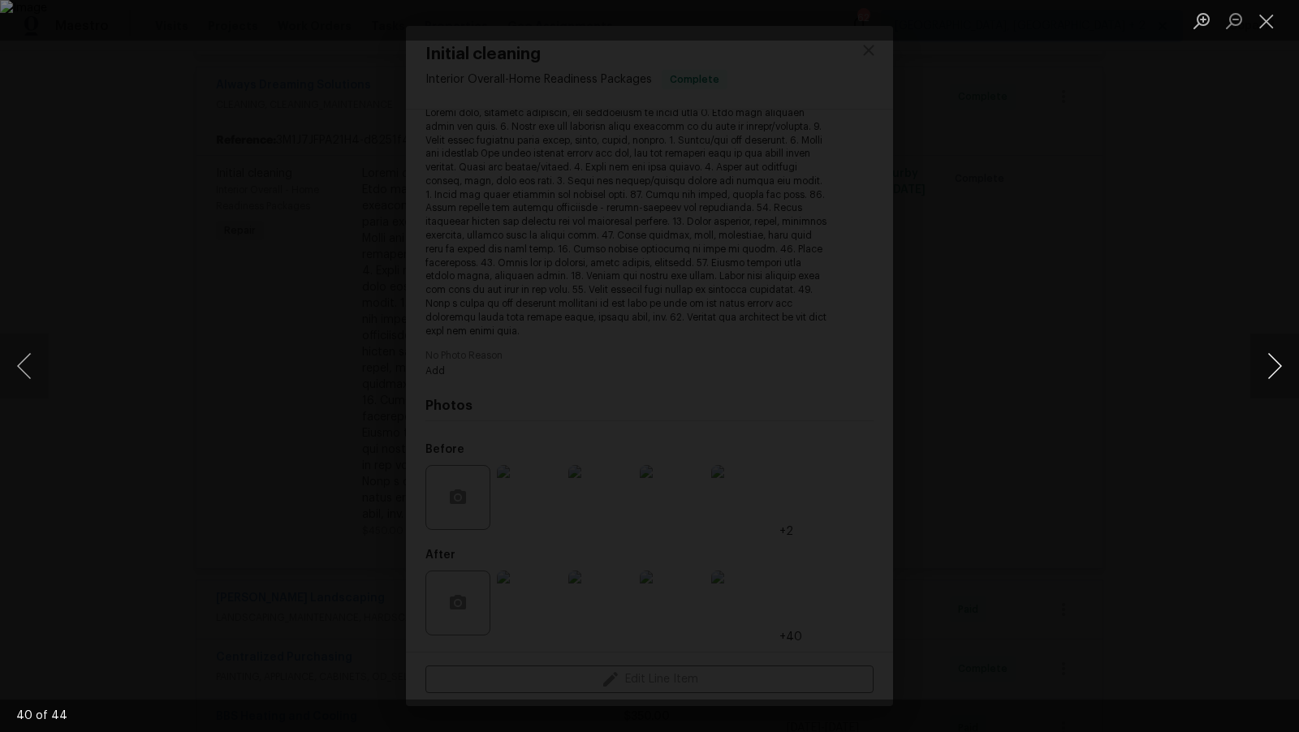
click at [1273, 368] on button "Next image" at bounding box center [1274, 366] width 49 height 65
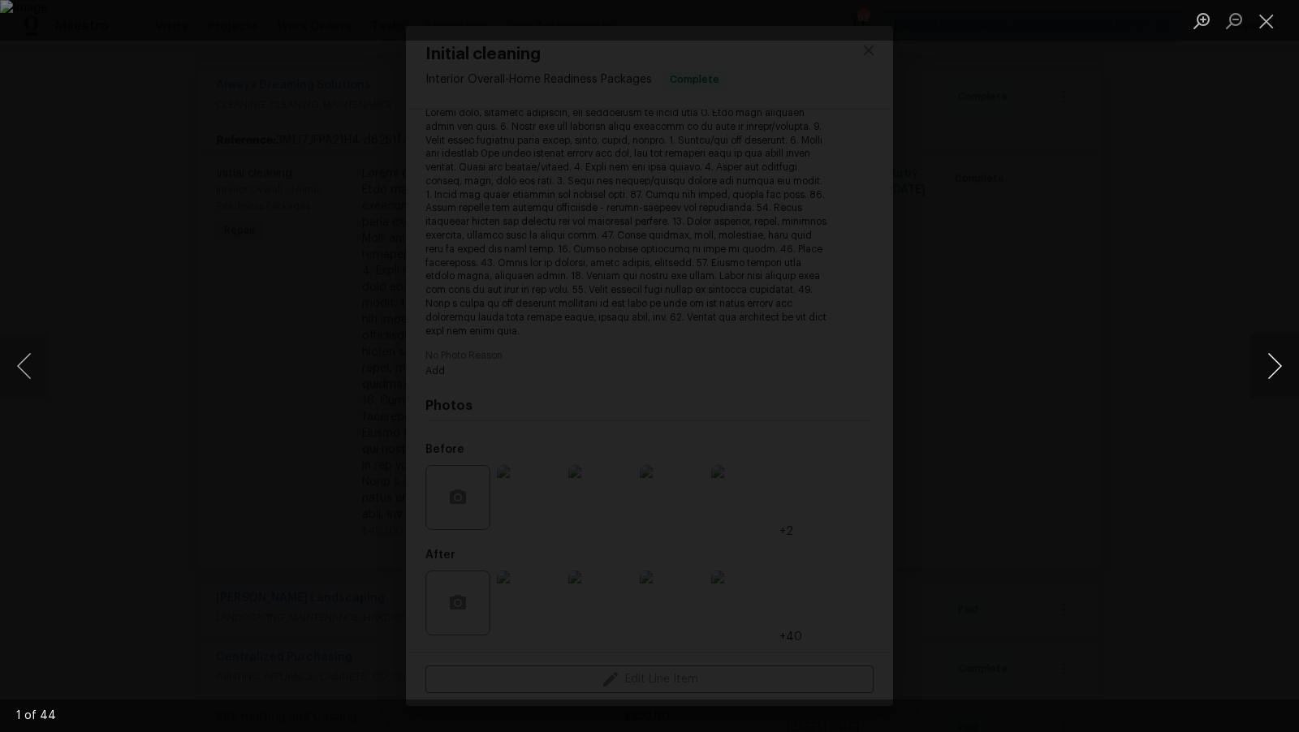
click at [1273, 368] on button "Next image" at bounding box center [1274, 366] width 49 height 65
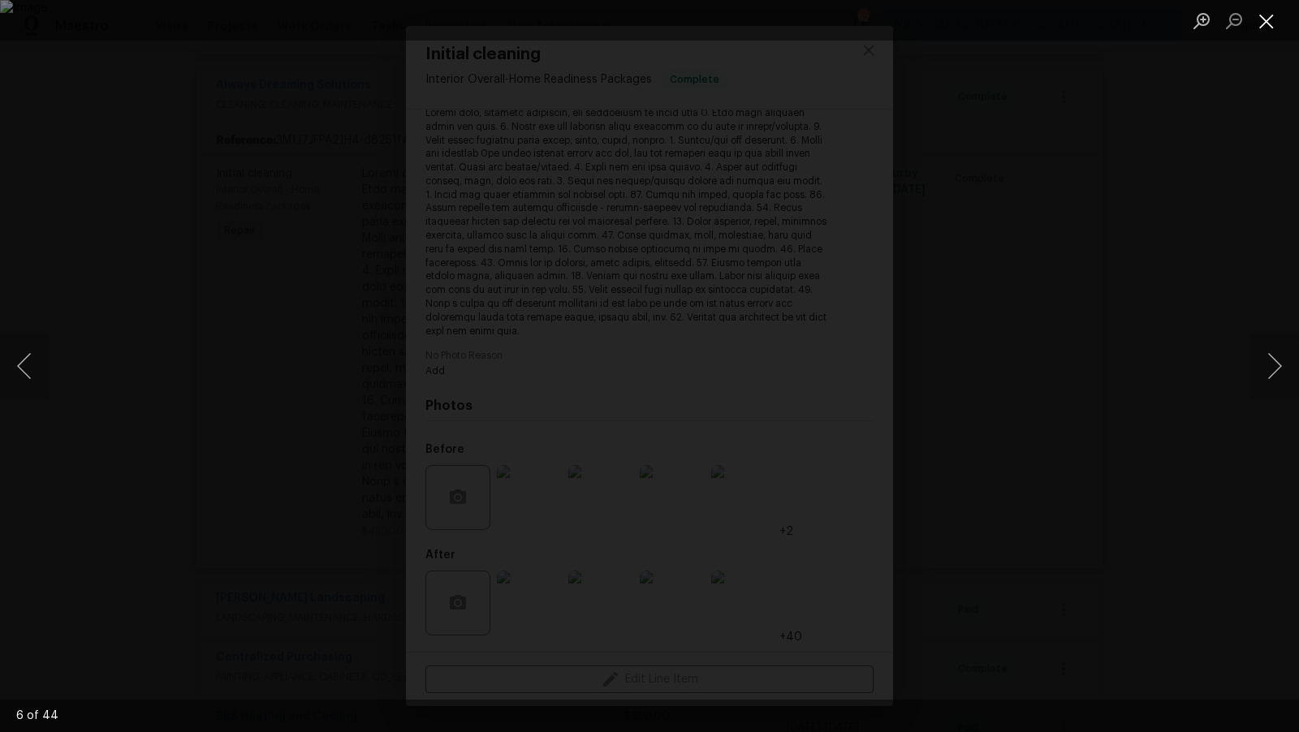
click at [1263, 17] on button "Close lightbox" at bounding box center [1266, 20] width 32 height 28
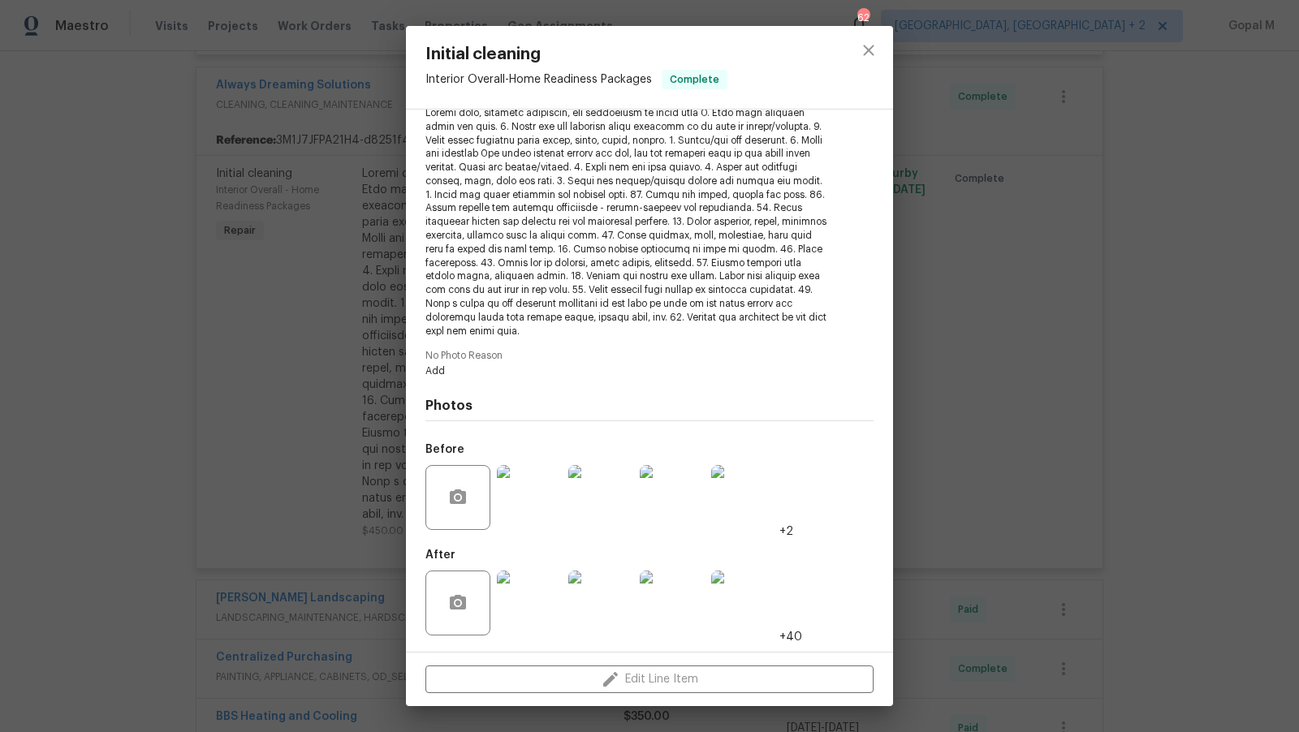
click at [1036, 227] on div "Initial cleaning Interior Overall - Home Readiness Packages Complete Vendor Alw…" at bounding box center [649, 366] width 1299 height 732
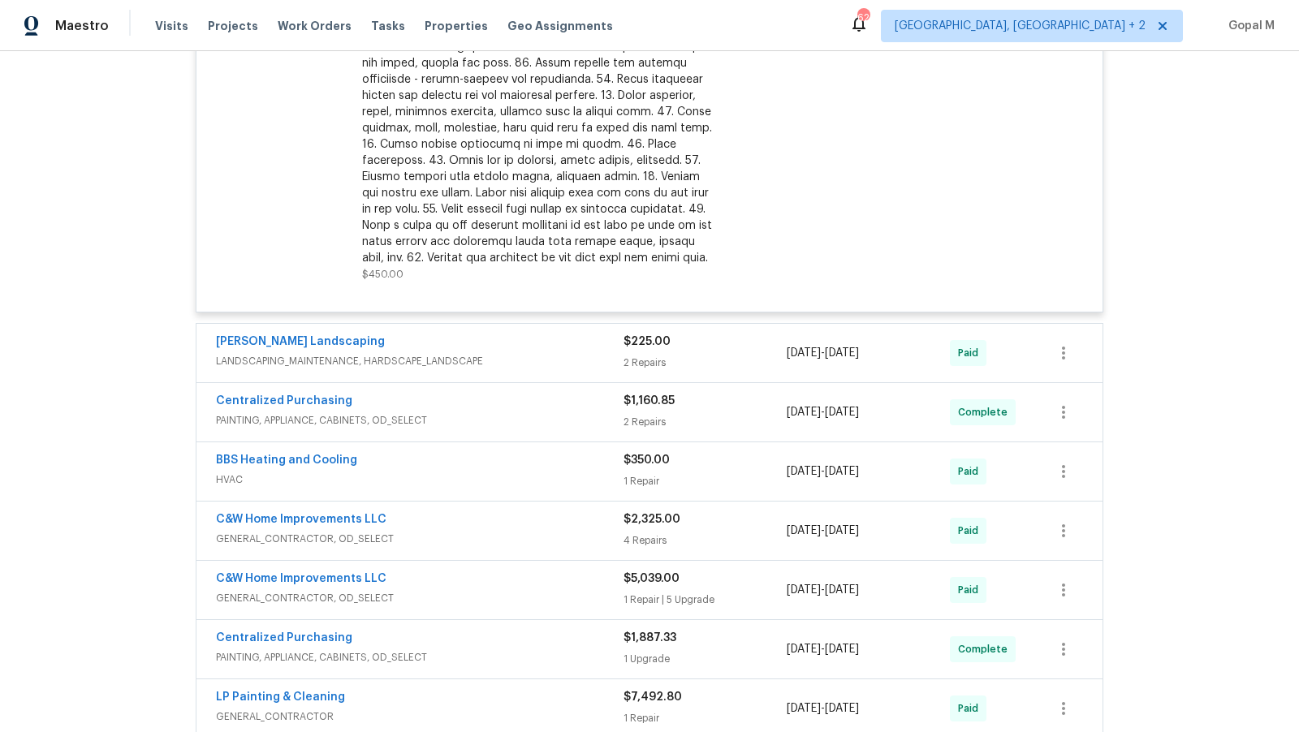
click at [732, 334] on div "$225.00 2 Repairs" at bounding box center [705, 353] width 163 height 39
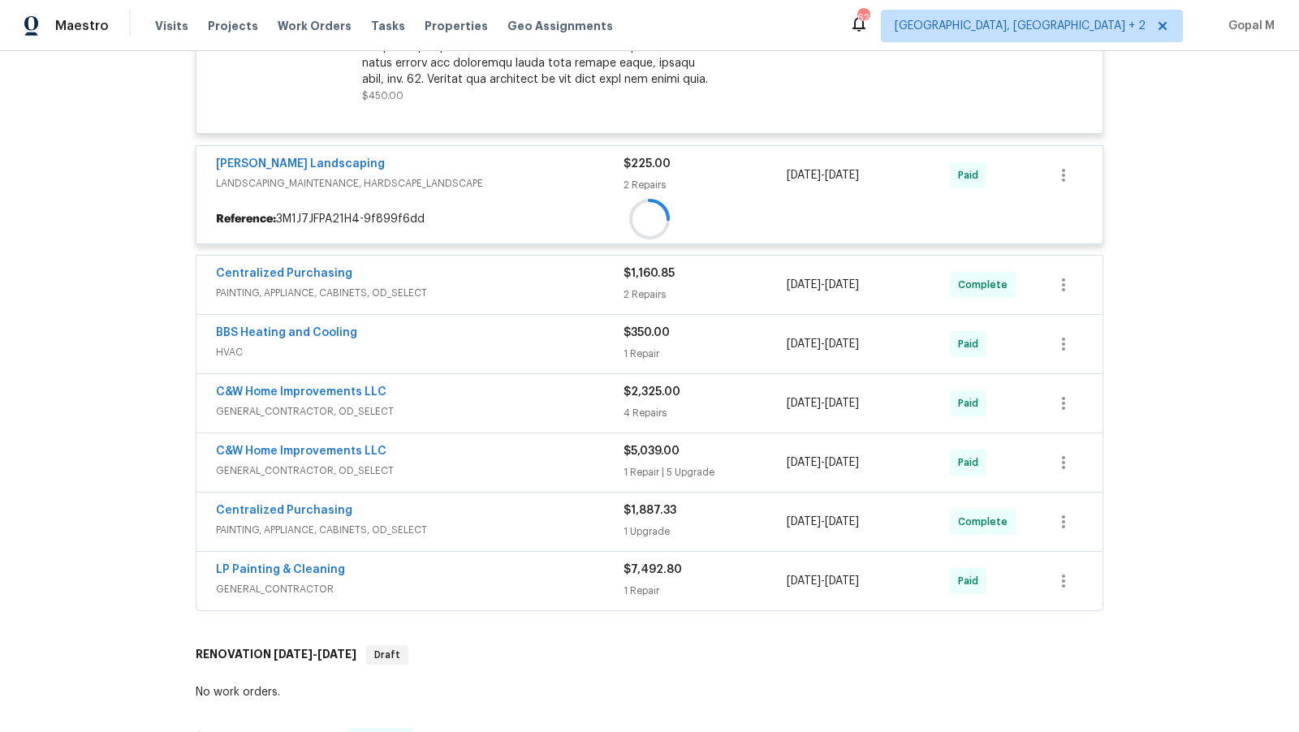
scroll to position [1715, 0]
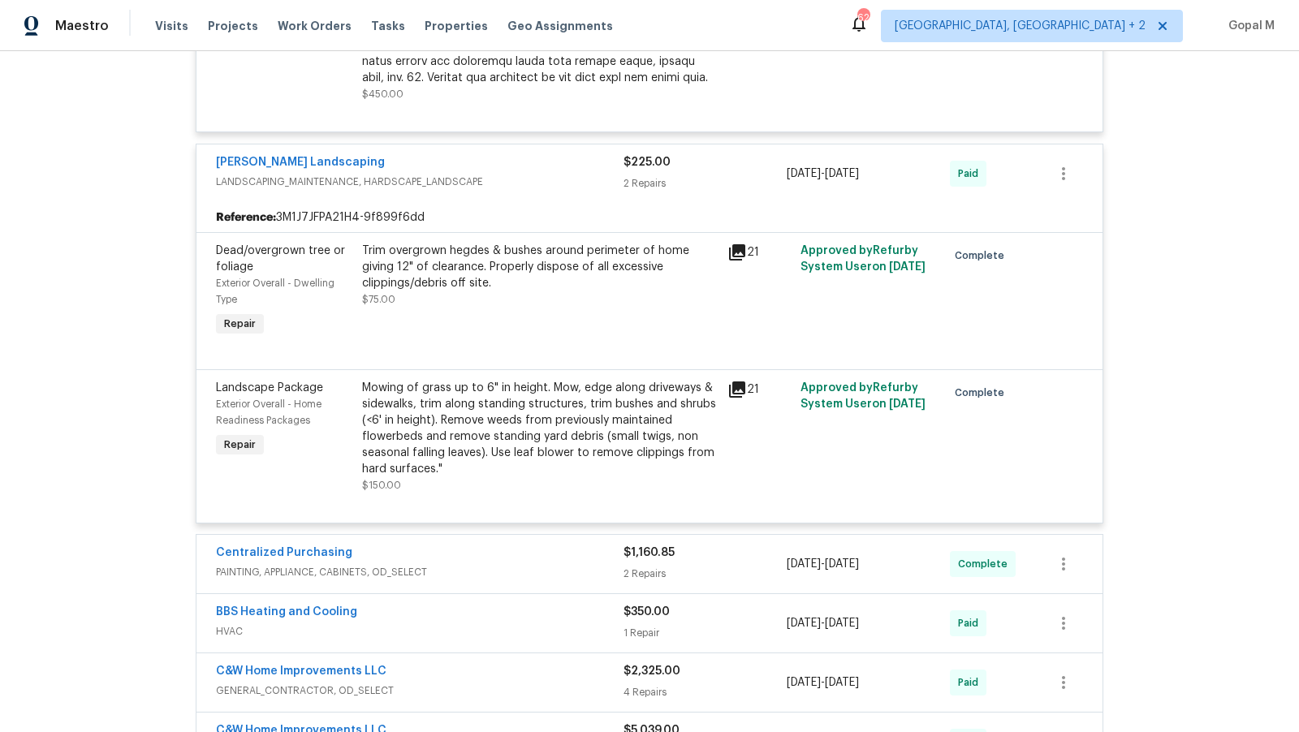
click at [527, 256] on div "Trim overgrown hegdes & bushes around perimeter of home giving 12" of clearance…" at bounding box center [540, 267] width 356 height 49
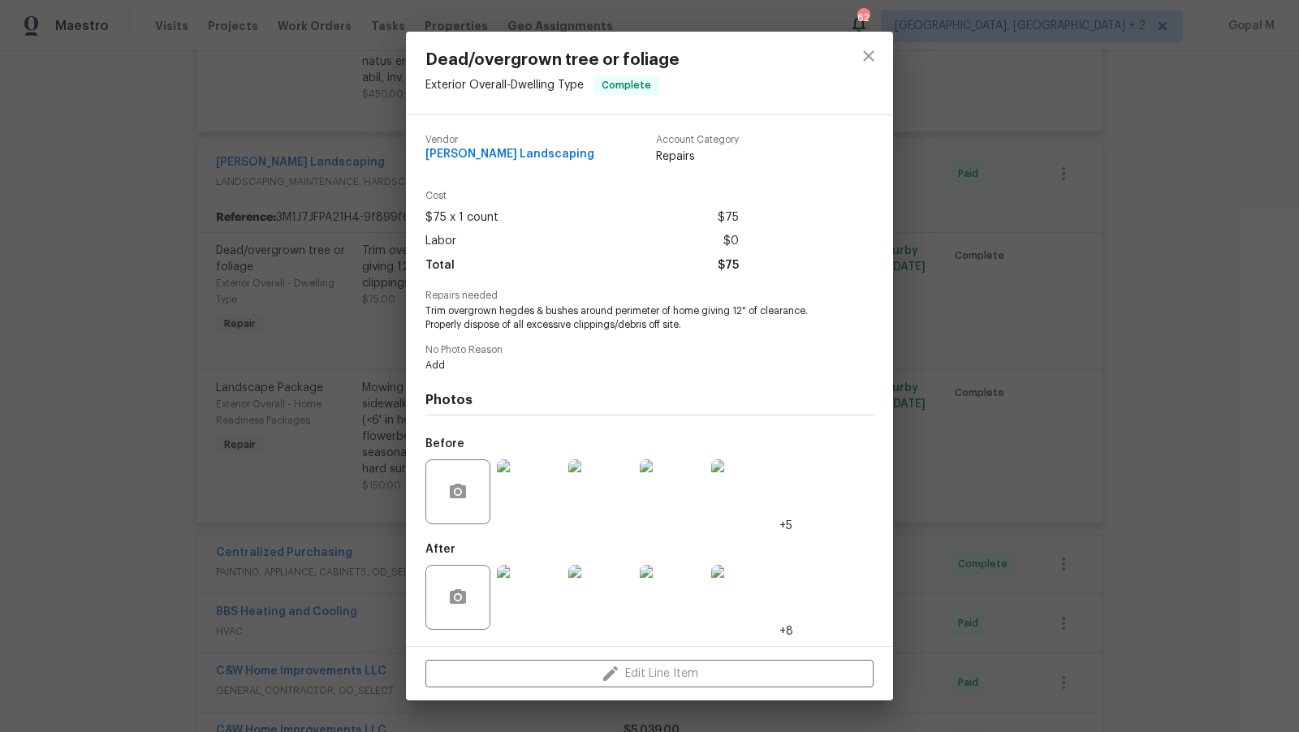
click at [368, 422] on div "Dead/overgrown tree or foliage Exterior Overall - Dwelling Type Complete Vendor…" at bounding box center [649, 366] width 1299 height 732
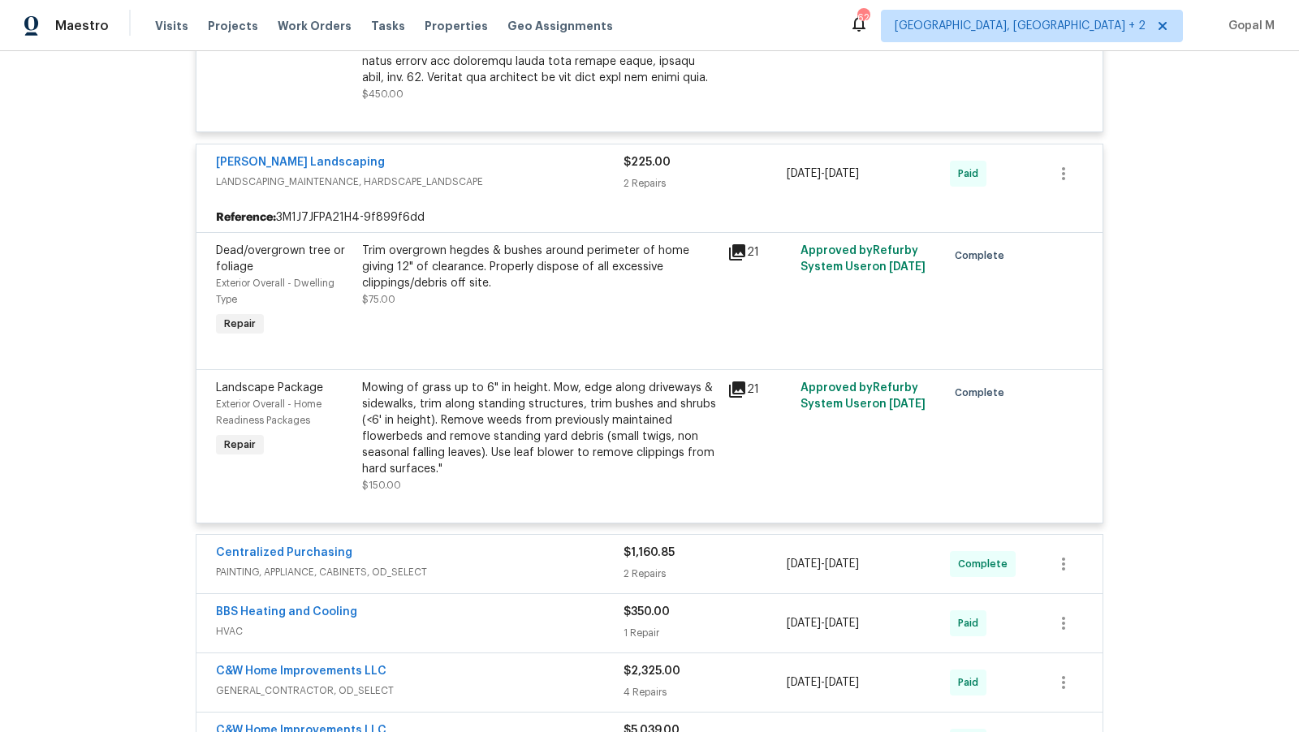
click at [463, 380] on div "Mowing of grass up to 6" in height. Mow, edge along driveways & sidewalks, trim…" at bounding box center [540, 428] width 356 height 97
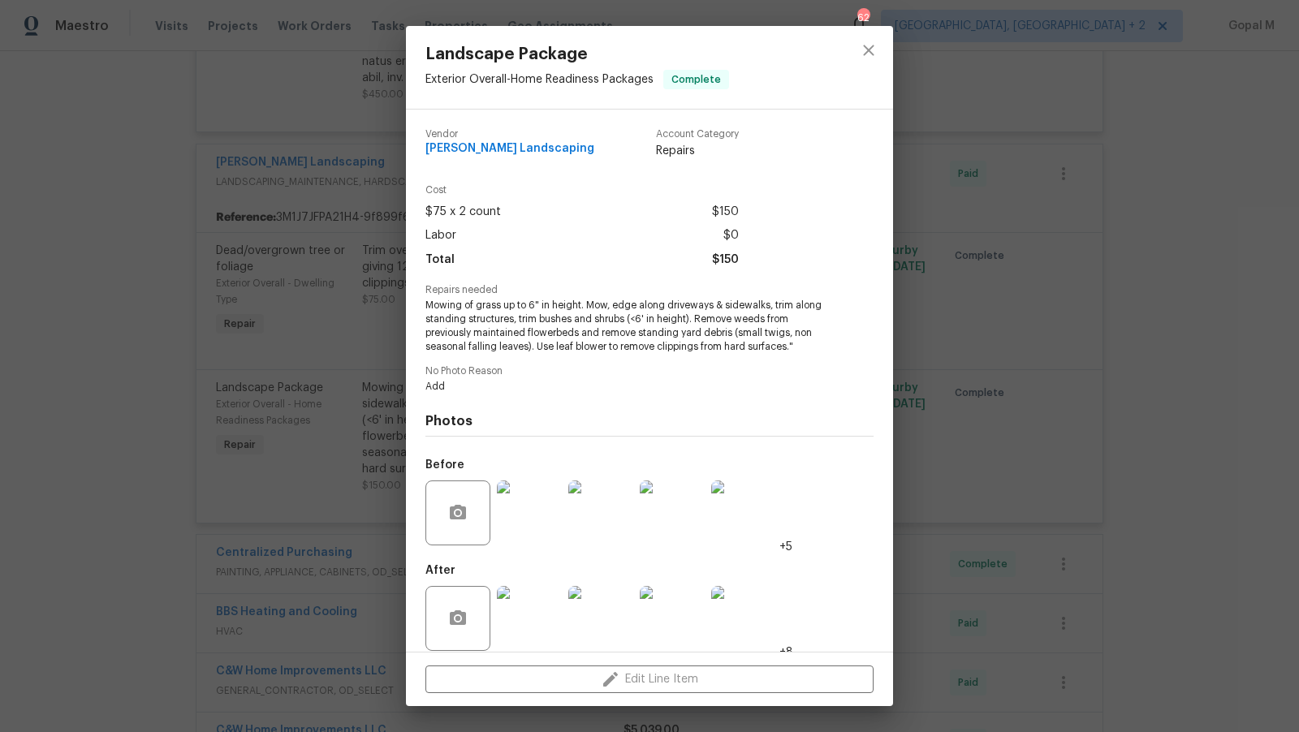
click at [328, 362] on div "Landscape Package Exterior Overall - Home Readiness Packages Complete Vendor Ma…" at bounding box center [649, 366] width 1299 height 732
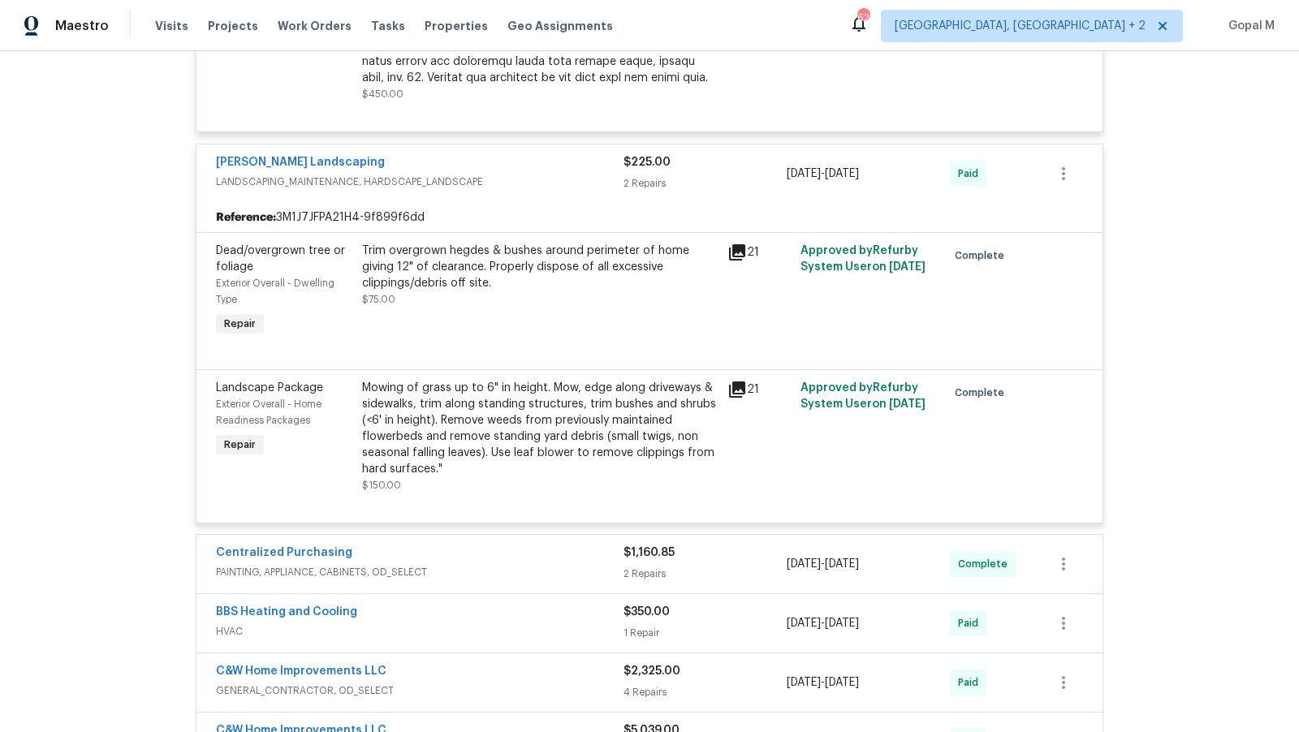
click at [473, 277] on div "Trim overgrown hegdes & bushes around perimeter of home giving 12" of clearance…" at bounding box center [540, 275] width 356 height 65
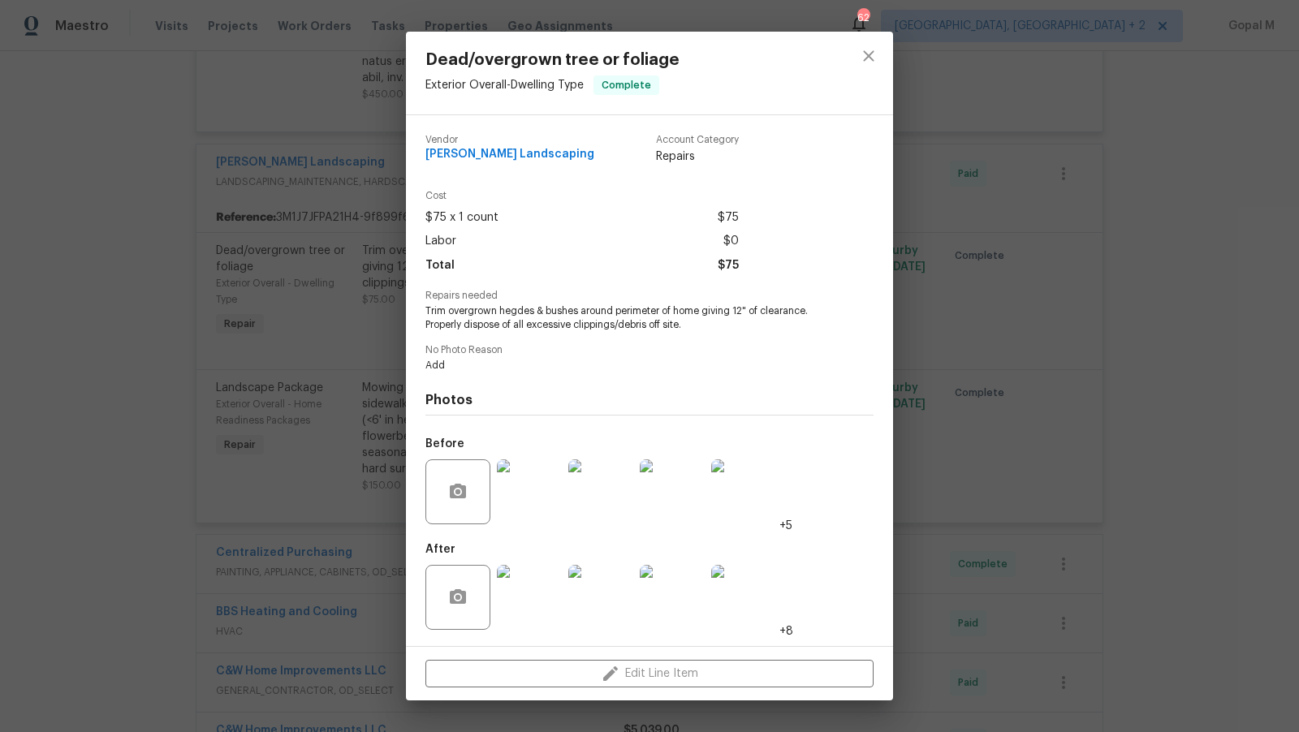
click at [746, 488] on img at bounding box center [743, 492] width 65 height 65
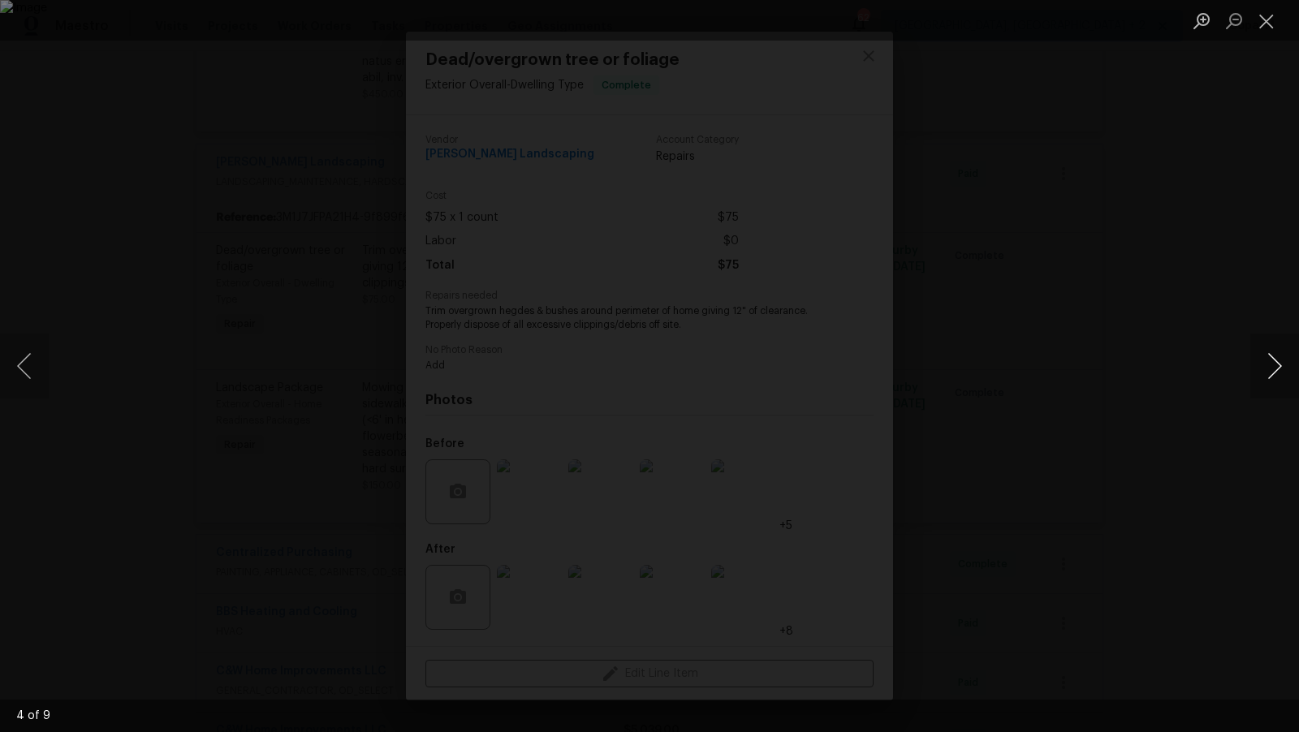
click at [1285, 366] on button "Next image" at bounding box center [1274, 366] width 49 height 65
click at [1262, 13] on button "Close lightbox" at bounding box center [1266, 20] width 32 height 28
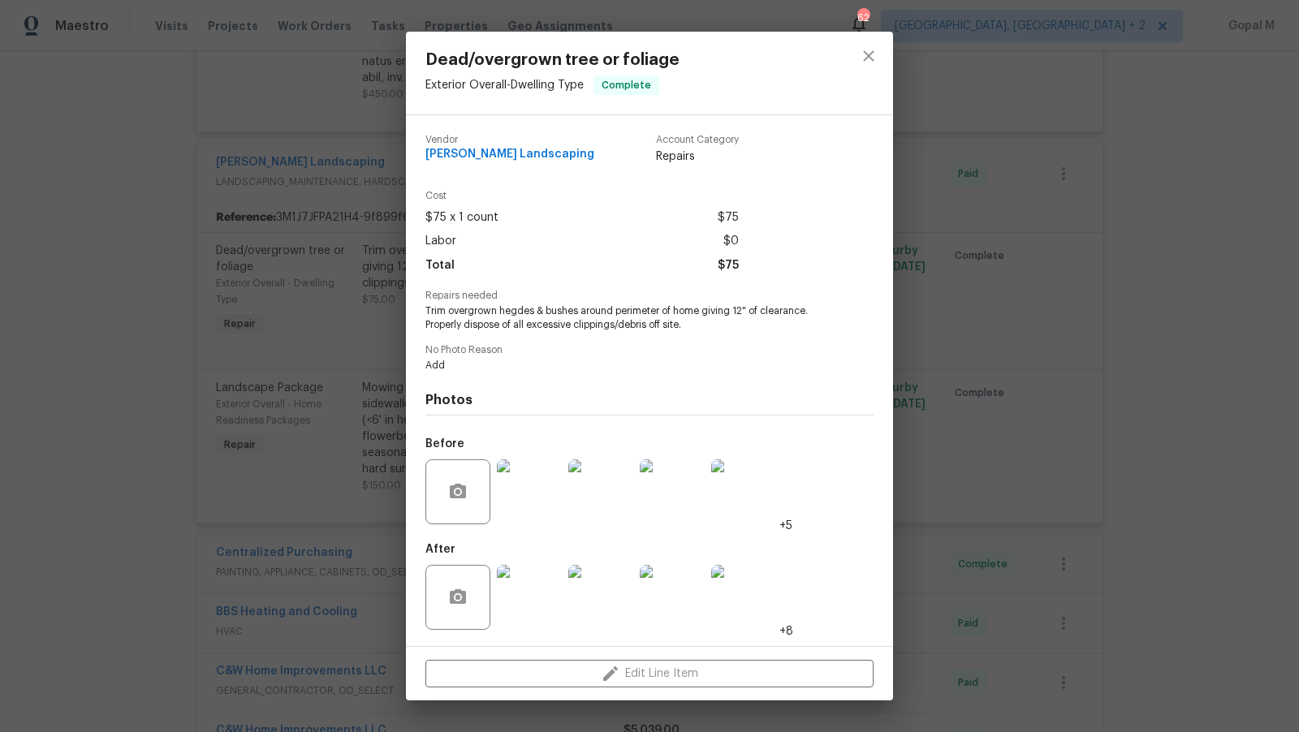
click at [1090, 349] on div "Dead/overgrown tree or foliage Exterior Overall - Dwelling Type Complete Vendor…" at bounding box center [649, 366] width 1299 height 732
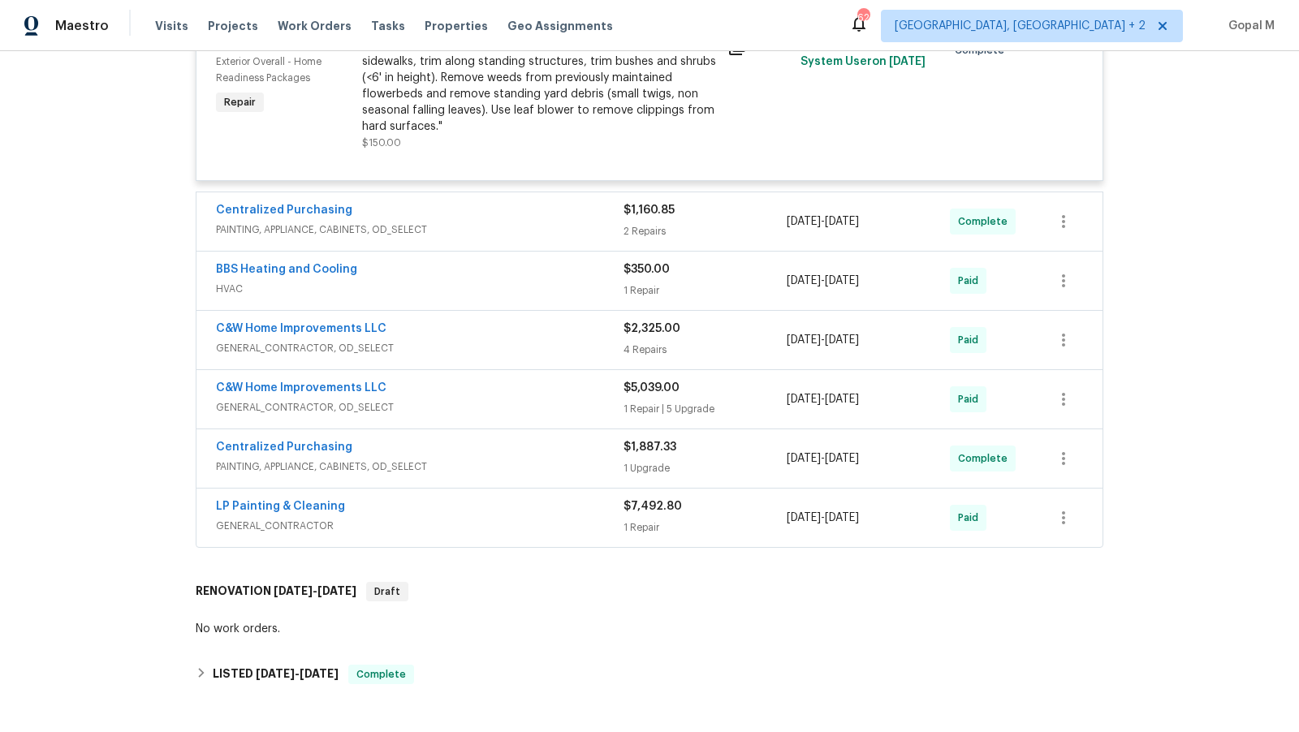
scroll to position [2067, 0]
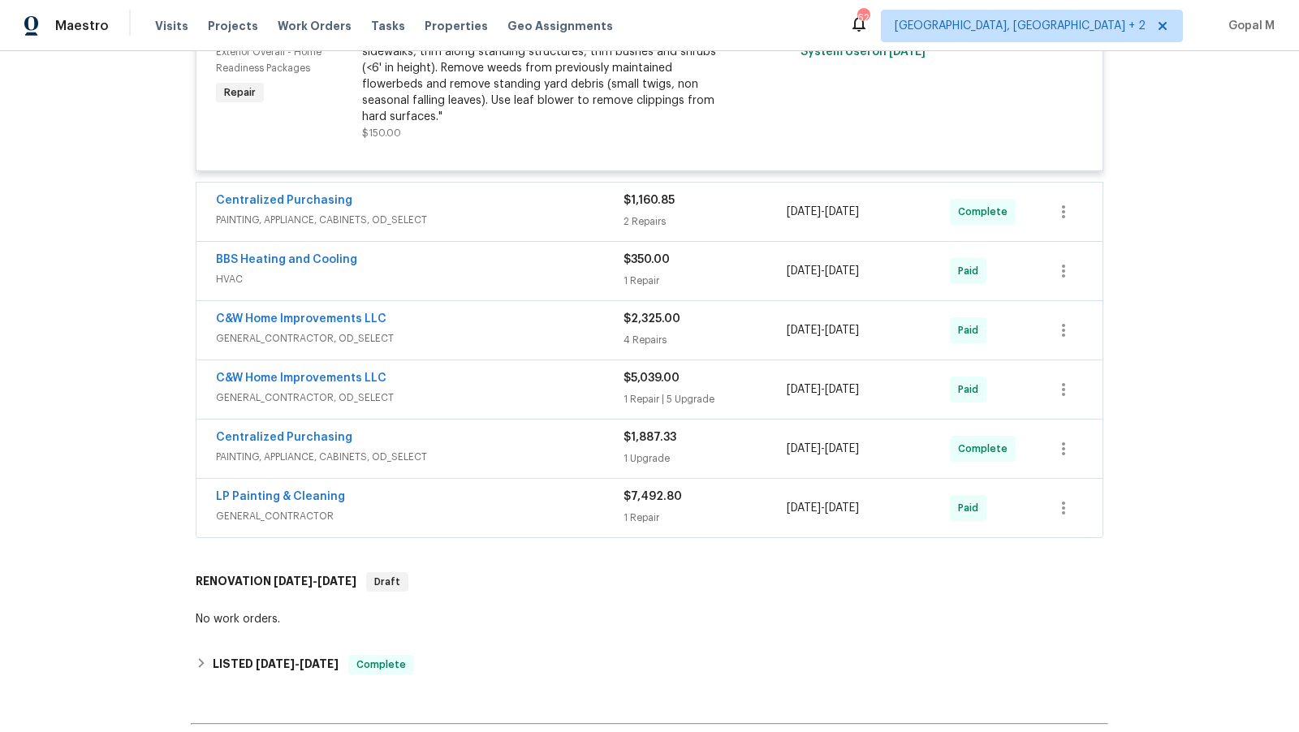
click at [754, 192] on div "$1,160.85" at bounding box center [705, 200] width 163 height 16
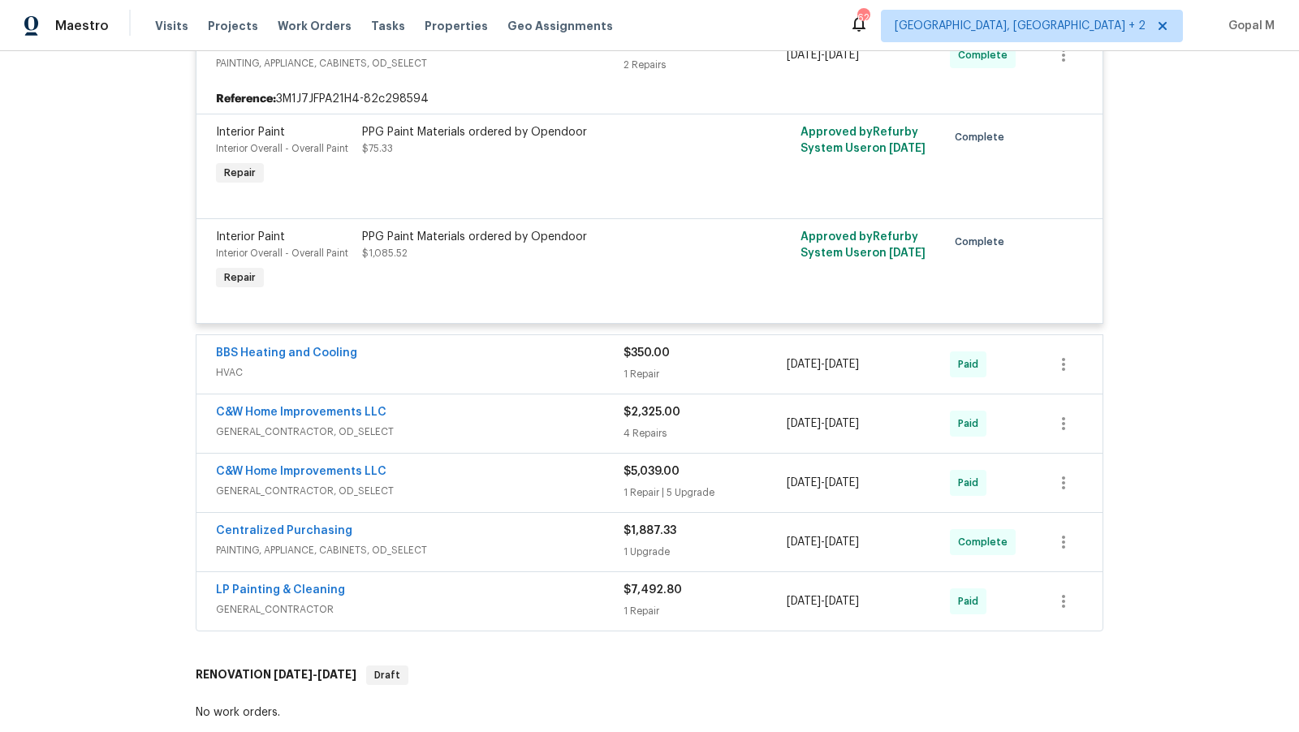
scroll to position [2239, 0]
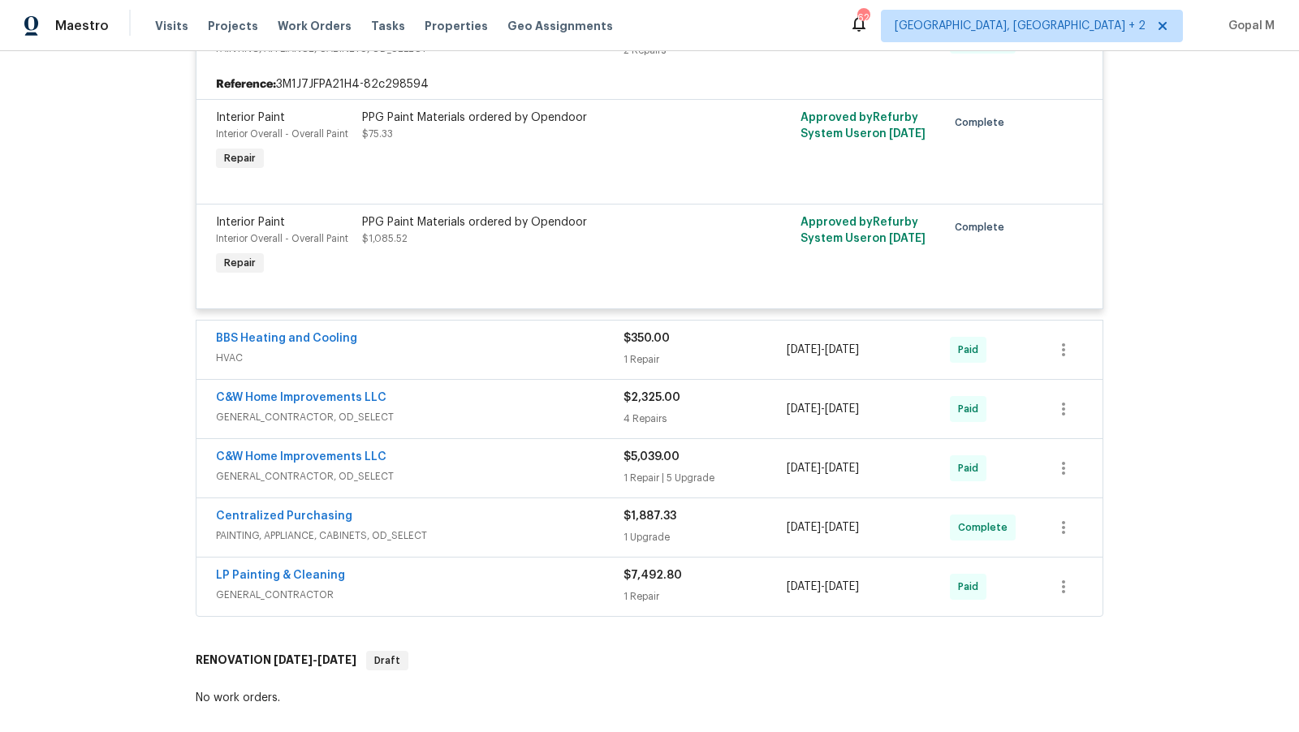
click at [742, 330] on div "$350.00 1 Repair" at bounding box center [705, 349] width 163 height 39
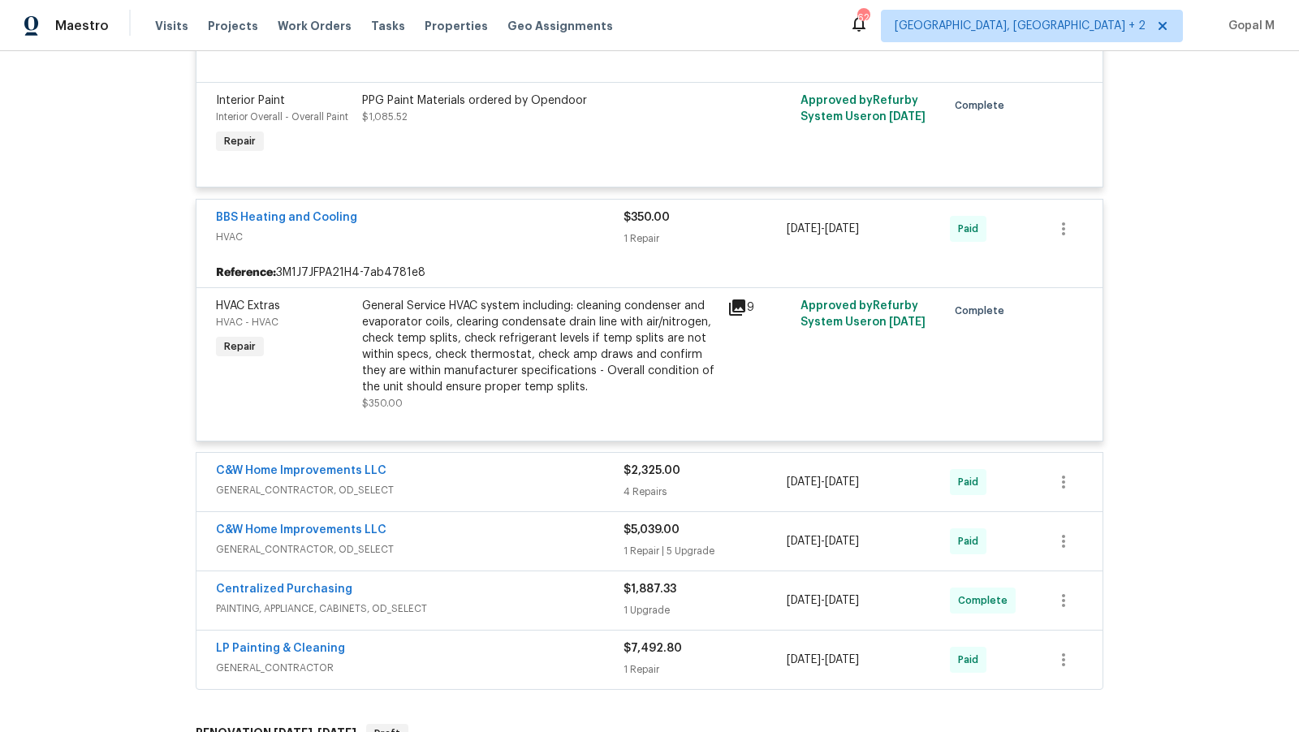
scroll to position [2423, 0]
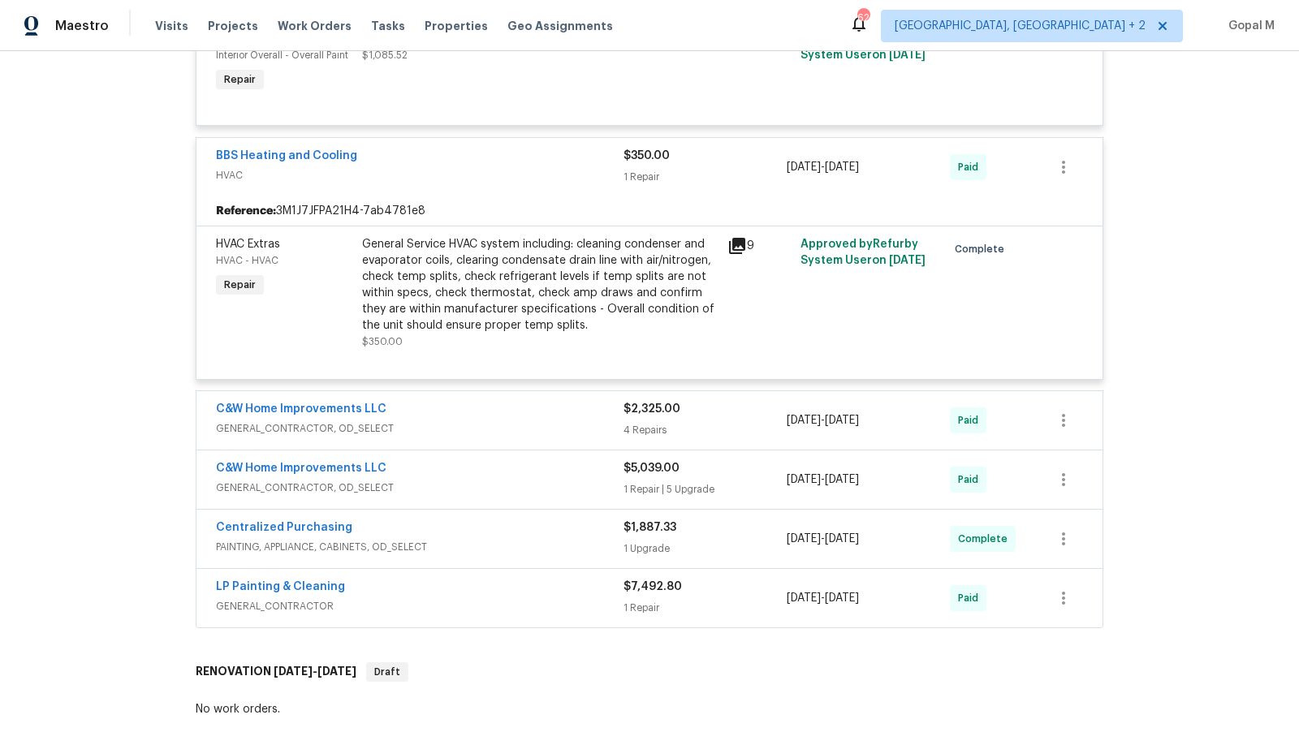
click at [560, 287] on div "General Service HVAC system including: cleaning condenser and evaporator coils,…" at bounding box center [540, 284] width 356 height 97
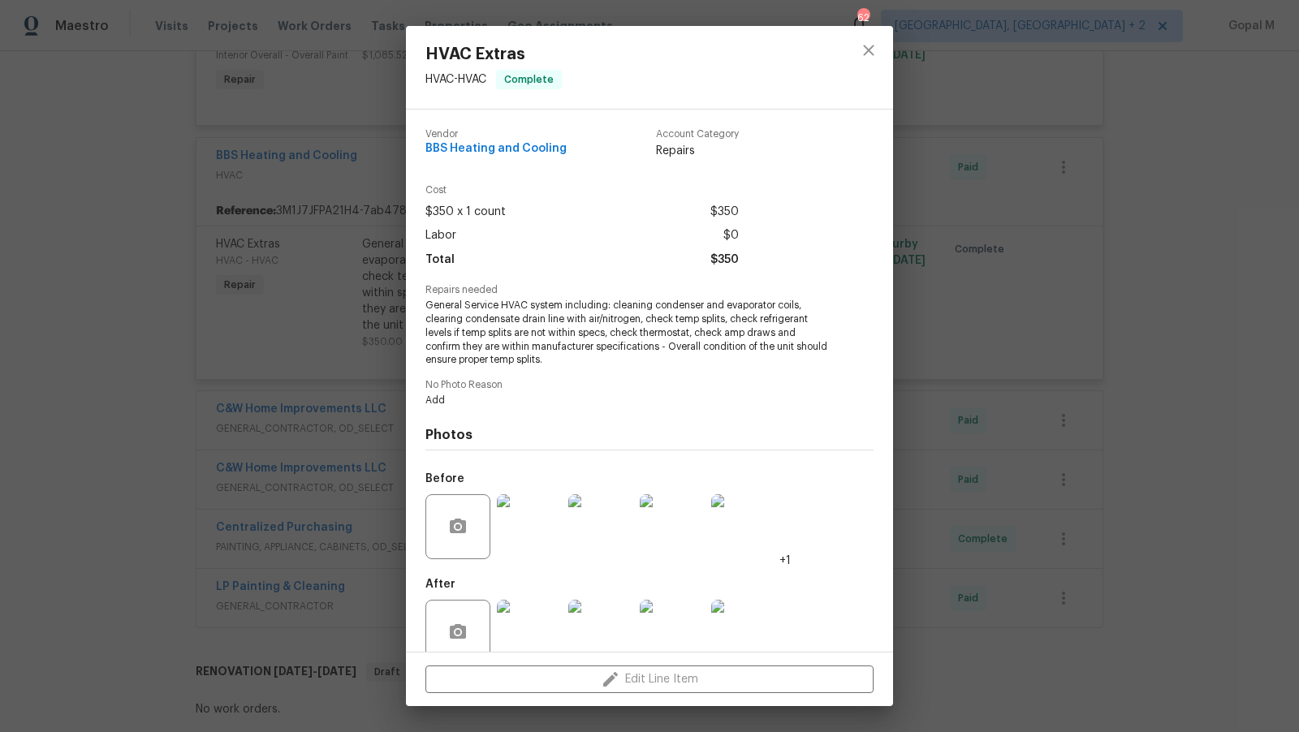
scroll to position [29, 0]
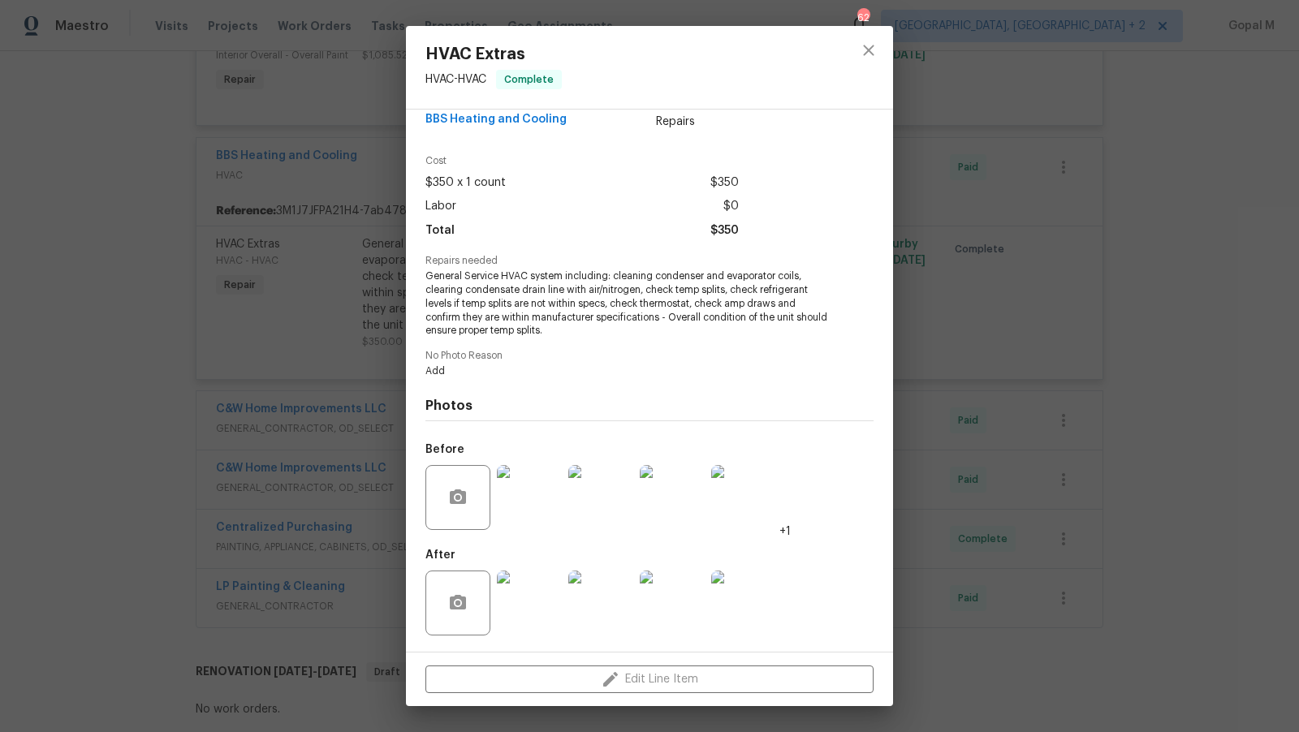
click at [278, 457] on div "HVAC Extras HVAC - HVAC Complete Vendor BBS Heating and Cooling Account Categor…" at bounding box center [649, 366] width 1299 height 732
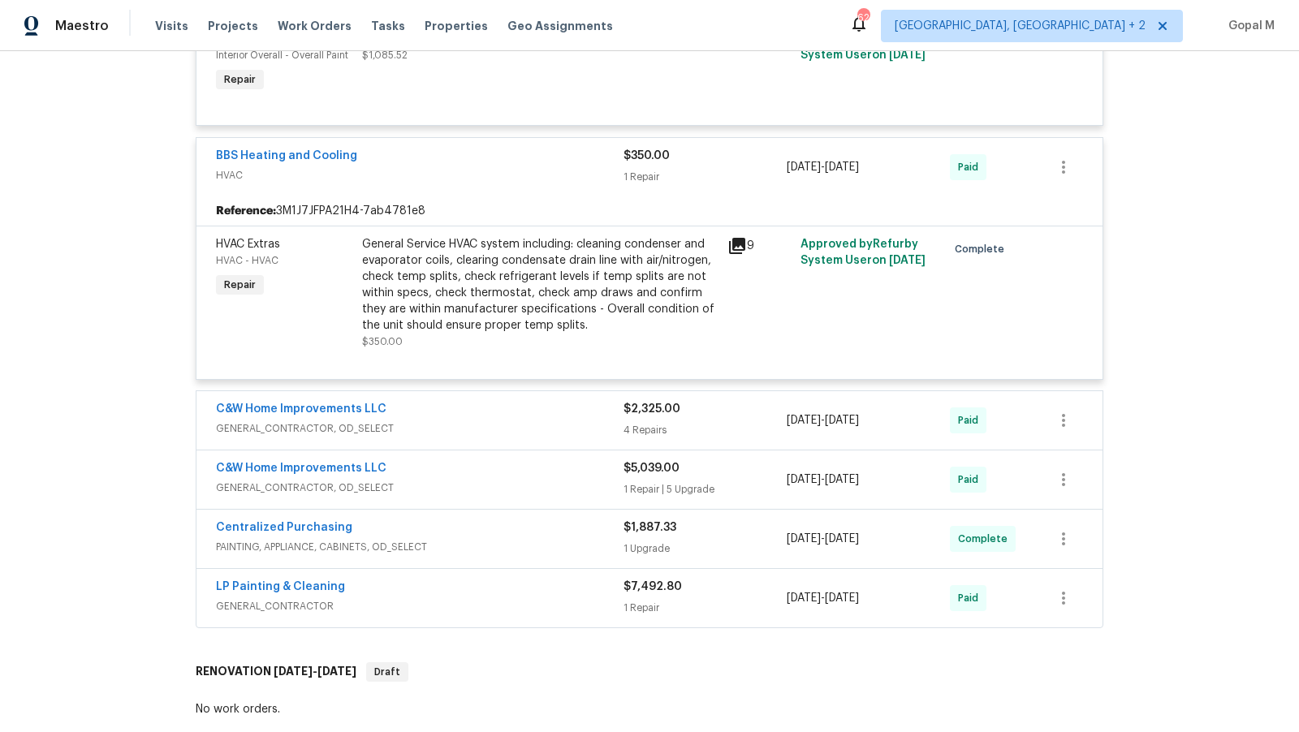
click at [572, 421] on span "GENERAL_CONTRACTOR, OD_SELECT" at bounding box center [420, 429] width 408 height 16
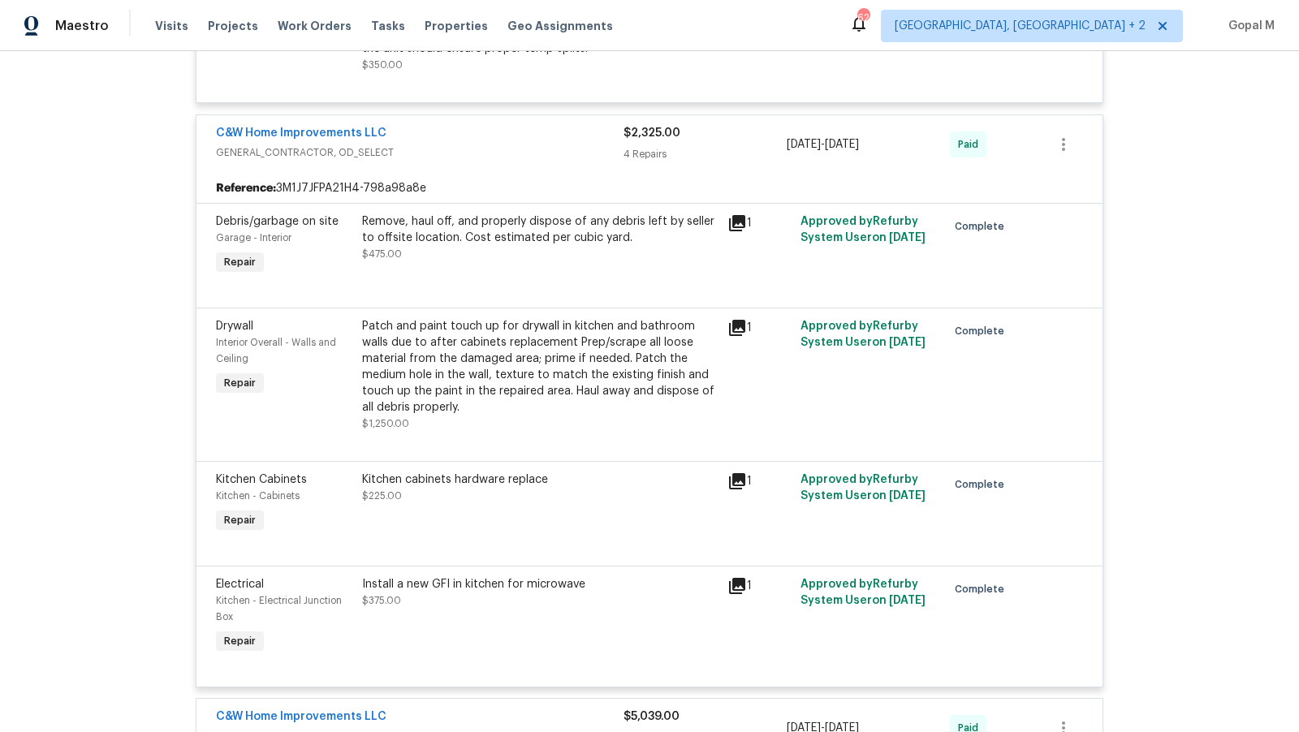
scroll to position [2716, 0]
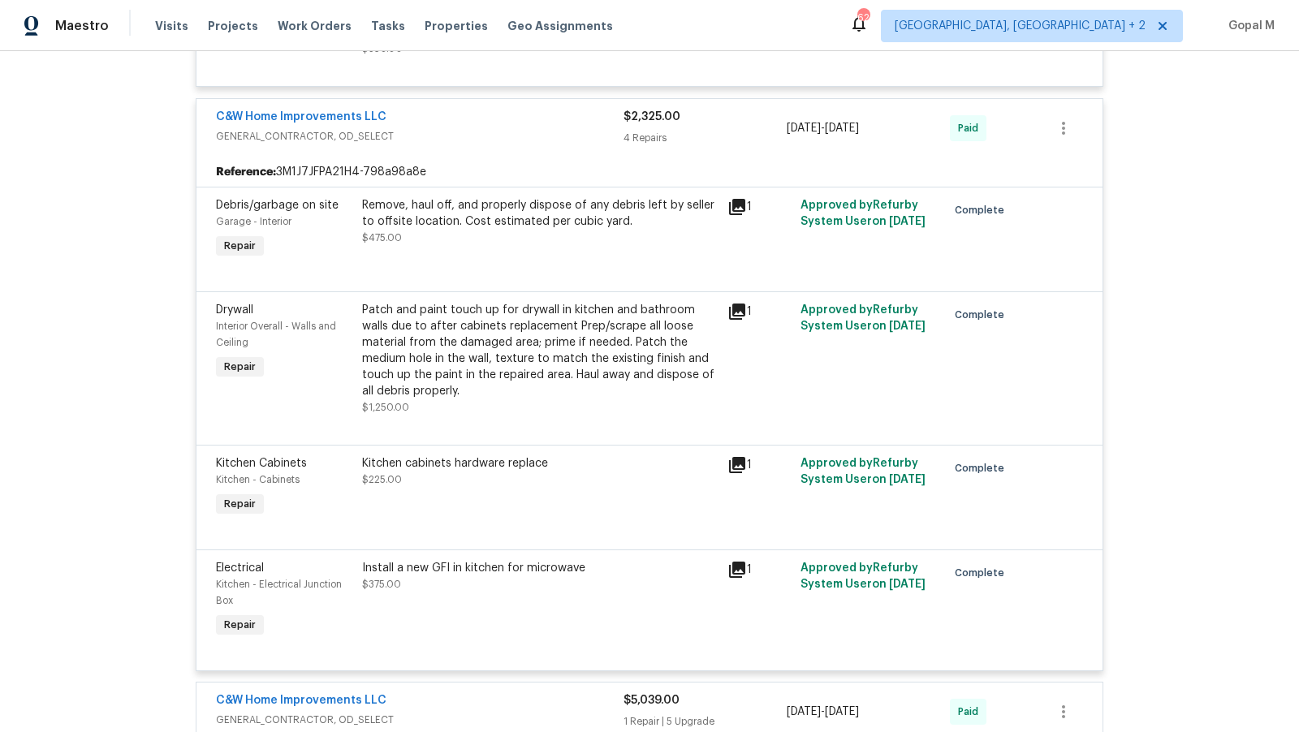
click at [544, 231] on div "Remove, haul off, and properly dispose of any debris left by seller to offsite …" at bounding box center [539, 229] width 365 height 75
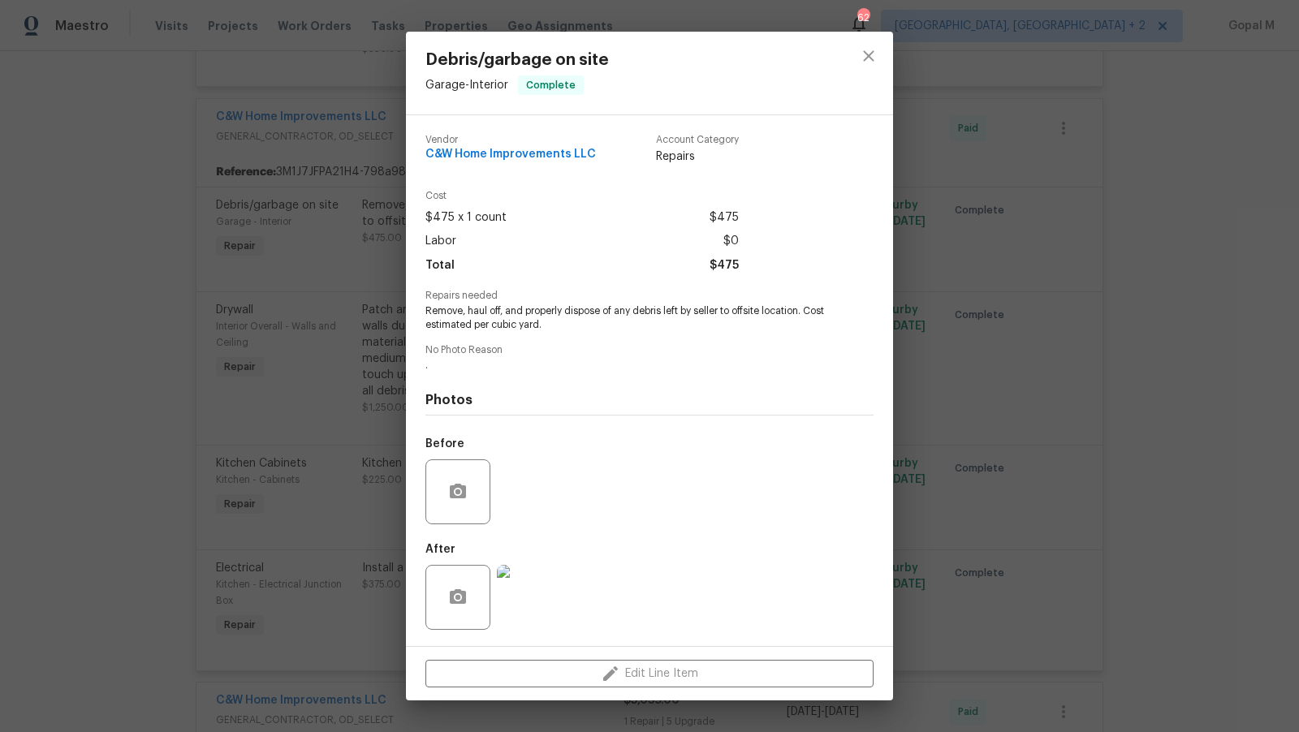
click at [350, 326] on div "Debris/garbage on site Garage - Interior Complete Vendor C&W Home Improvements …" at bounding box center [649, 366] width 1299 height 732
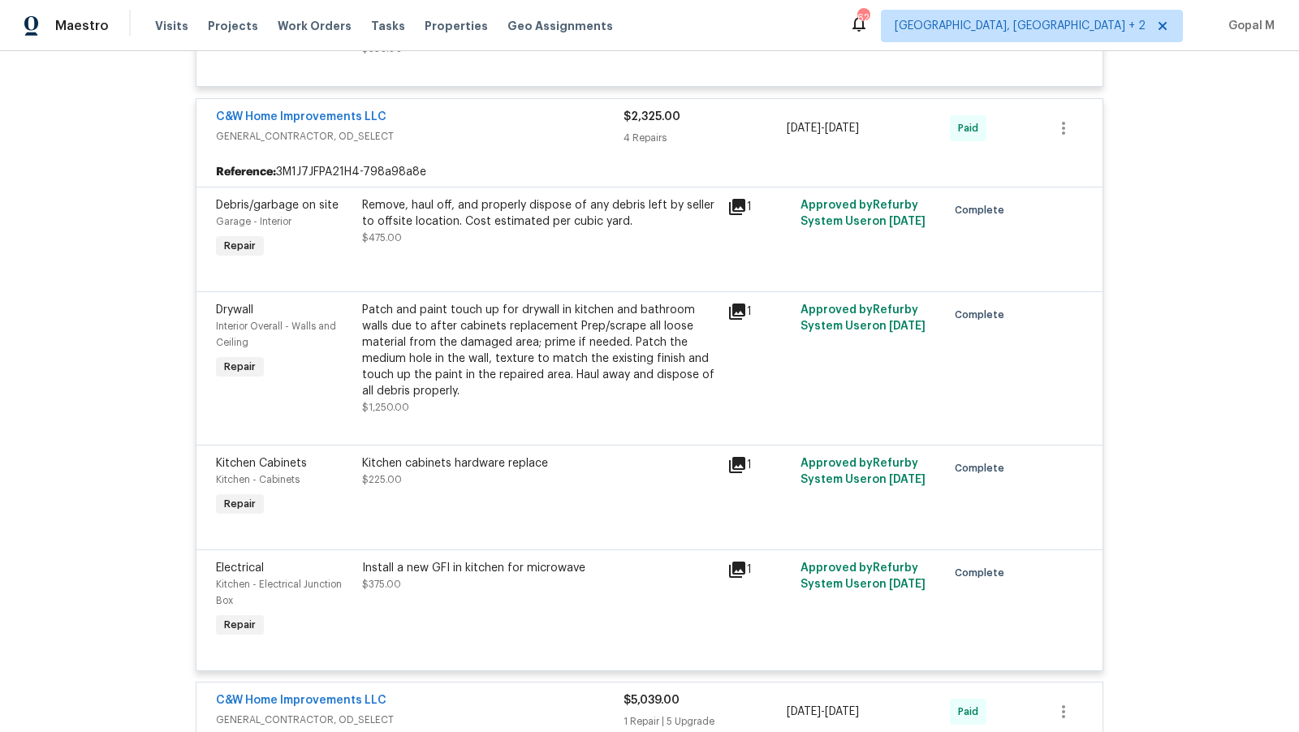
click at [490, 317] on div "Patch and paint touch up for drywall in kitchen and bathroom walls due to after…" at bounding box center [540, 350] width 356 height 97
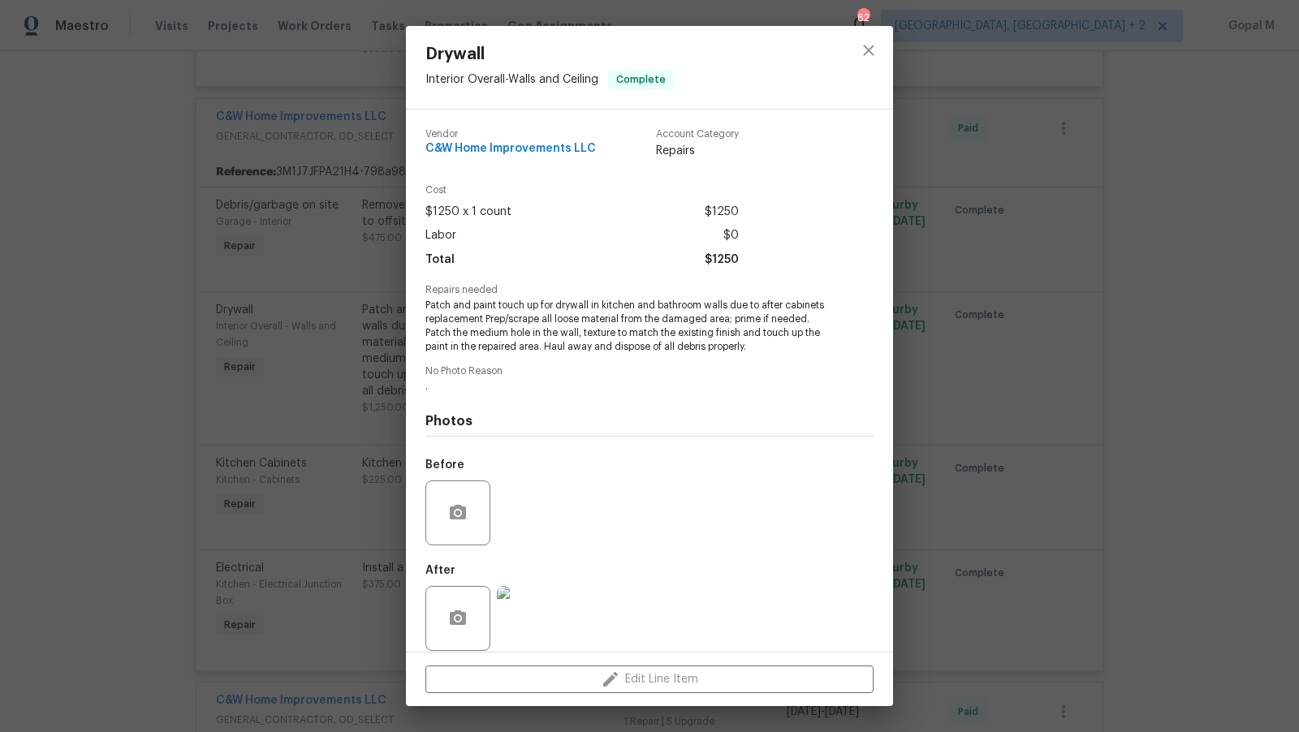
click at [335, 407] on div "Drywall Interior Overall - Walls and Ceiling Complete Vendor C&W Home Improveme…" at bounding box center [649, 366] width 1299 height 732
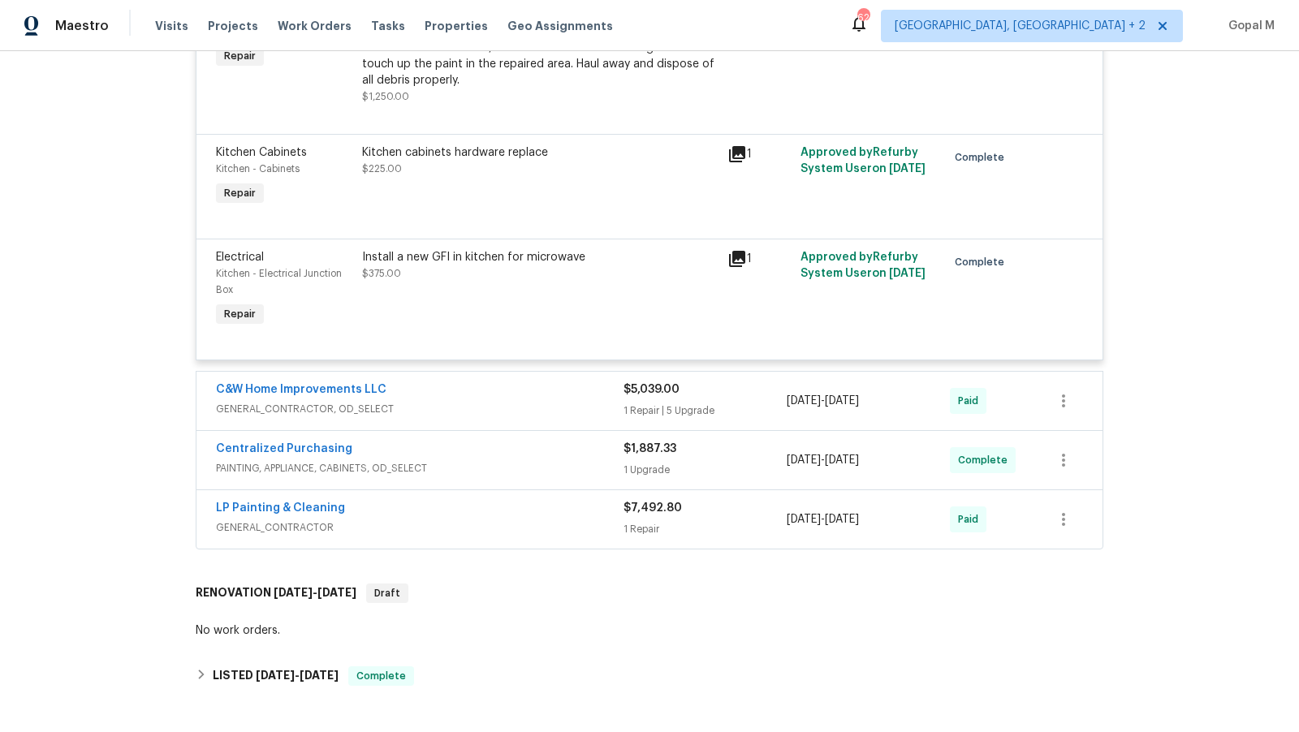
scroll to position [3042, 0]
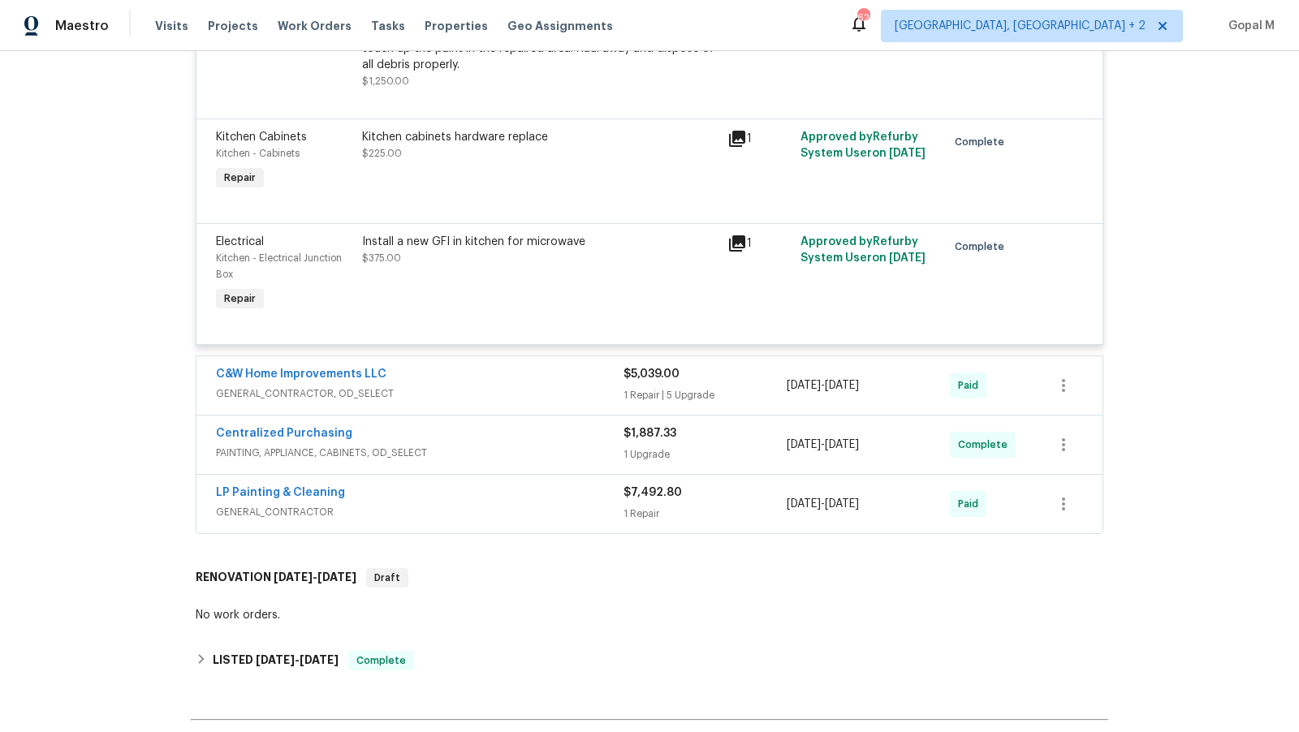
click at [525, 386] on span "GENERAL_CONTRACTOR, OD_SELECT" at bounding box center [420, 394] width 408 height 16
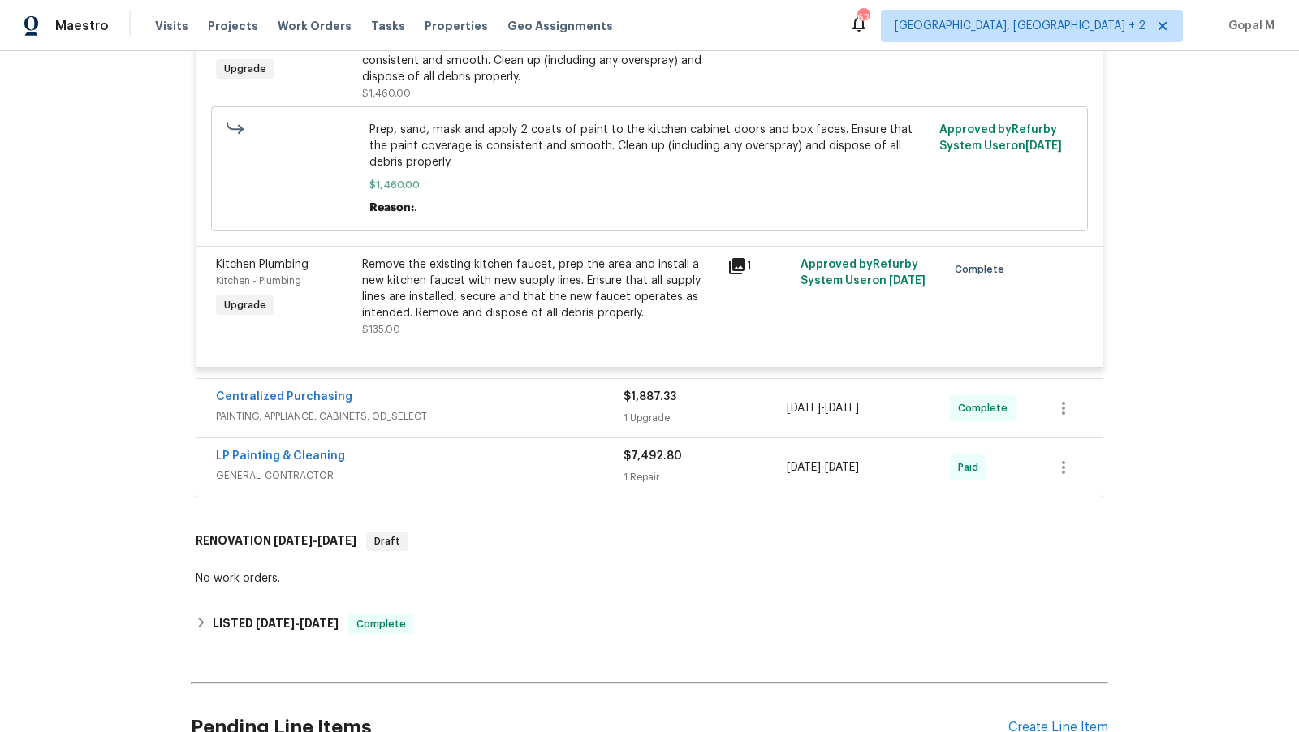
scroll to position [4177, 0]
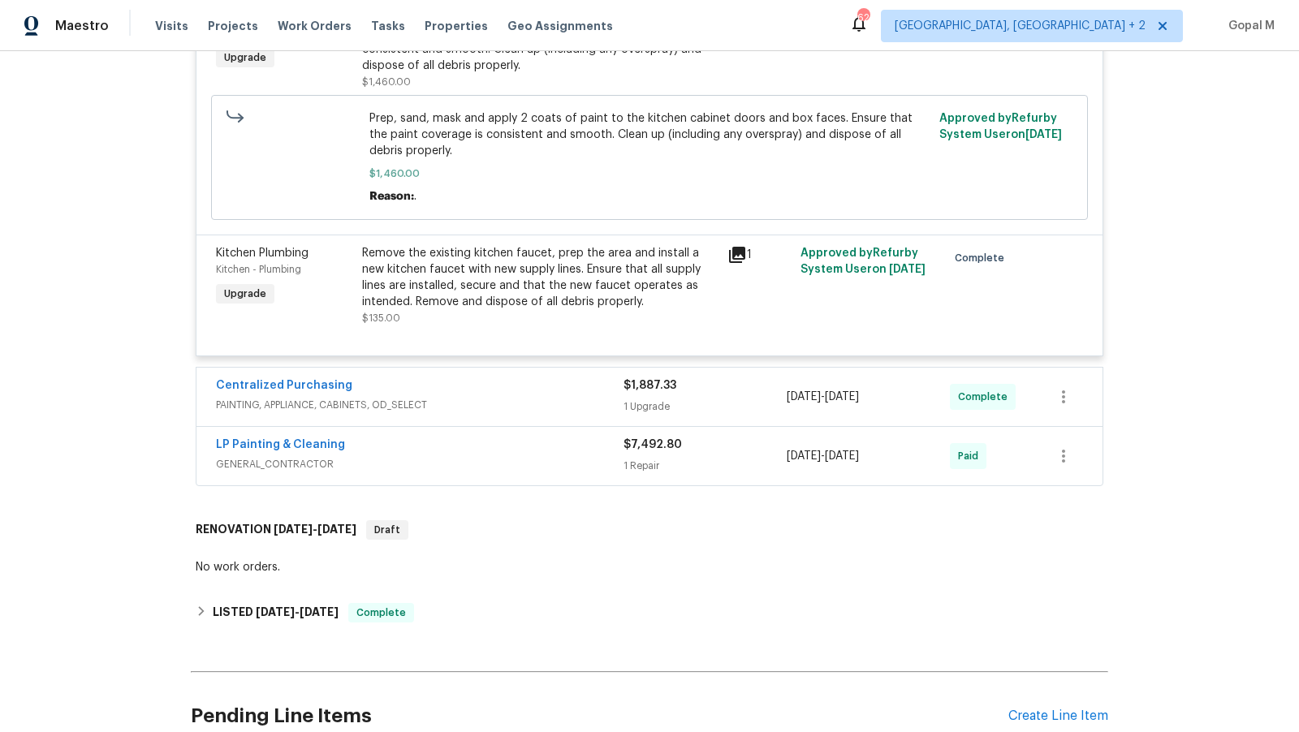
click at [525, 378] on div "Centralized Purchasing" at bounding box center [420, 387] width 408 height 19
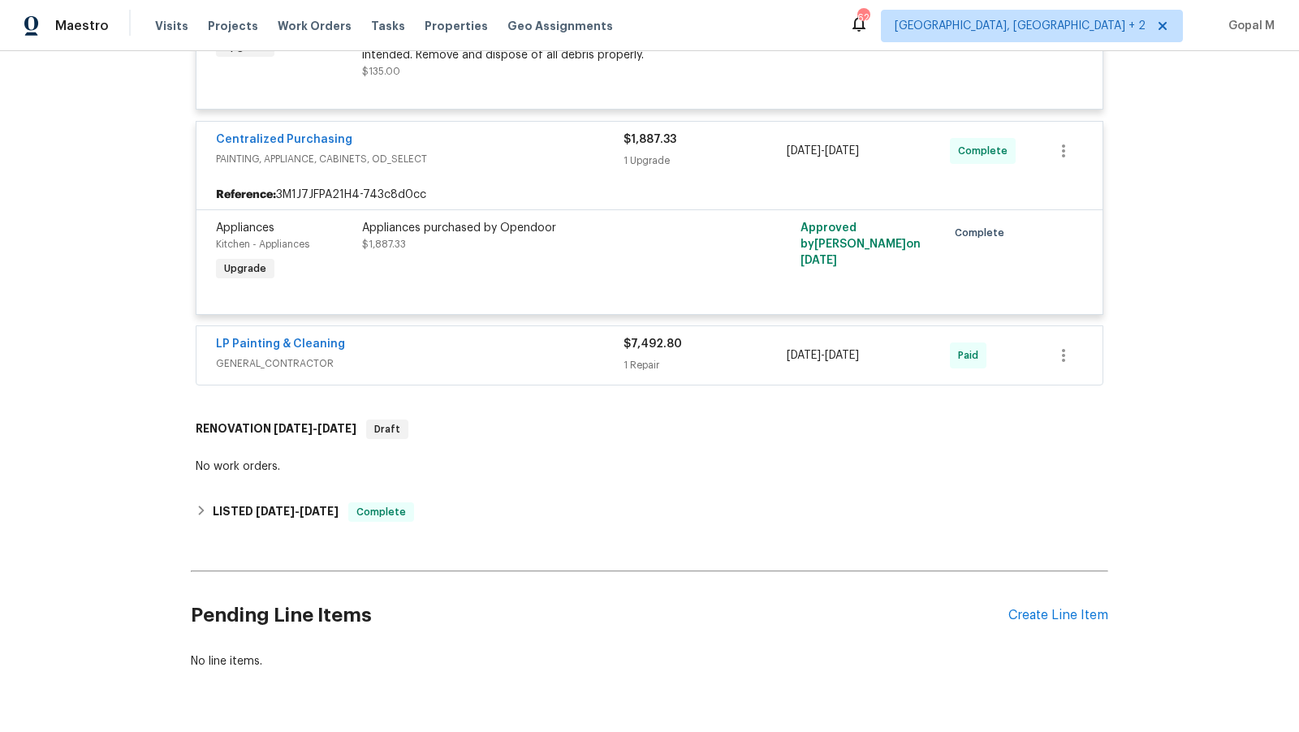
scroll to position [4446, 0]
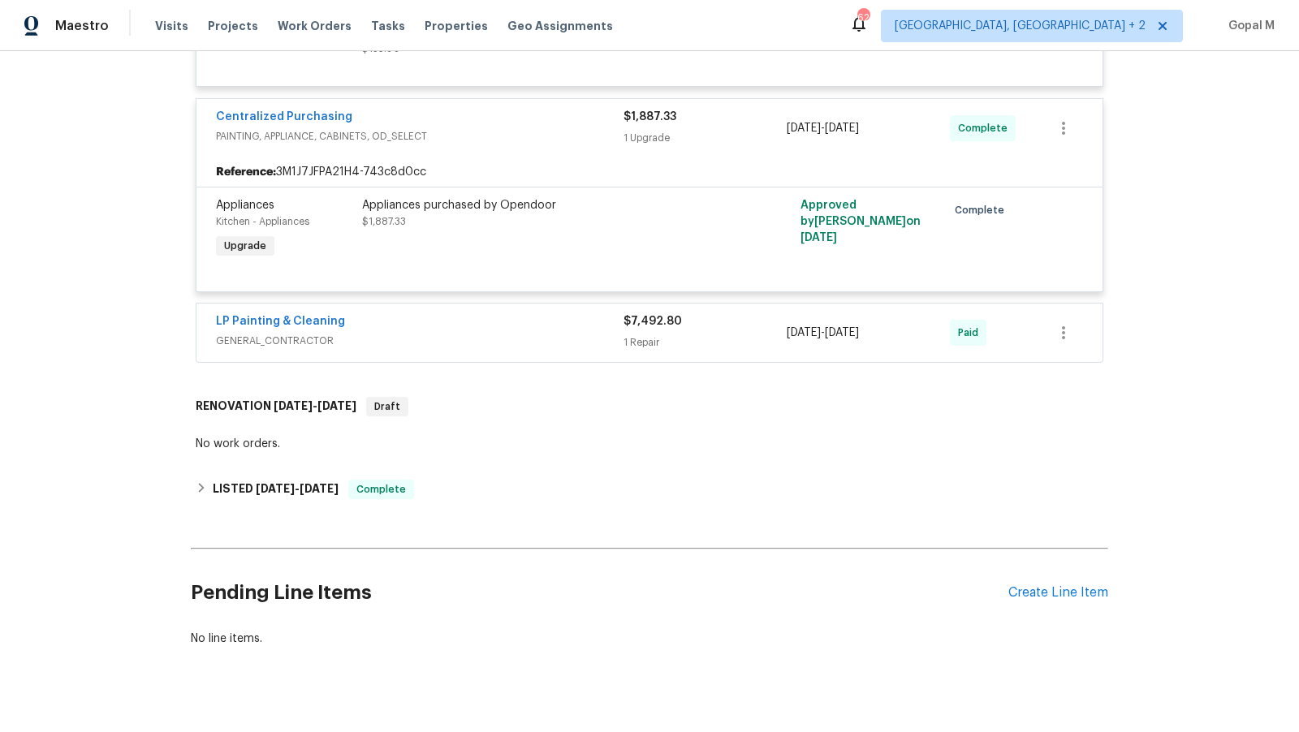
click at [525, 333] on span "GENERAL_CONTRACTOR" at bounding box center [420, 341] width 408 height 16
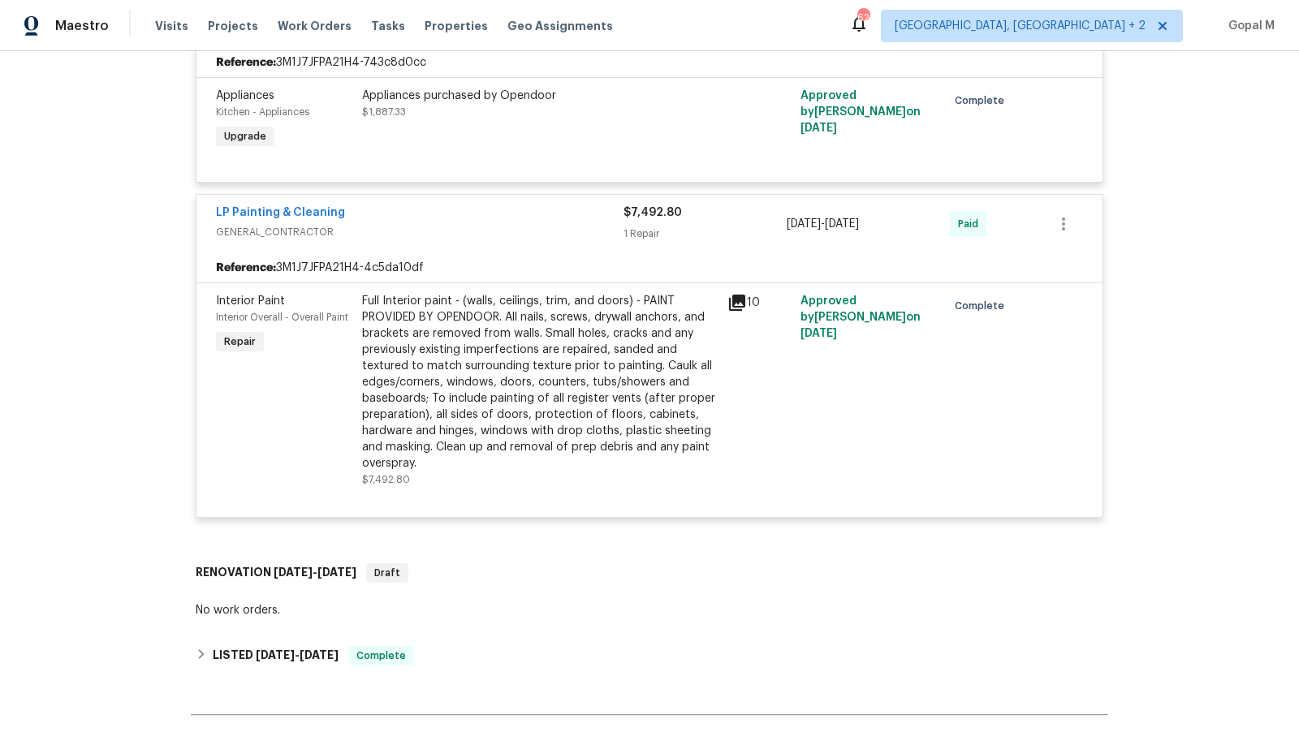
scroll to position [4571, 0]
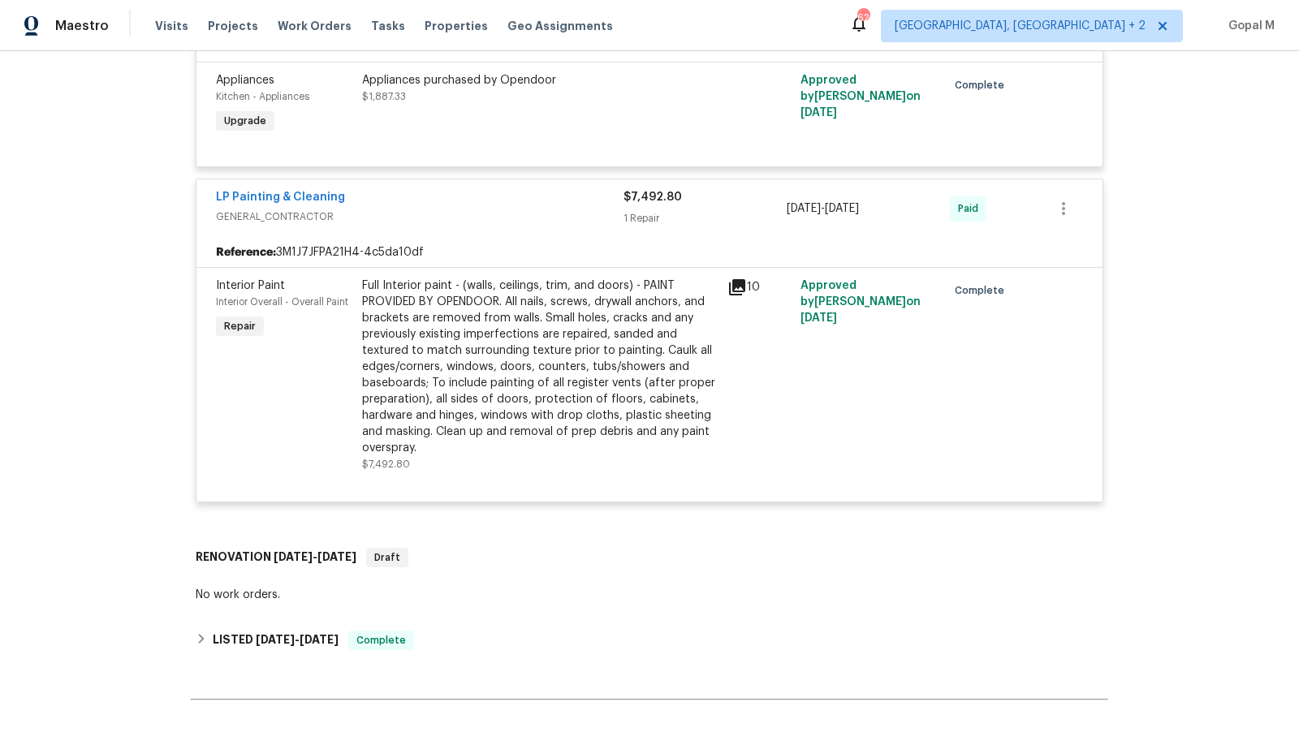
click at [525, 314] on div "Full Interior paint - (walls, ceilings, trim, and doors) - PAINT PROVIDED BY OP…" at bounding box center [540, 367] width 356 height 179
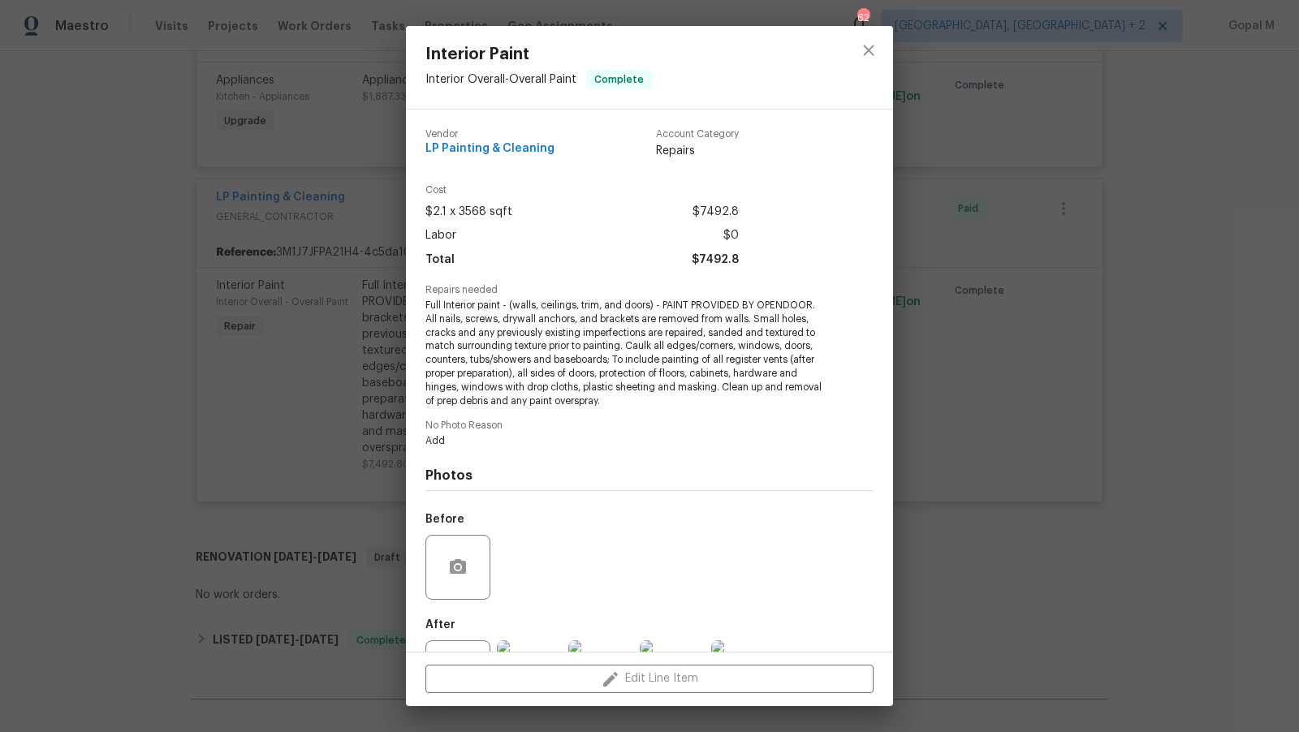
scroll to position [70, 0]
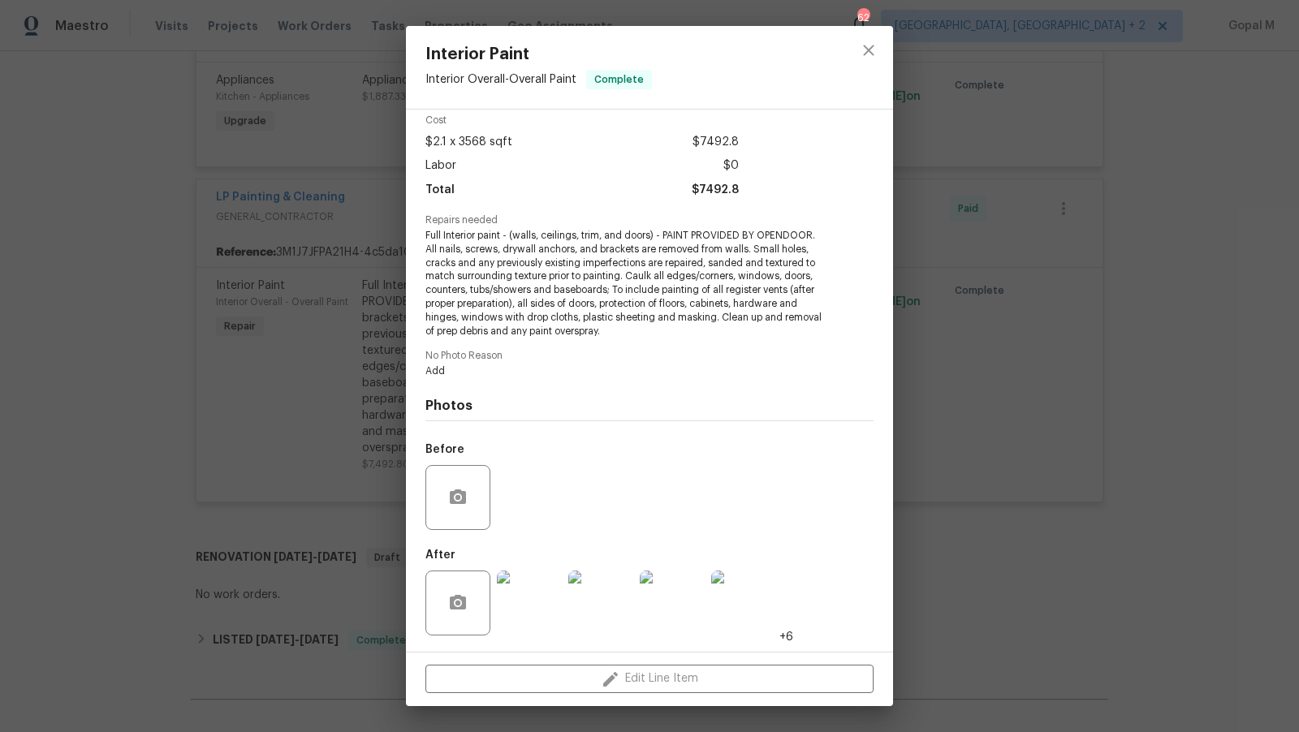
click at [744, 611] on img at bounding box center [743, 603] width 65 height 65
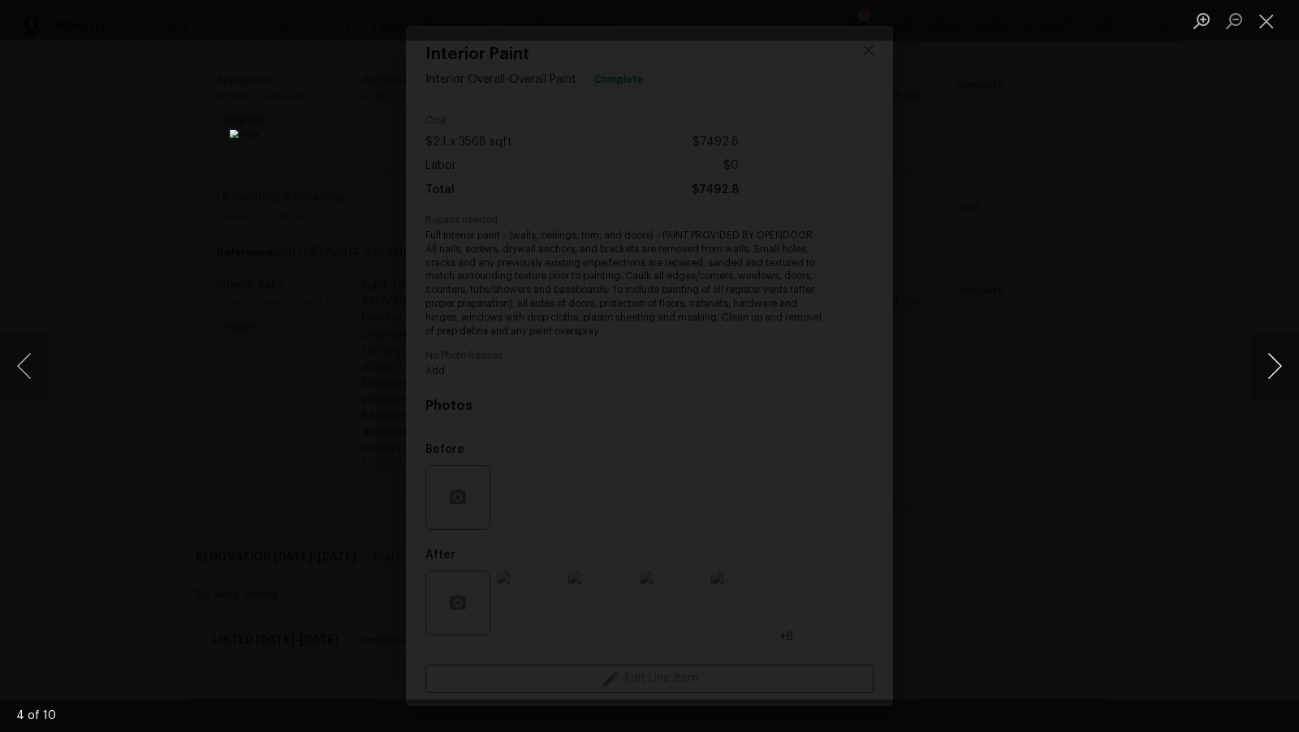
click at [1276, 369] on button "Next image" at bounding box center [1274, 366] width 49 height 65
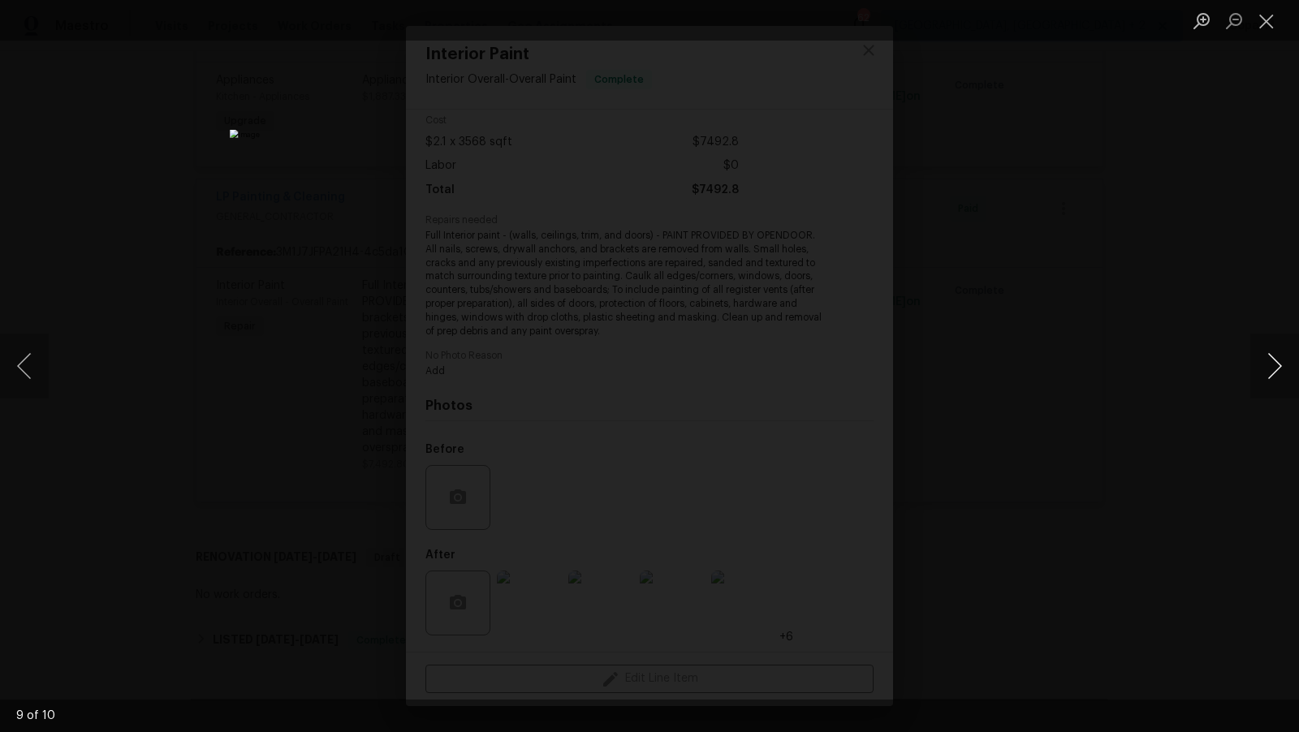
click at [1276, 369] on button "Next image" at bounding box center [1274, 366] width 49 height 65
click at [1264, 16] on button "Close lightbox" at bounding box center [1266, 20] width 32 height 28
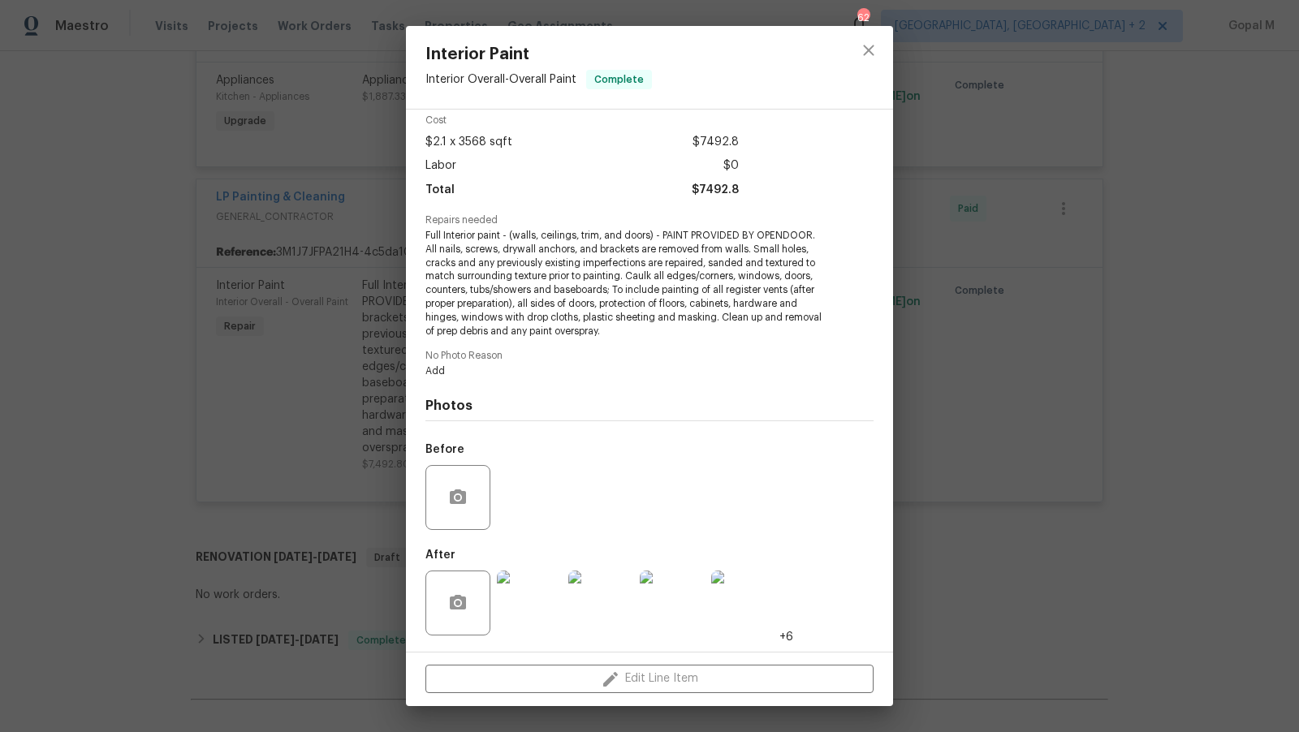
click at [1153, 274] on div "Interior Paint Interior Overall - Overall Paint Complete Vendor LP Painting & C…" at bounding box center [649, 366] width 1299 height 732
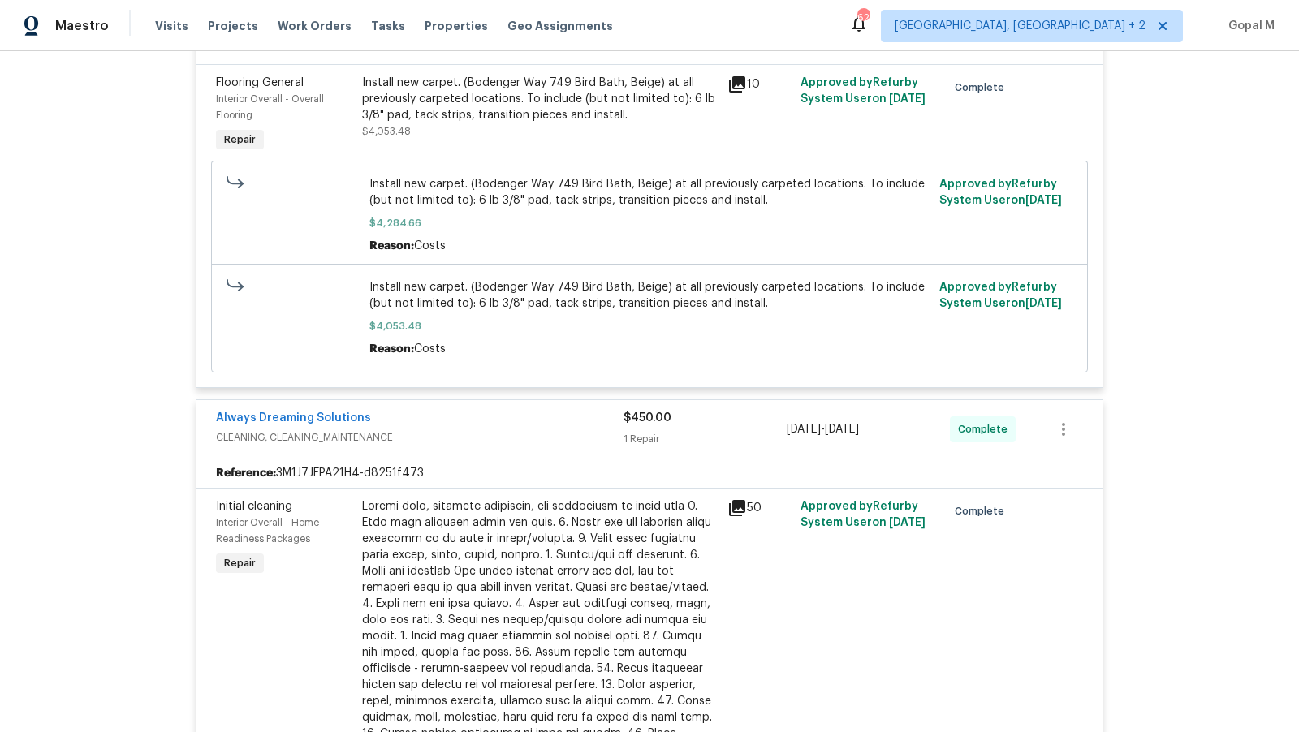
scroll to position [0, 0]
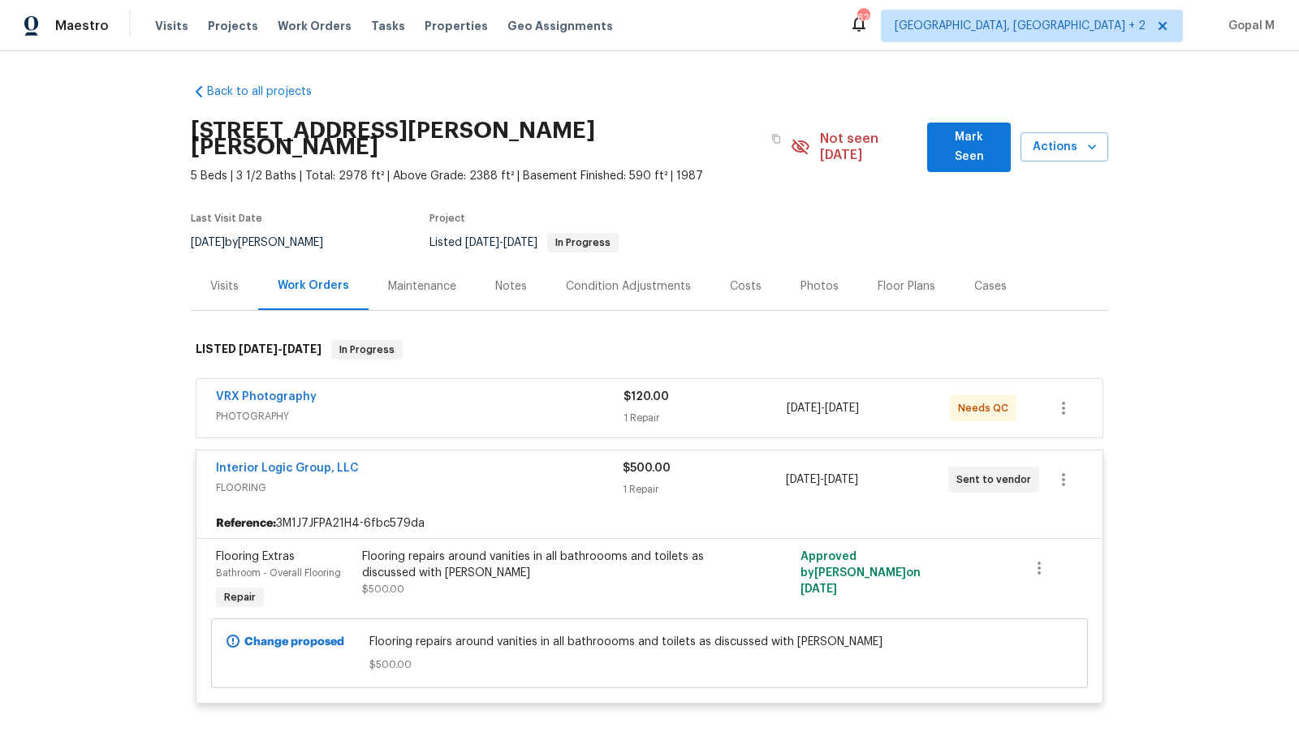
click at [221, 279] on div "Visits" at bounding box center [224, 287] width 28 height 16
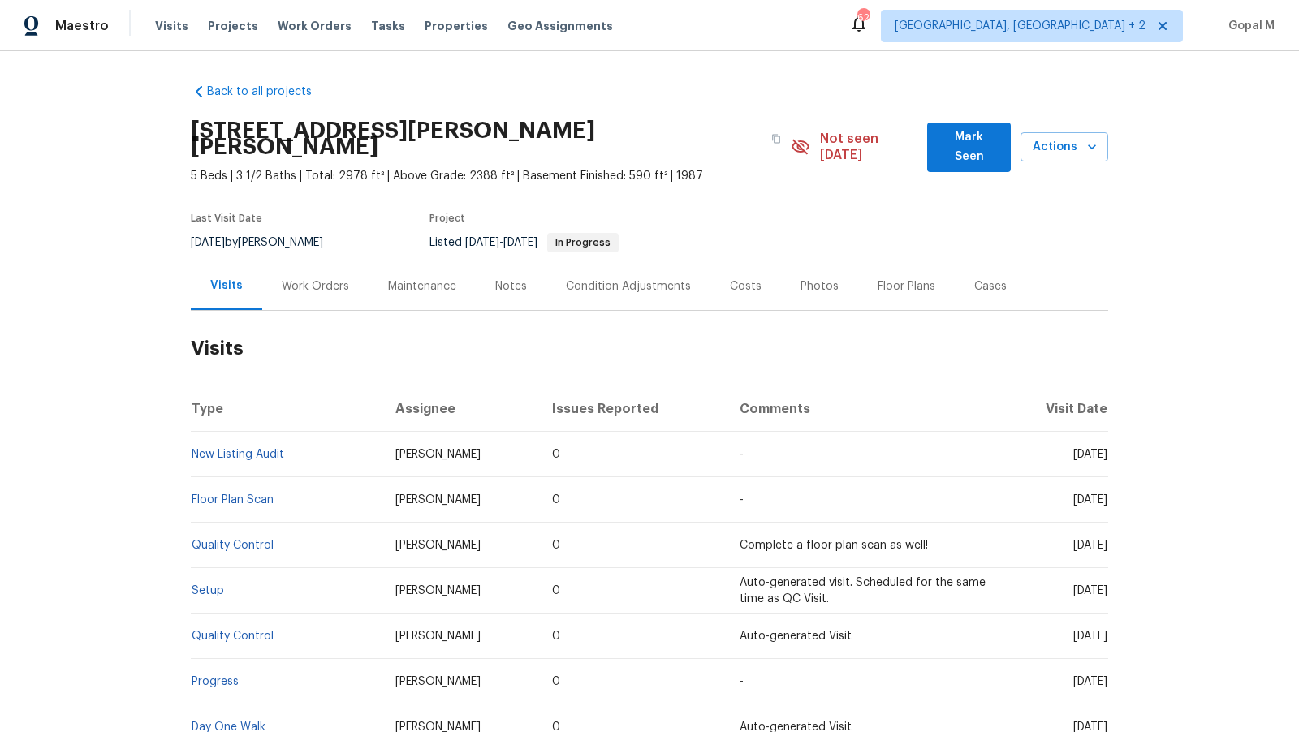
click at [320, 279] on div "Work Orders" at bounding box center [315, 287] width 67 height 16
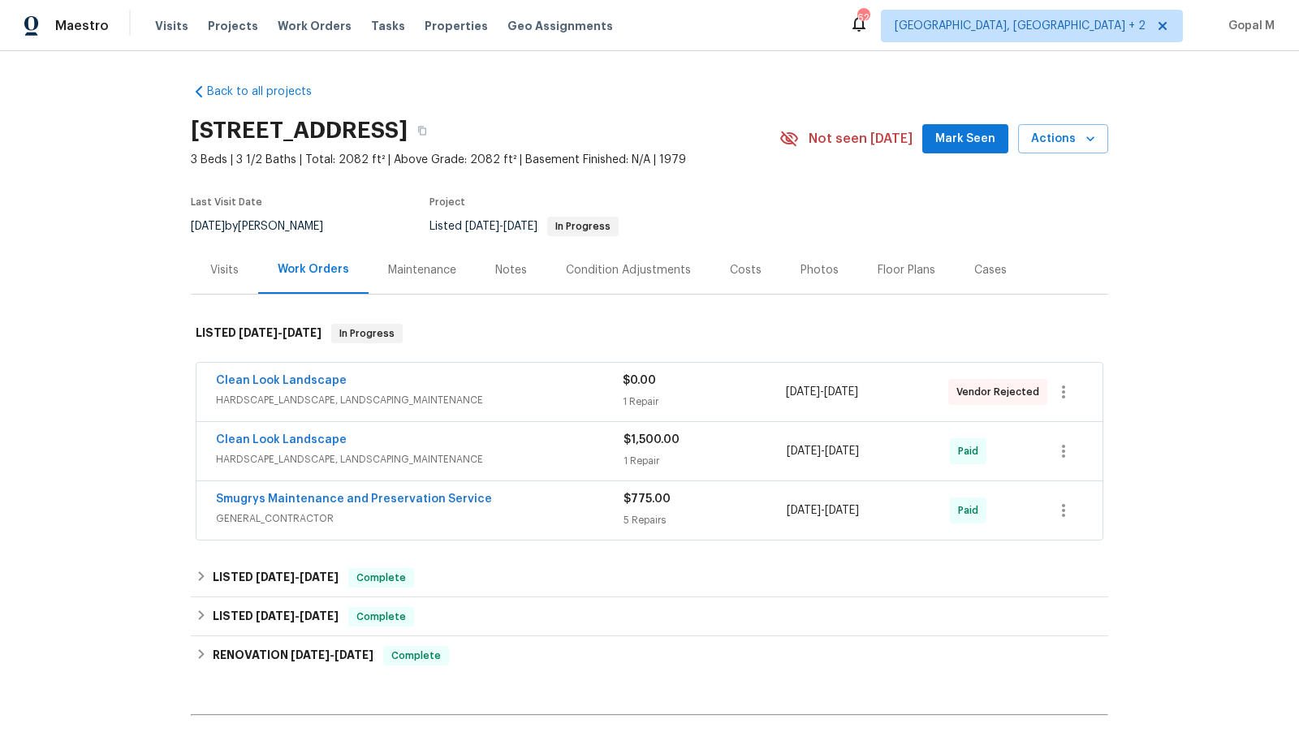
click at [469, 392] on span "HARDSCAPE_LANDSCAPE, LANDSCAPING_MAINTENANCE" at bounding box center [419, 400] width 407 height 16
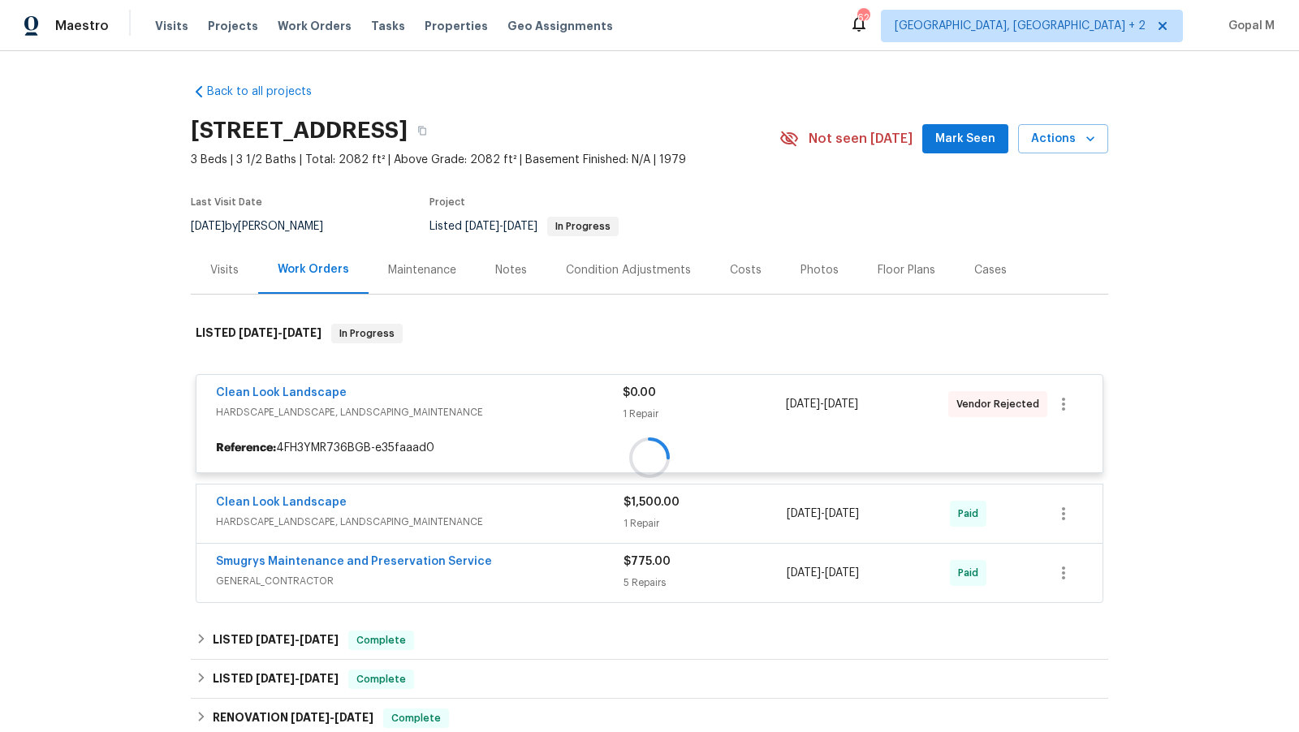
scroll to position [42, 0]
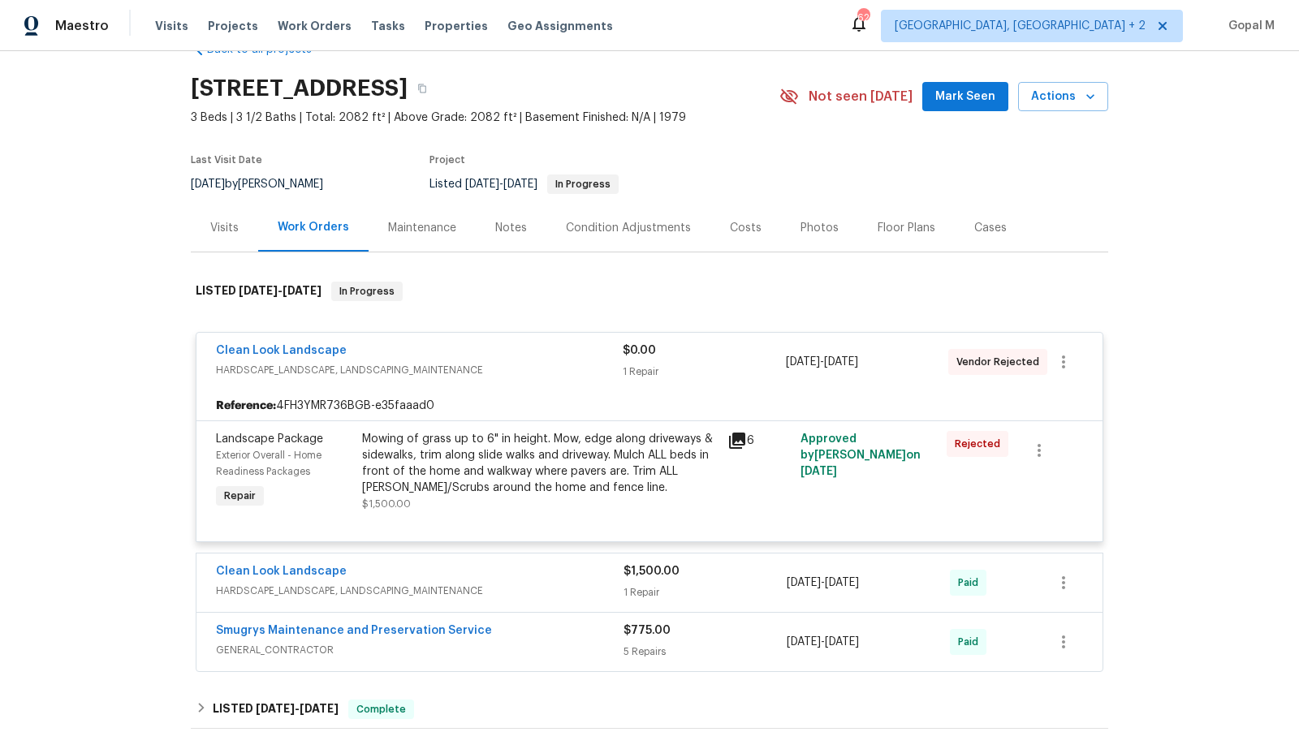
click at [216, 226] on div "Visits" at bounding box center [224, 228] width 28 height 16
